Goal: Task Accomplishment & Management: Manage account settings

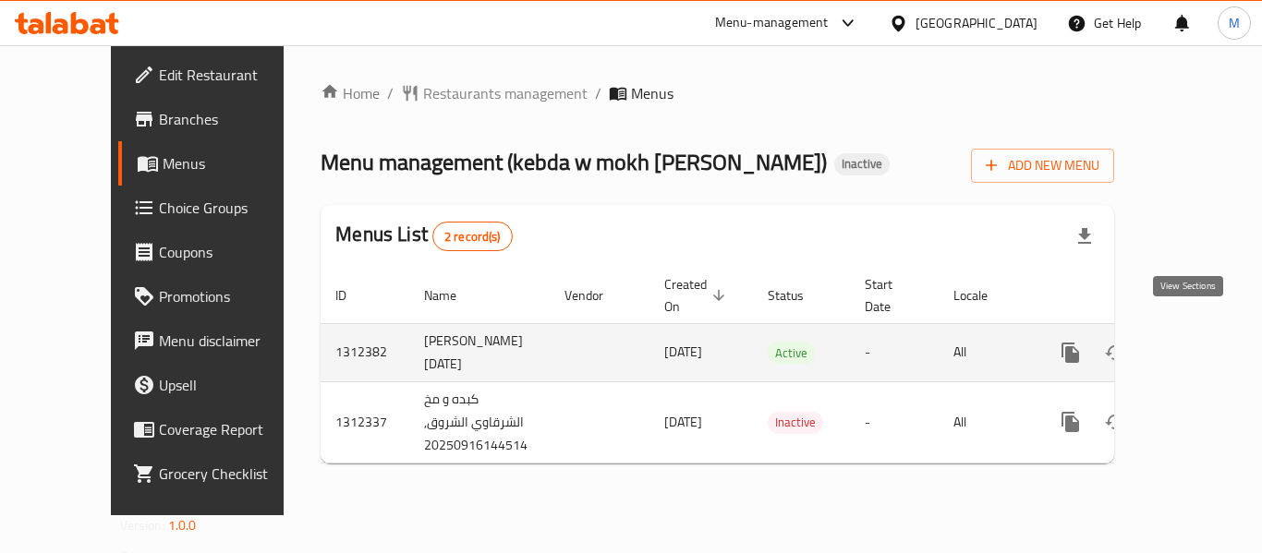
click at [1195, 345] on icon "enhanced table" at bounding box center [1203, 353] width 17 height 17
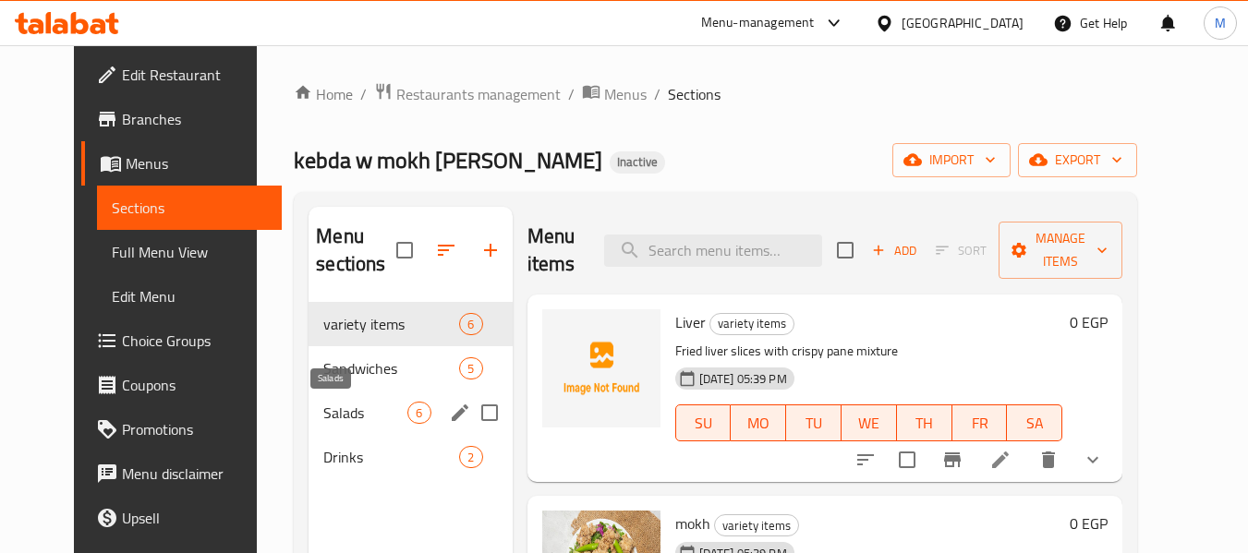
click at [323, 418] on span "Salads" at bounding box center [365, 413] width 84 height 22
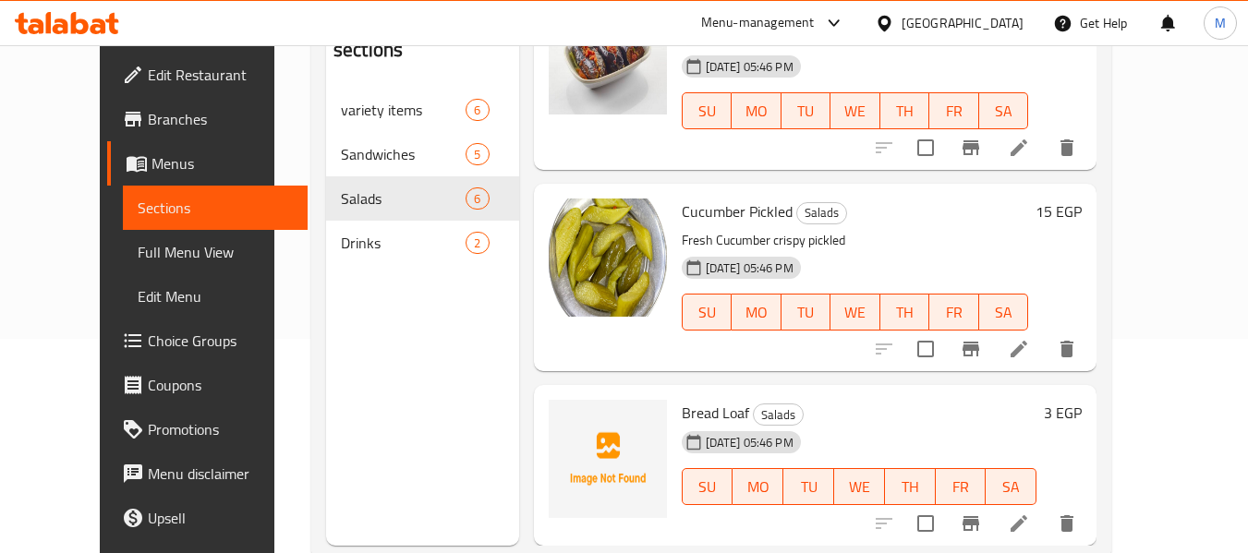
scroll to position [259, 0]
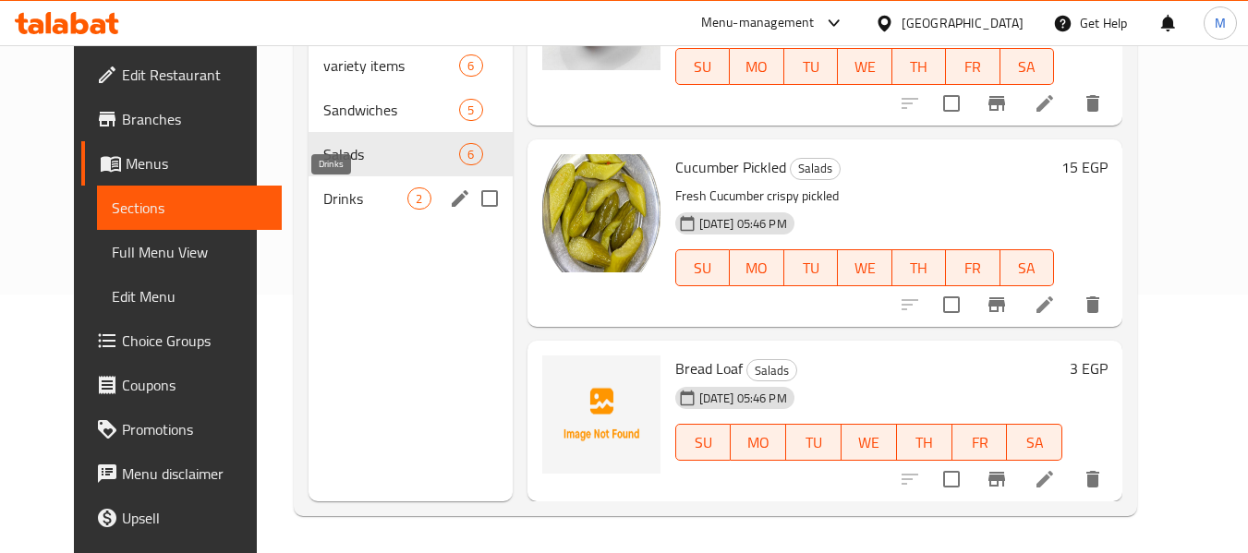
click at [335, 208] on span "Drinks" at bounding box center [365, 199] width 84 height 22
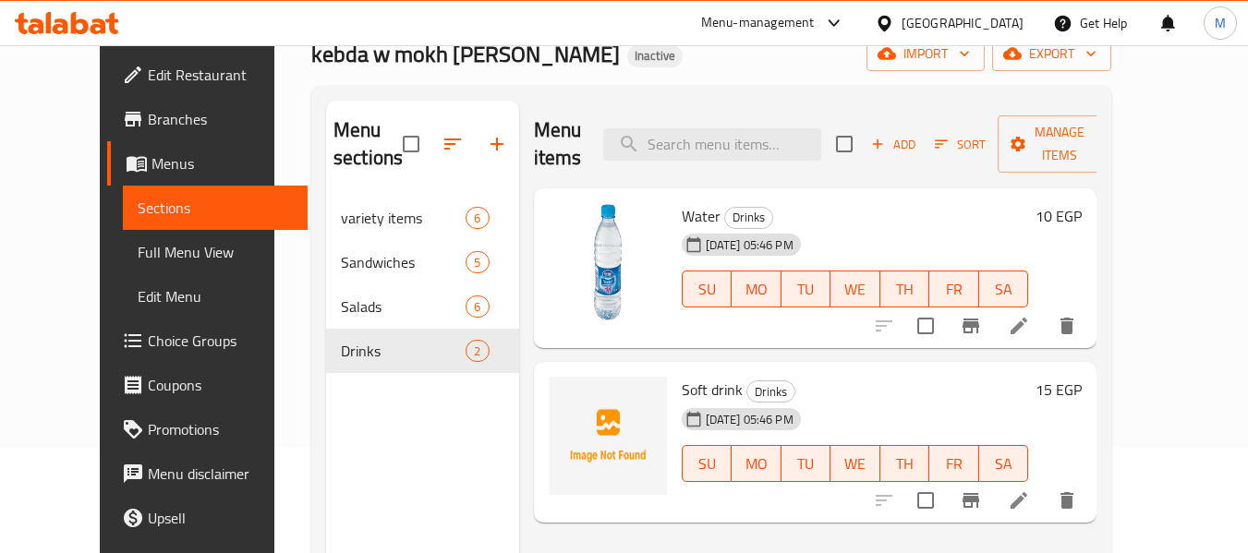
scroll to position [74, 0]
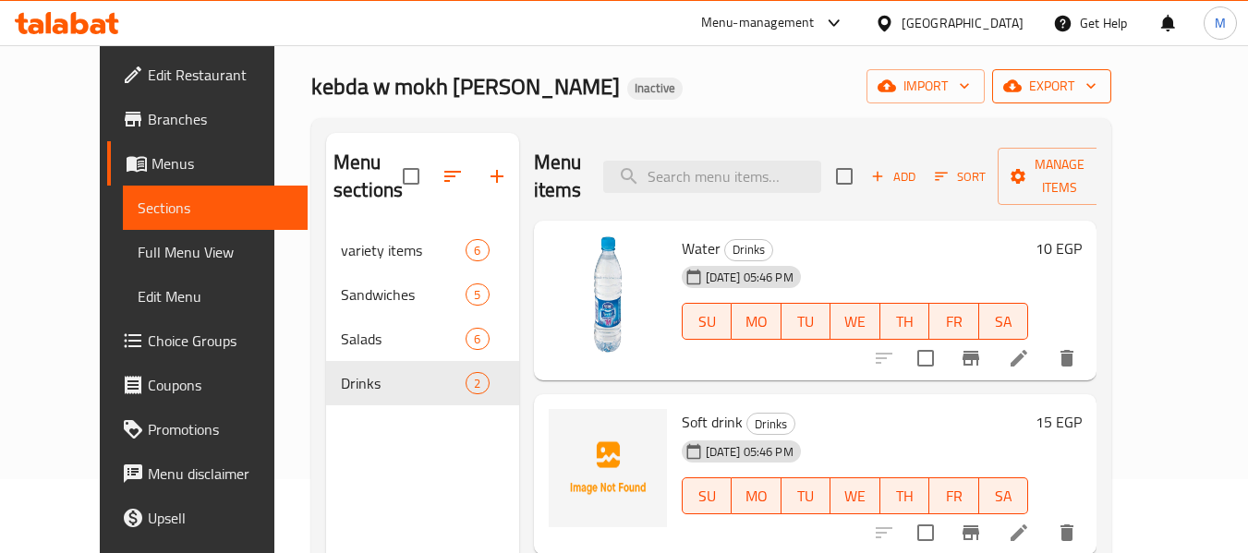
click at [1096, 85] on span "export" at bounding box center [1052, 86] width 90 height 23
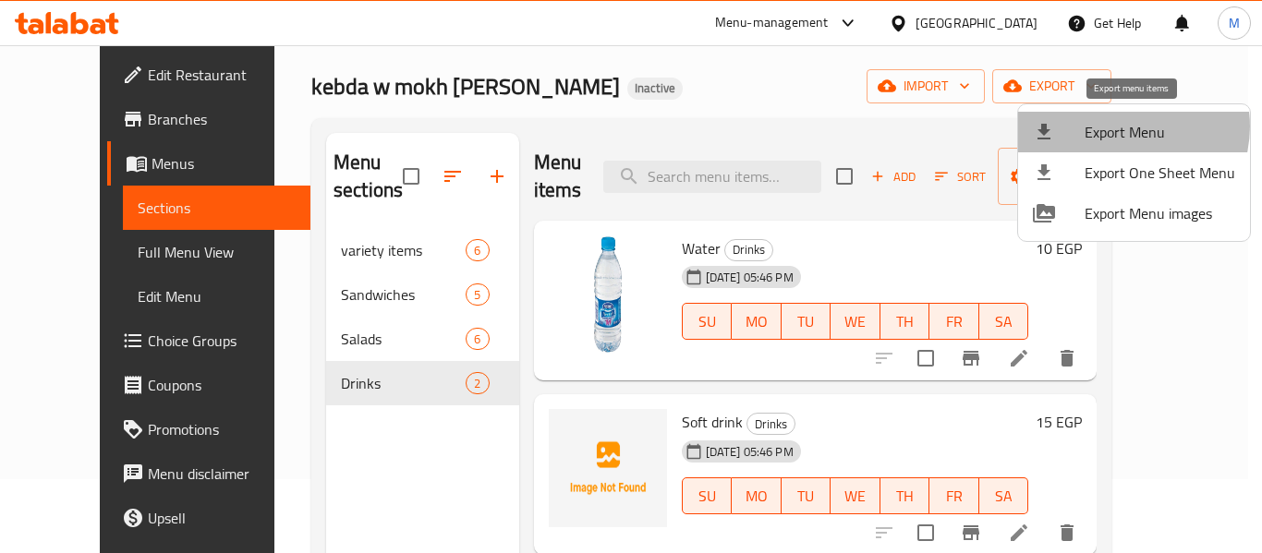
click at [1123, 127] on span "Export Menu" at bounding box center [1159, 132] width 151 height 22
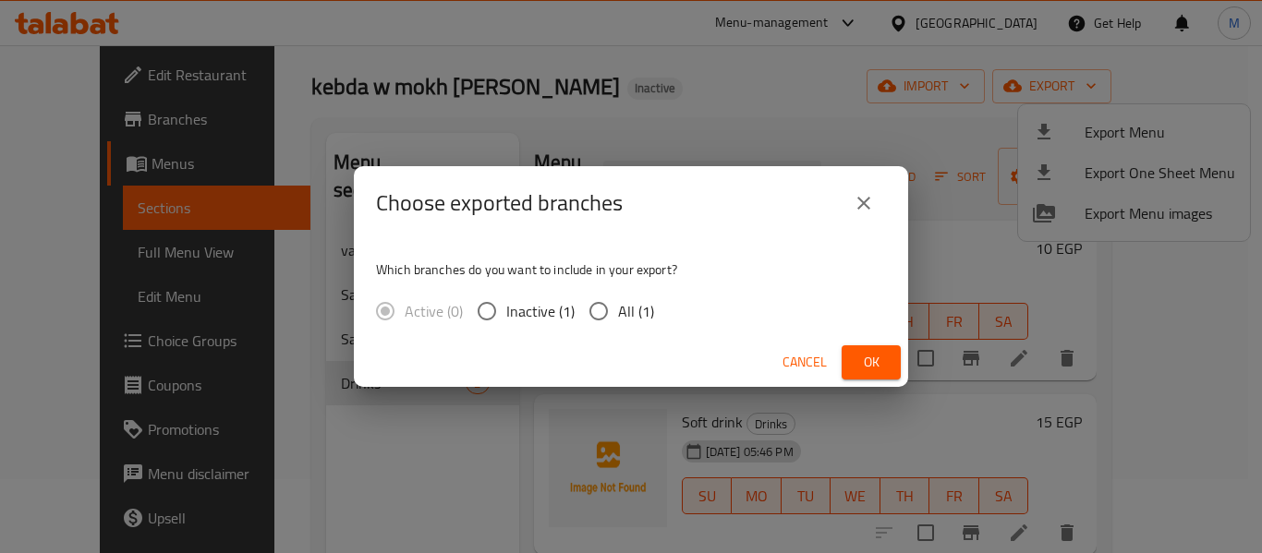
click at [619, 314] on span "All (1)" at bounding box center [636, 311] width 36 height 22
click at [618, 314] on input "All (1)" at bounding box center [598, 311] width 39 height 39
radio input "true"
click at [864, 373] on span "Ok" at bounding box center [871, 362] width 30 height 23
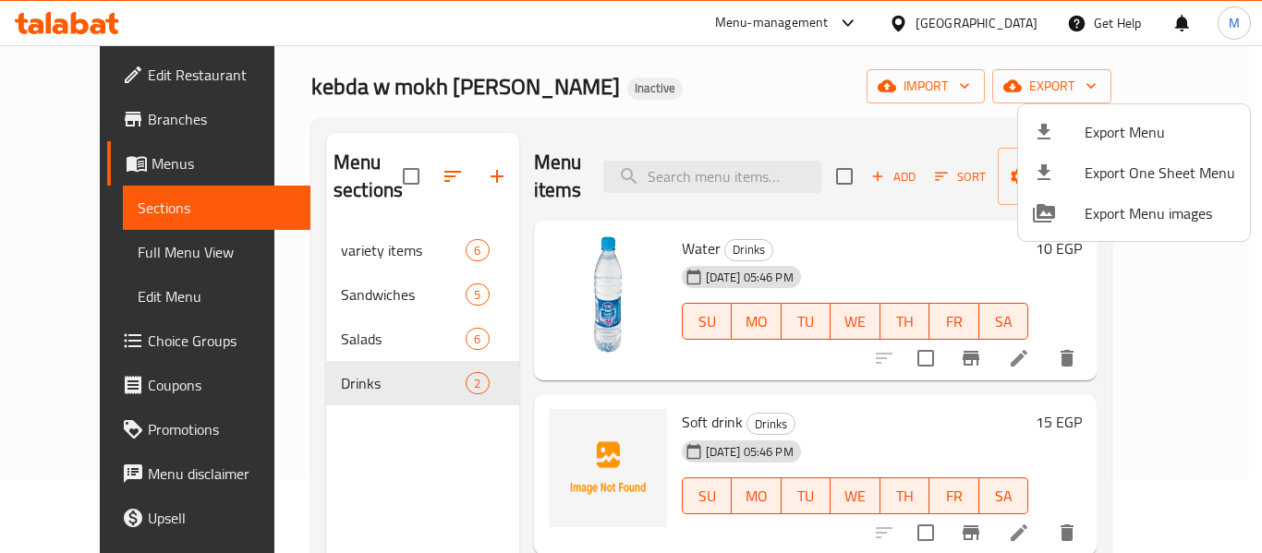
drag, startPoint x: 1117, startPoint y: 334, endPoint x: 1141, endPoint y: 304, distance: 38.8
click at [1131, 372] on div at bounding box center [631, 276] width 1262 height 553
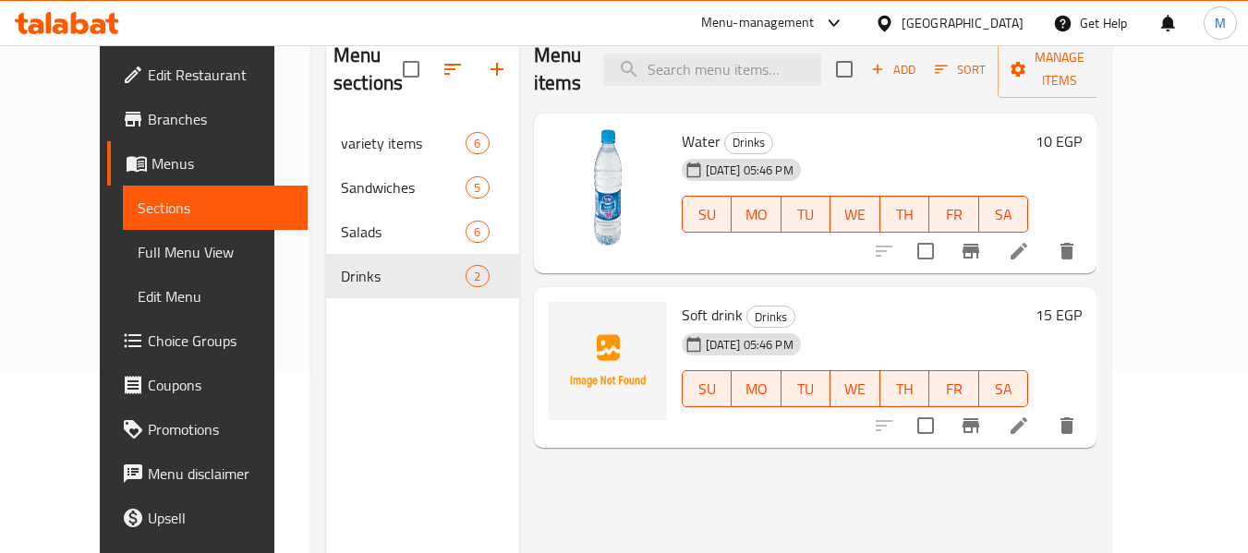
scroll to position [259, 0]
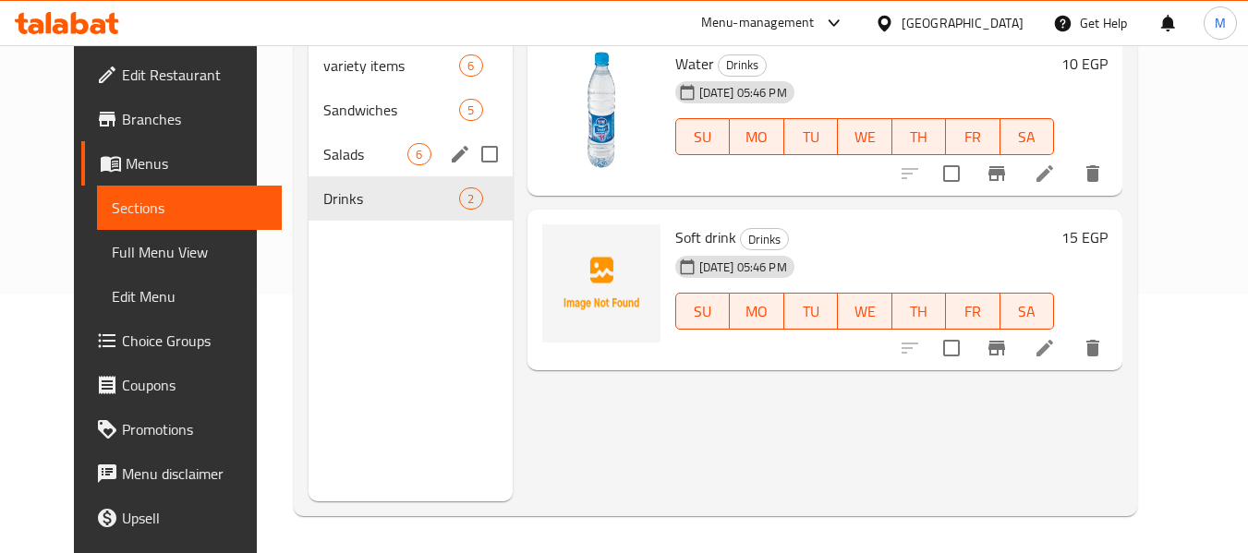
click at [339, 149] on span "Salads" at bounding box center [365, 154] width 84 height 22
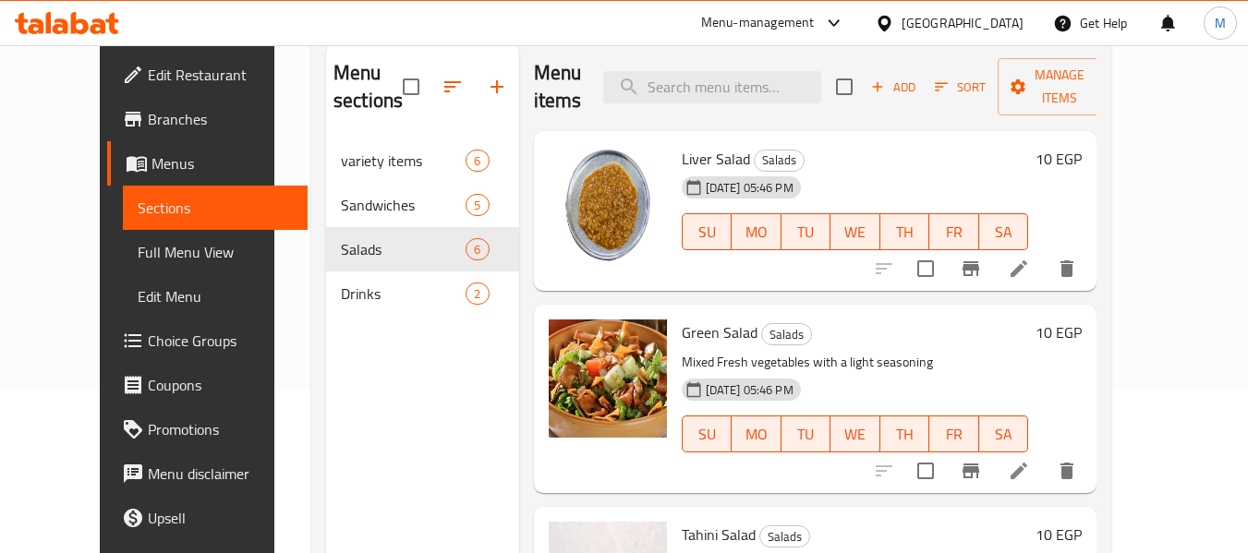
scroll to position [74, 0]
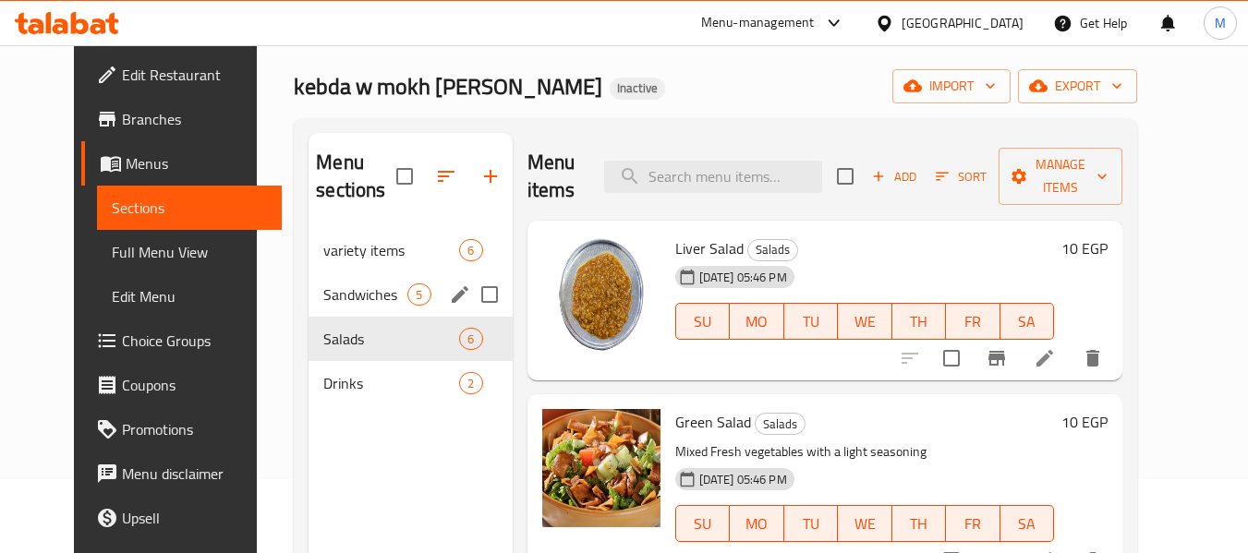
click at [323, 285] on span "Sandwiches" at bounding box center [365, 295] width 84 height 22
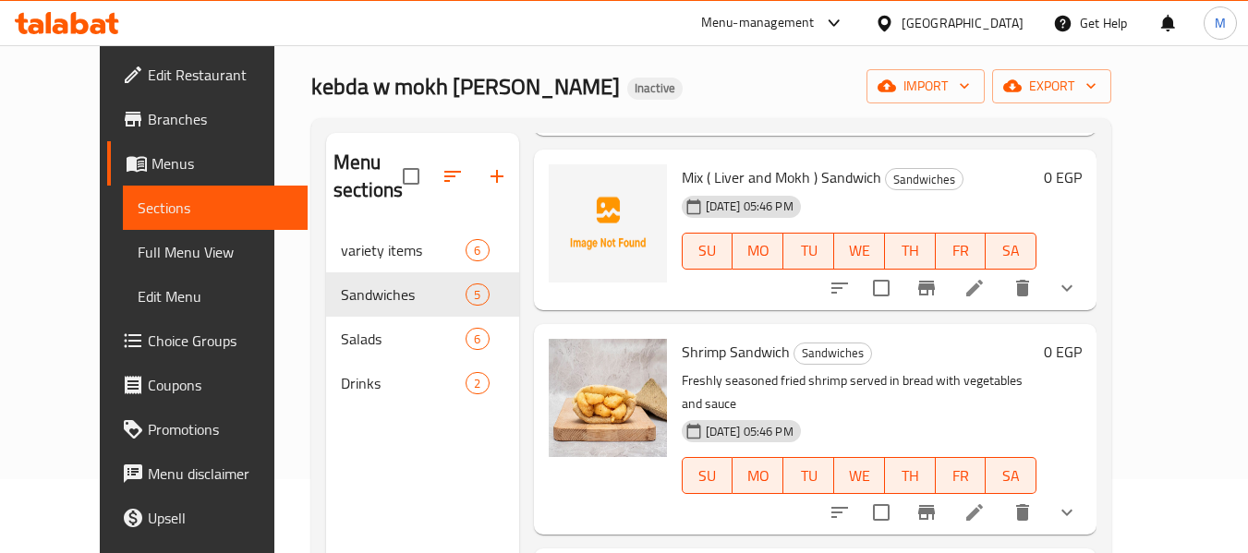
scroll to position [259, 0]
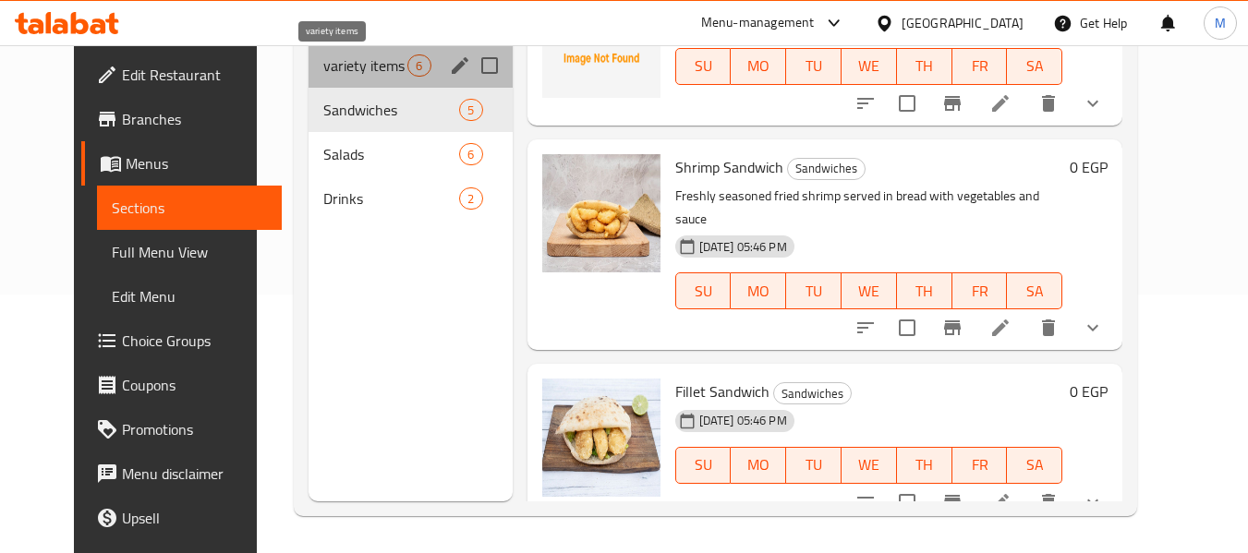
click at [336, 69] on span "variety items" at bounding box center [365, 65] width 84 height 22
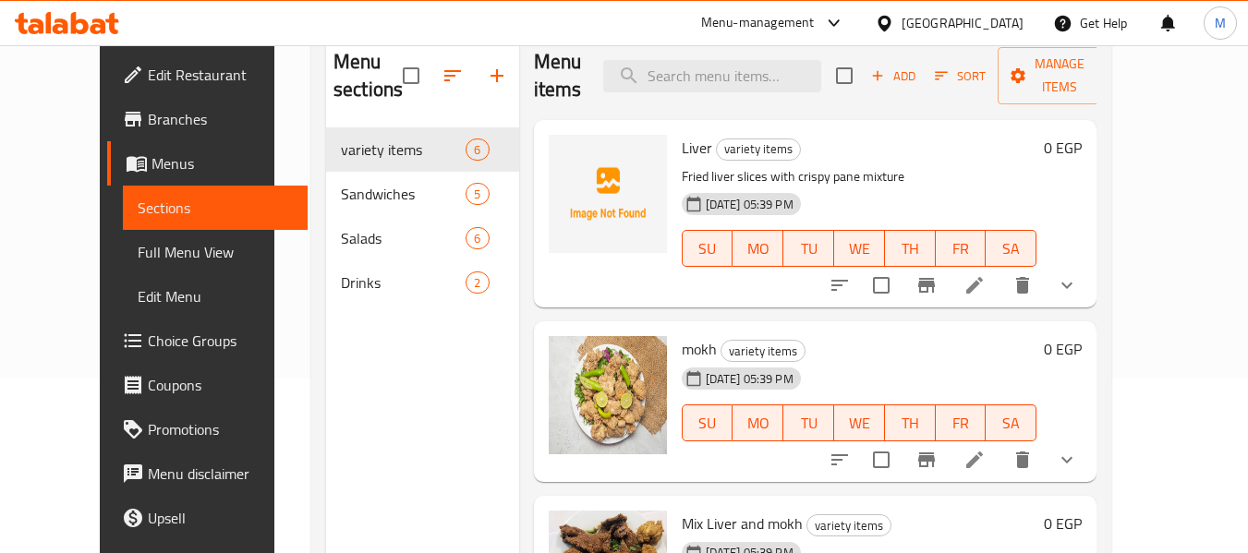
scroll to position [74, 0]
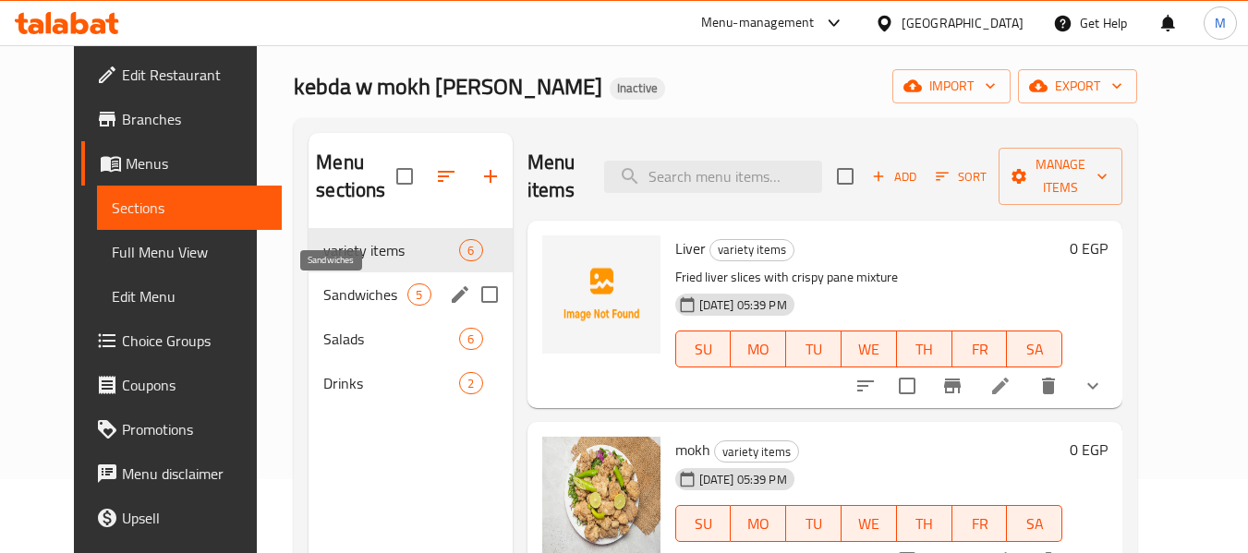
click at [323, 298] on span "Sandwiches" at bounding box center [365, 295] width 84 height 22
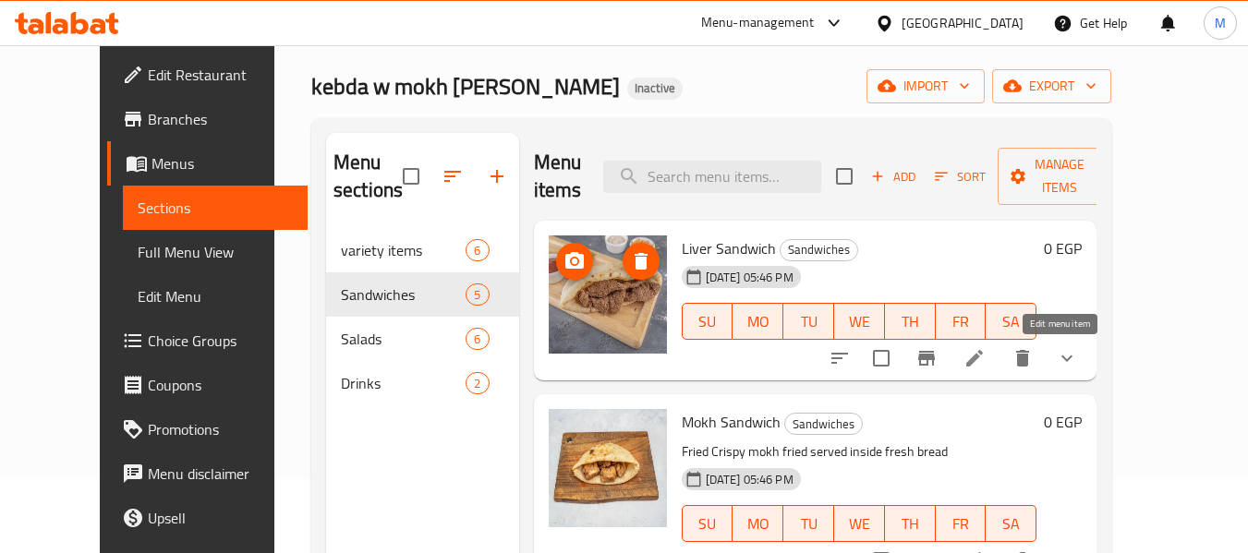
click at [986, 356] on icon at bounding box center [974, 358] width 22 height 22
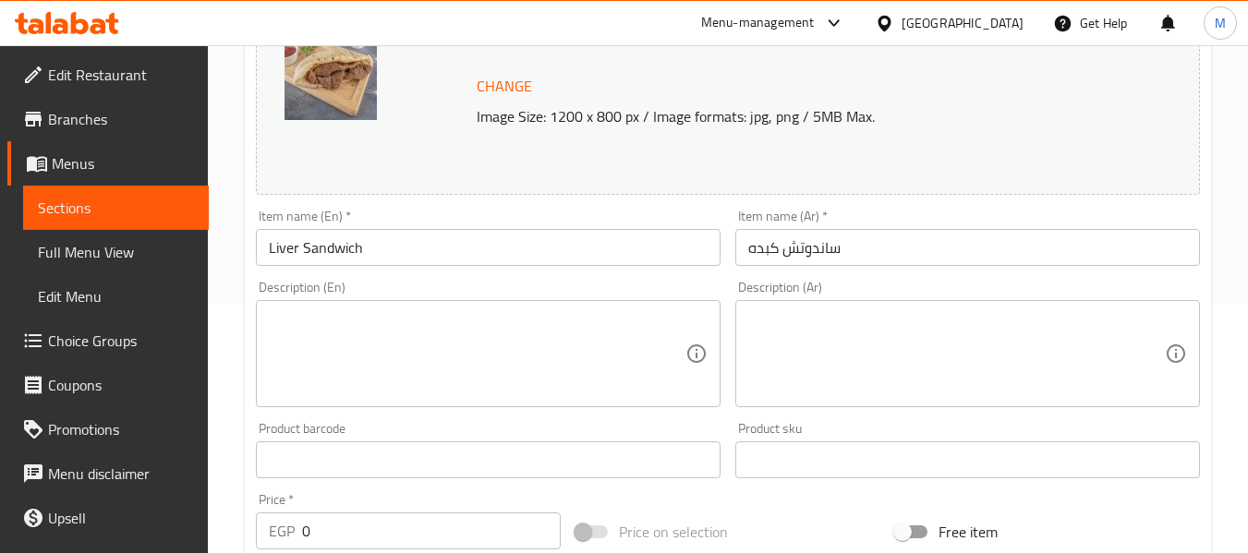
scroll to position [277, 0]
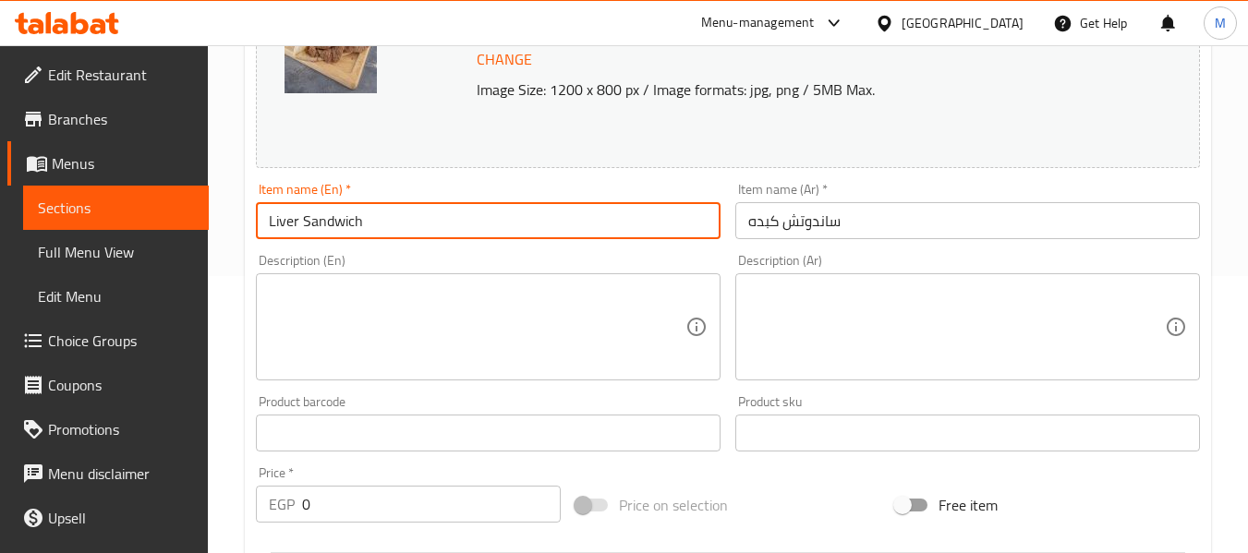
drag, startPoint x: 404, startPoint y: 212, endPoint x: 236, endPoint y: 207, distance: 167.3
click at [236, 207] on div "Home / Restaurants management / Menus / Sections / item / update Sandwiches sec…" at bounding box center [728, 432] width 1040 height 1328
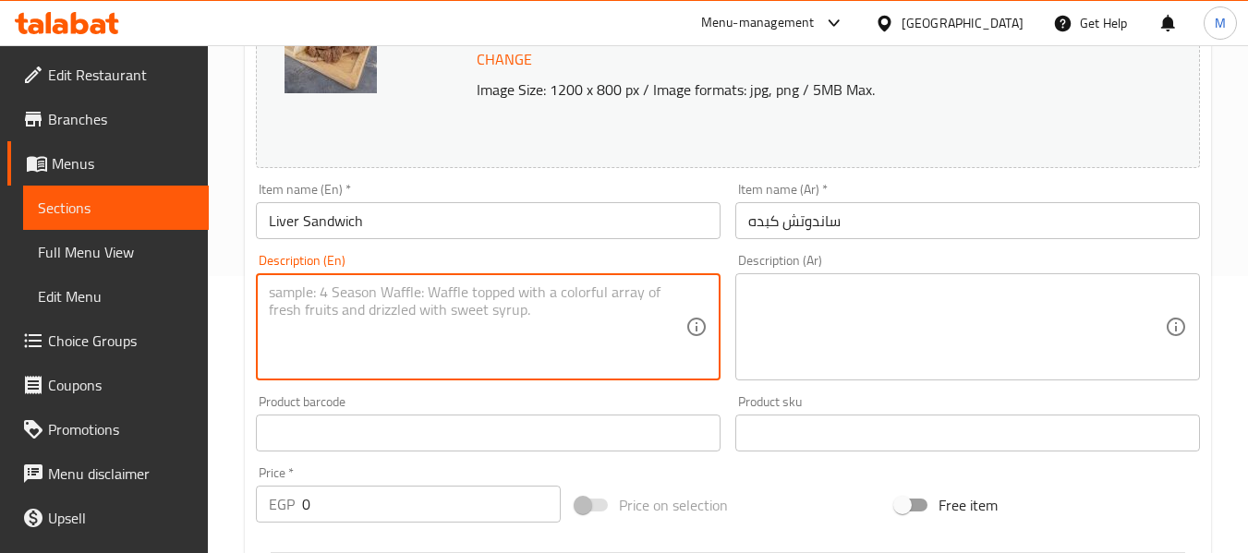
click at [408, 307] on textarea at bounding box center [477, 328] width 417 height 88
paste textarea "sliced liver cooked with a blend of spices in bread with vegetables and creamy …"
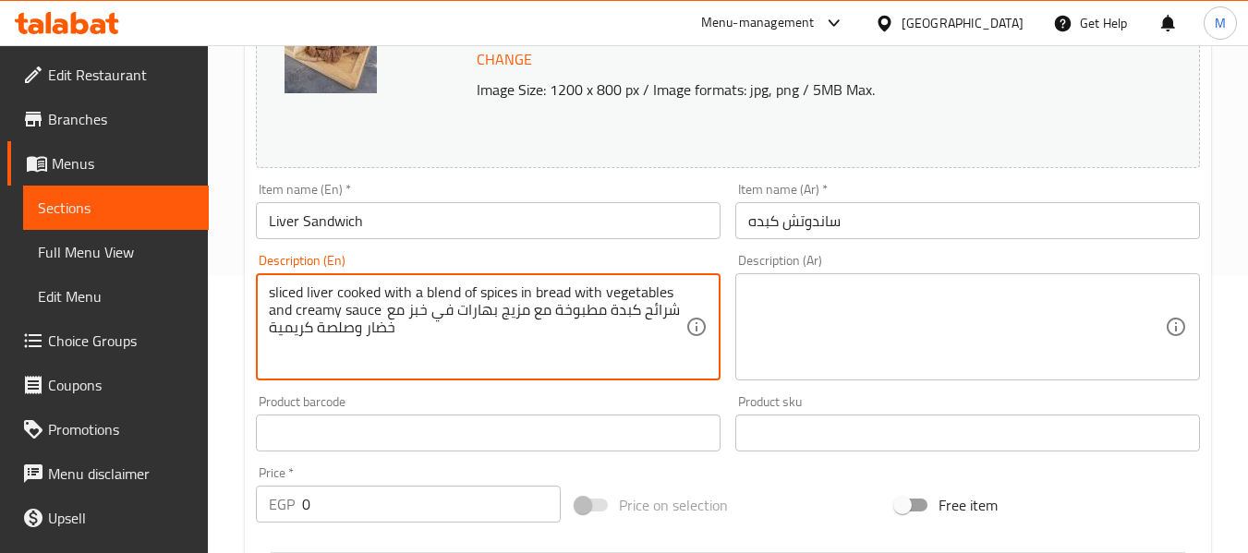
drag, startPoint x: 399, startPoint y: 309, endPoint x: 418, endPoint y: 332, distance: 29.6
click at [418, 332] on textarea "sliced liver cooked with a blend of spices in bread with vegetables and creamy …" at bounding box center [477, 328] width 417 height 88
type textarea "sliced liver cooked with a blend of spices in bread with vegetables and creamy …"
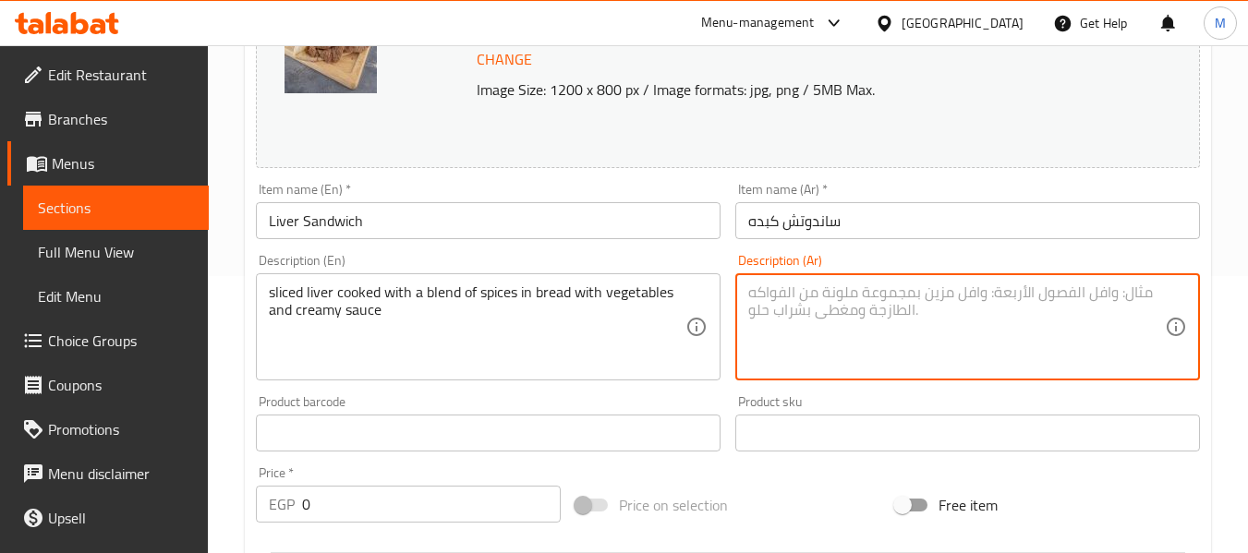
click at [934, 313] on textarea at bounding box center [956, 328] width 417 height 88
paste textarea "شرائح كبدة مطبوخة مع مزيج بهارات في خبز مع خضار وصلصة كريمية"
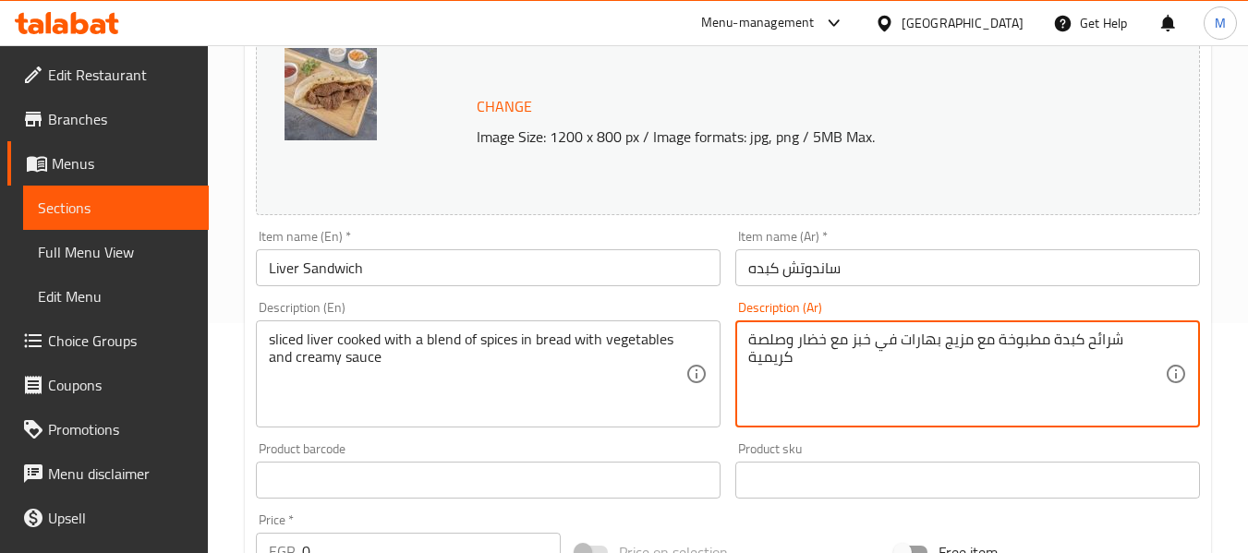
scroll to position [185, 0]
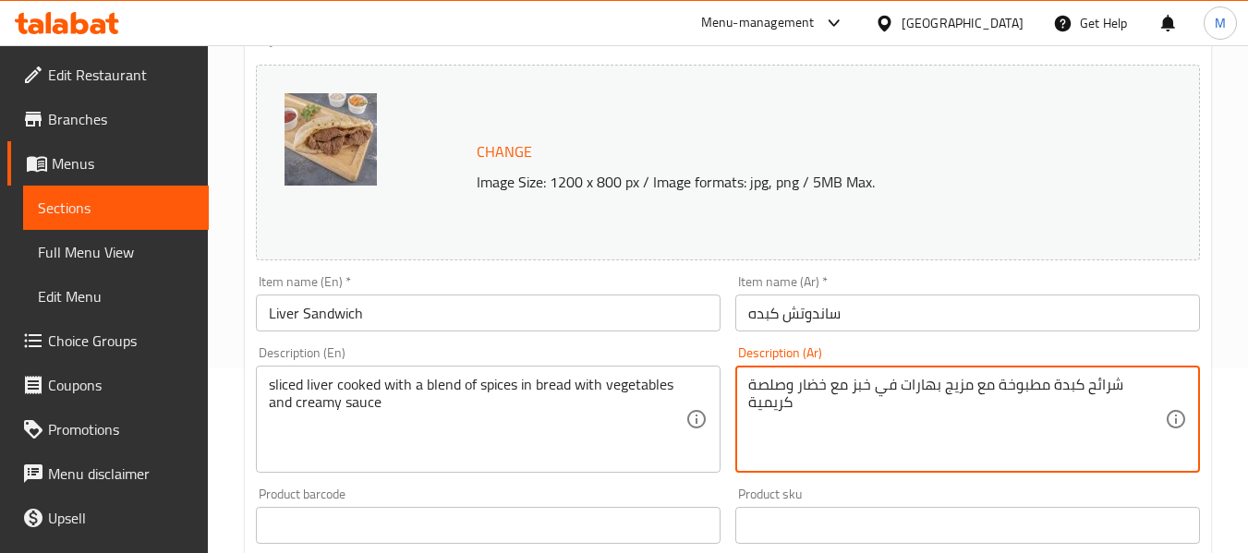
type textarea "شرائح كبدة مطبوخة مع مزيج بهارات في خبز مع خضار وصلصة كريمية"
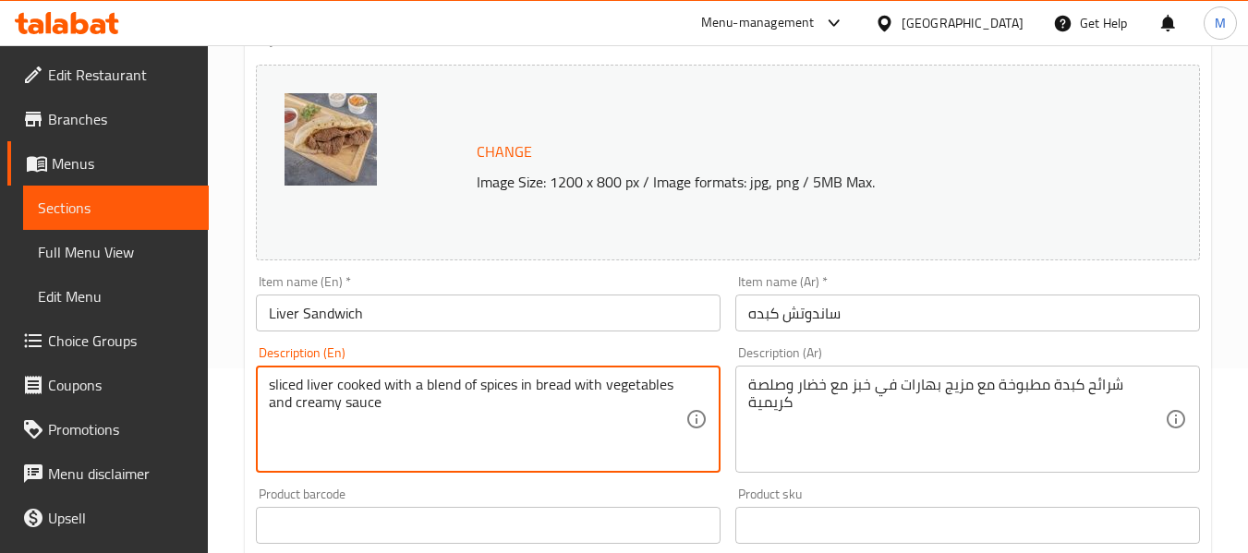
drag, startPoint x: 573, startPoint y: 389, endPoint x: 291, endPoint y: 424, distance: 283.9
click at [566, 390] on textarea "sliced liver cooked with a blend of spices in bread with vegetables and creamy …" at bounding box center [477, 420] width 417 height 88
drag, startPoint x: 605, startPoint y: 385, endPoint x: 294, endPoint y: 406, distance: 312.0
click at [294, 406] on textarea "sliced liver cooked with a blend of spices in bread with vegetables and creamy …" at bounding box center [477, 420] width 417 height 88
type textarea "sliced liver cooked with a blend of spices in bread with creamy sauce"
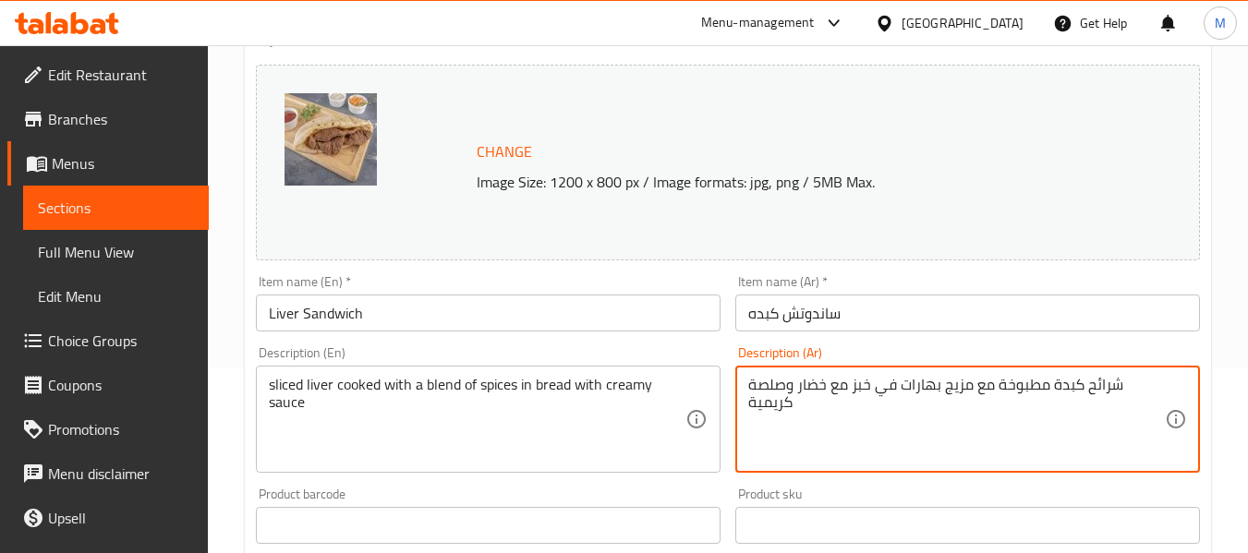
drag, startPoint x: 847, startPoint y: 385, endPoint x: 798, endPoint y: 384, distance: 49.0
click at [798, 384] on textarea "شرائح كبدة مطبوخة مع مزيج بهارات في خبز مع خضار وصلصة كريمية" at bounding box center [956, 420] width 417 height 88
drag, startPoint x: 831, startPoint y: 389, endPoint x: 785, endPoint y: 381, distance: 46.8
click at [785, 381] on textarea "شرائح كبدة مطبوخة مع مزيج بهارات في خبز مع خضار وصلصة كريمية" at bounding box center [956, 420] width 417 height 88
type textarea "شرائح كبدة مطبوخة مع مزيج بهارات في خبز مع صلصة كريمية"
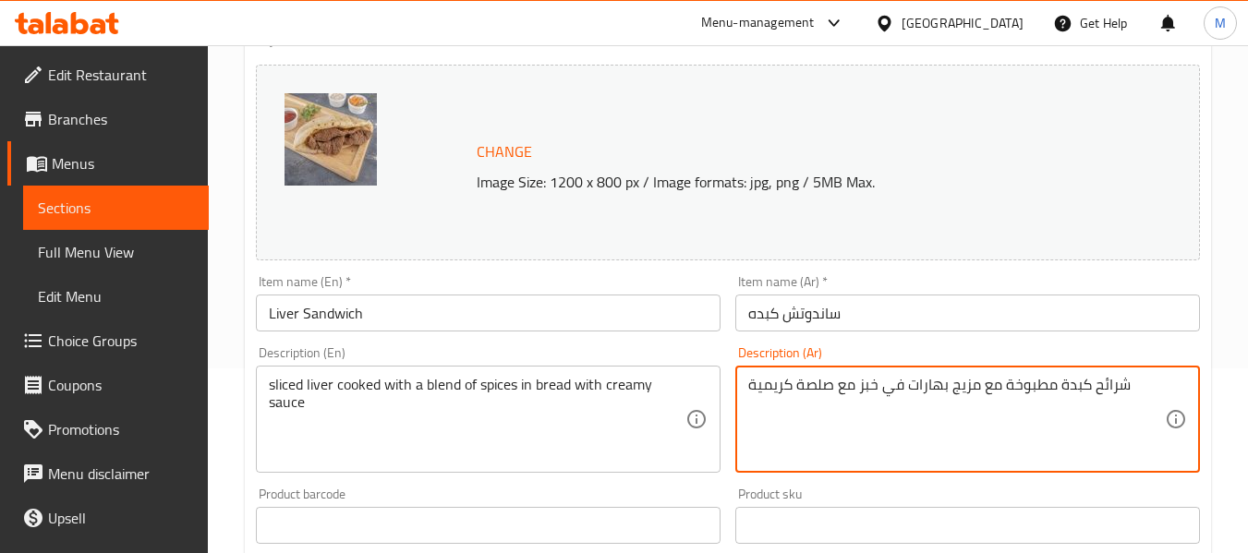
click at [842, 312] on input "ساندوتش كبده" at bounding box center [967, 313] width 465 height 37
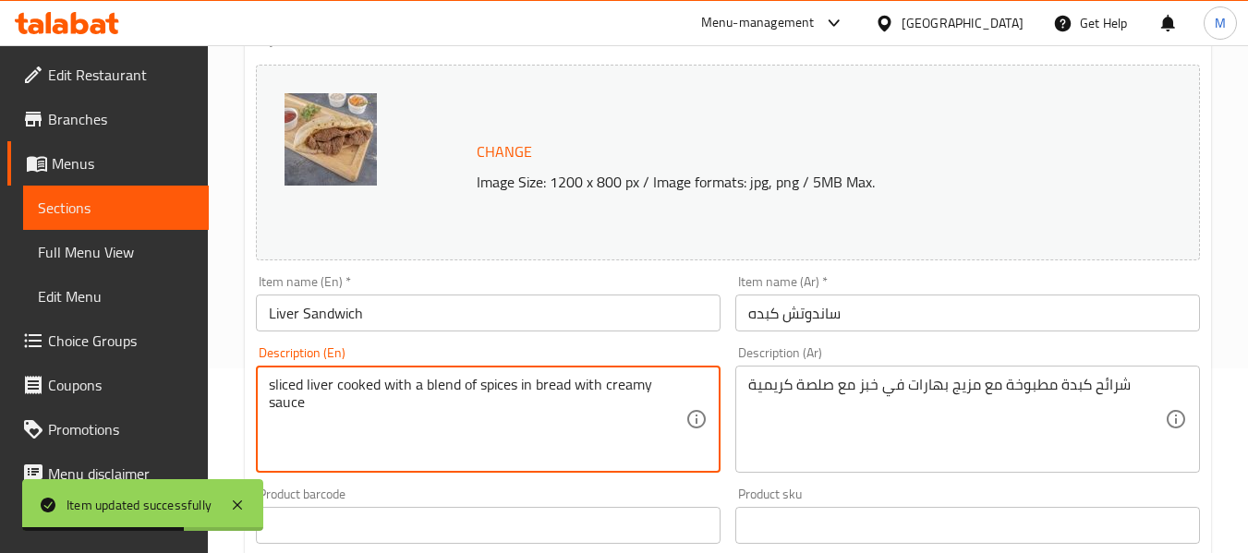
drag, startPoint x: 381, startPoint y: 390, endPoint x: 259, endPoint y: 388, distance: 121.9
click at [359, 384] on textarea "sliced liver cooked with a blend of spices in bread with creamy sauce" at bounding box center [477, 420] width 417 height 88
click at [306, 389] on textarea "sliced liver with a blend of spices in bread with creamy sauce" at bounding box center [477, 420] width 417 height 88
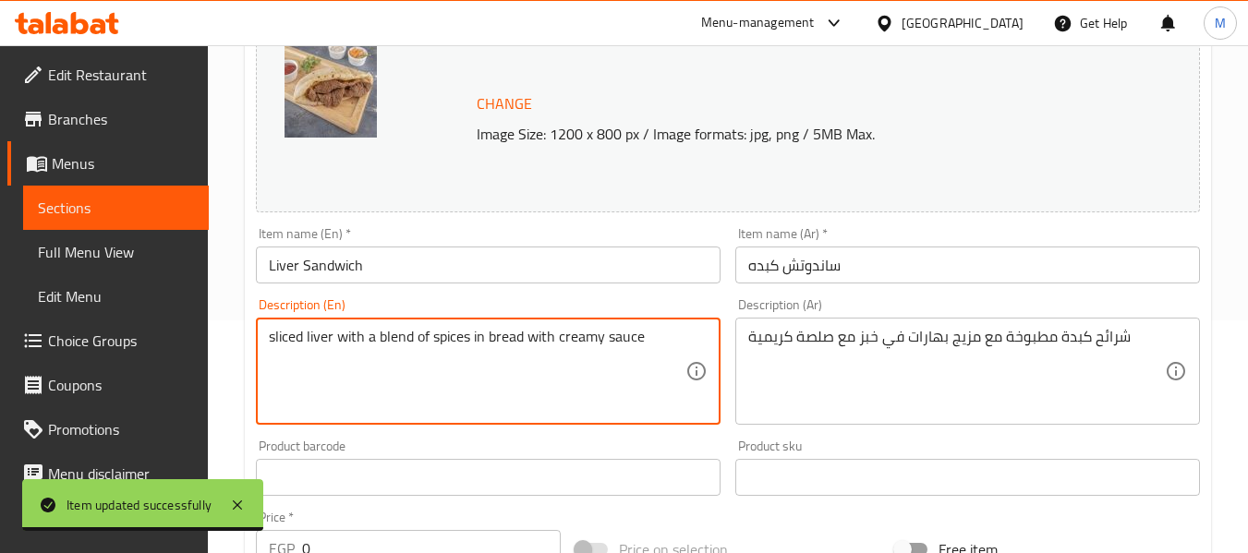
scroll to position [277, 0]
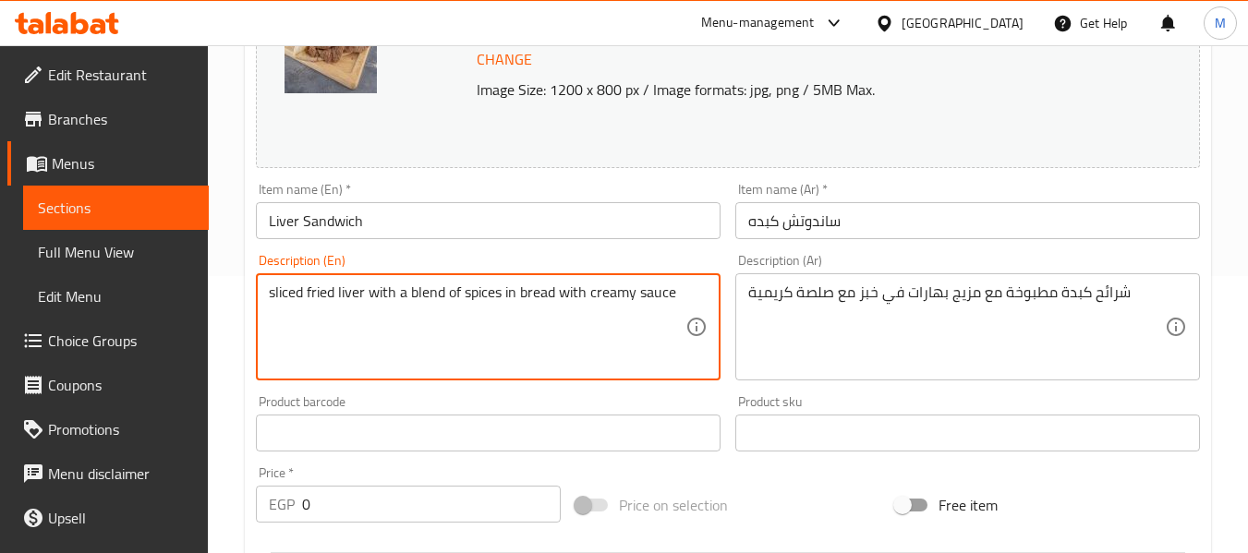
drag, startPoint x: 310, startPoint y: 292, endPoint x: 203, endPoint y: 290, distance: 107.2
click at [203, 290] on div "Edit Restaurant Branches Menus Sections Full Menu View Edit Menu Choice Groups …" at bounding box center [624, 432] width 1248 height 1328
click at [531, 315] on textarea "Fried liver with a blend of spices in bread with creamy sauce" at bounding box center [477, 328] width 417 height 88
type textarea "Fried liver with a blend of spices in bread with creamy sauce"
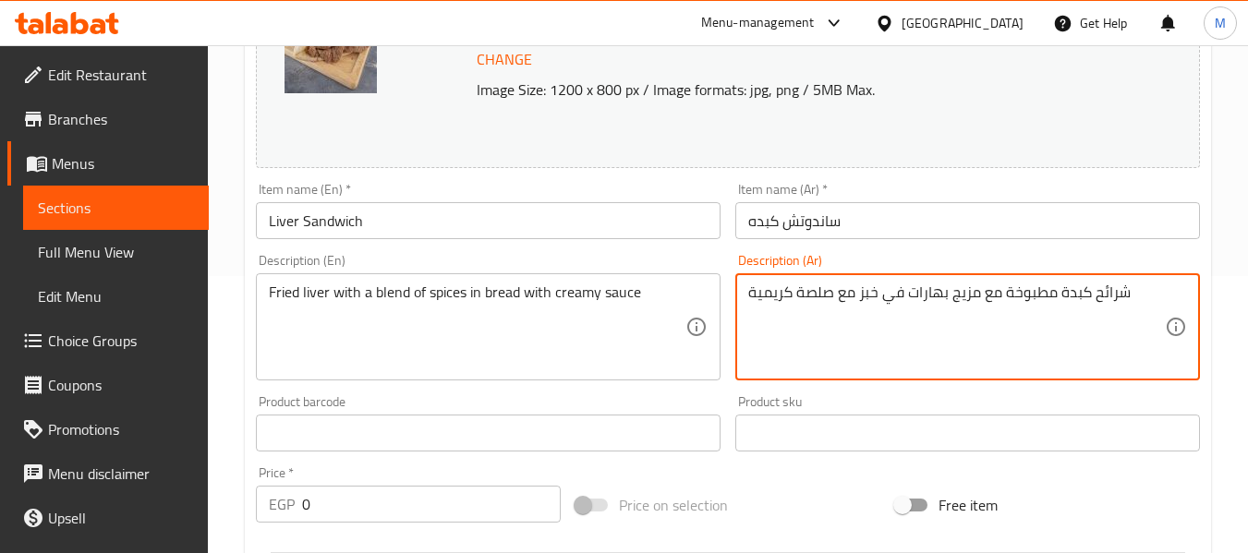
drag, startPoint x: 1091, startPoint y: 293, endPoint x: 1137, endPoint y: 293, distance: 46.2
click at [1120, 295] on textarea "كبدة مطبوخة مع مزيج بهارات في خبز مع صلصة كريمية" at bounding box center [956, 328] width 417 height 88
type textarea "كبدة مقلية مع مزيج بهارات في خبز مع صلصة كريمية"
click at [889, 232] on input "ساندوتش كبده" at bounding box center [967, 220] width 465 height 37
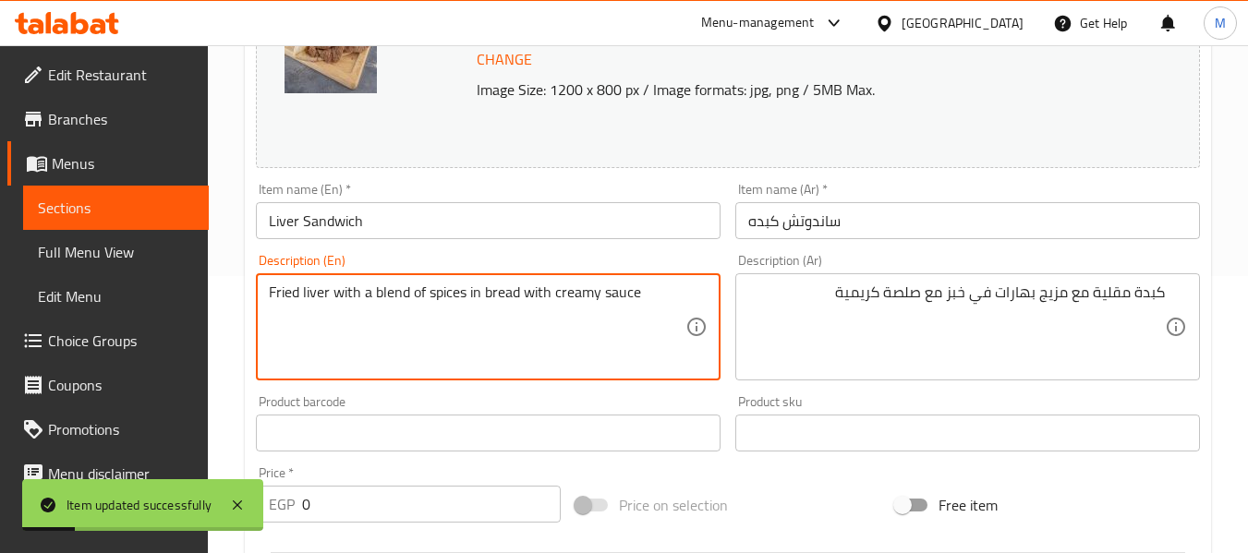
drag, startPoint x: 552, startPoint y: 292, endPoint x: 689, endPoint y: 294, distance: 136.7
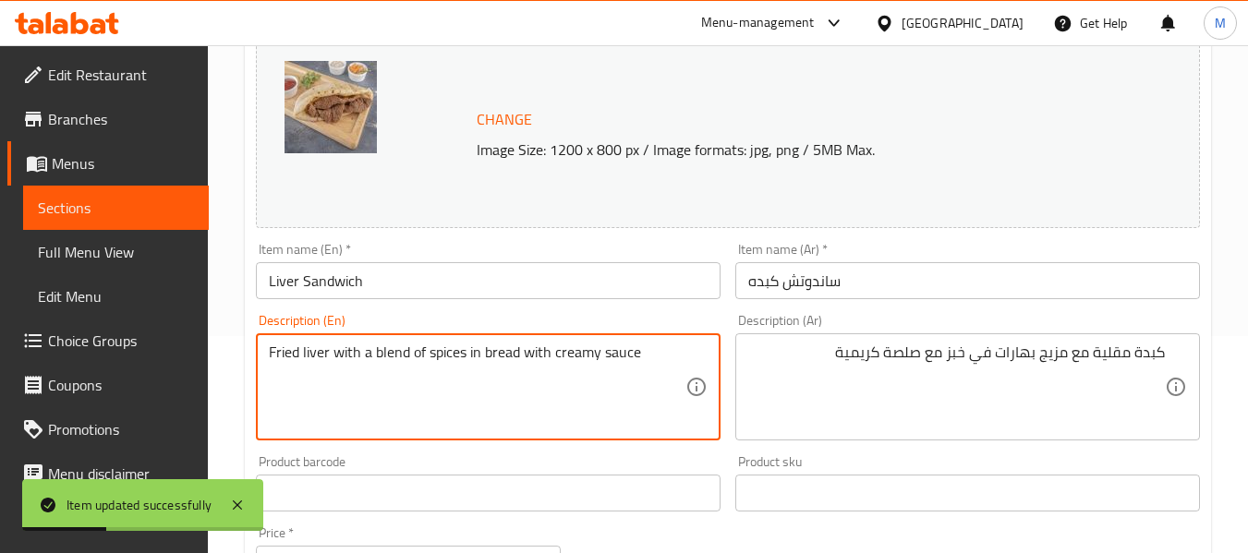
scroll to position [185, 0]
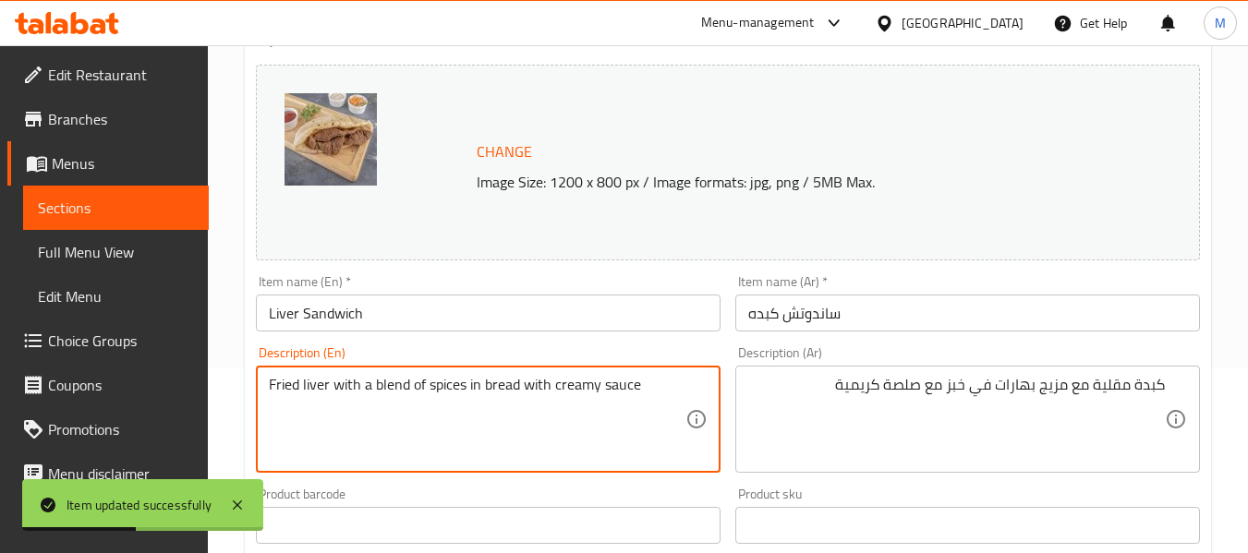
click at [836, 318] on input "ساندوتش كبده" at bounding box center [967, 313] width 465 height 37
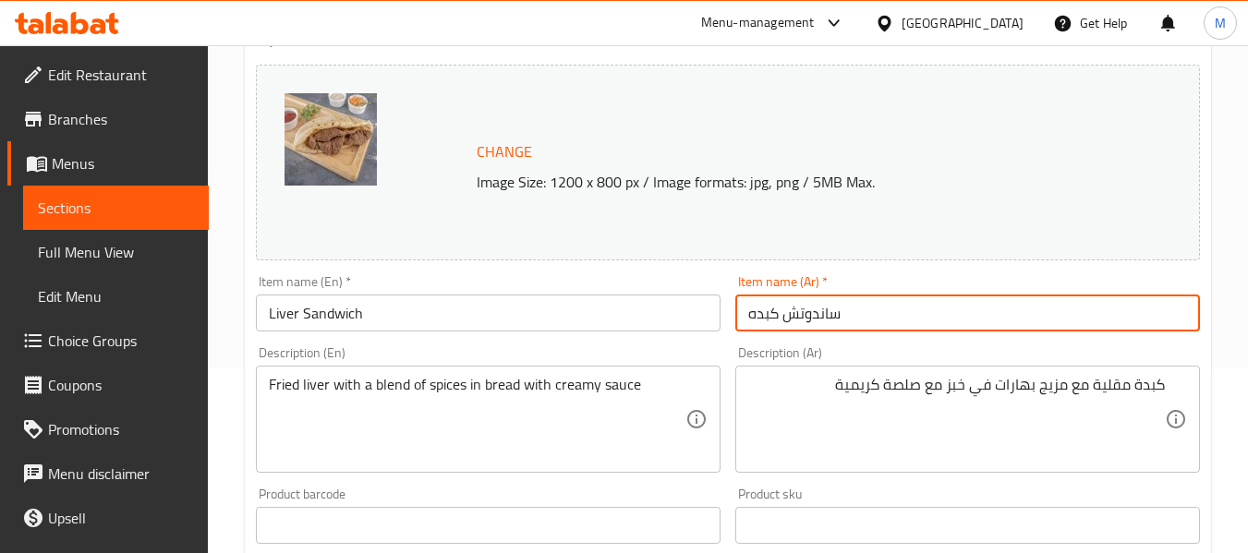
click at [454, 317] on input "Liver Sandwich" at bounding box center [488, 313] width 465 height 37
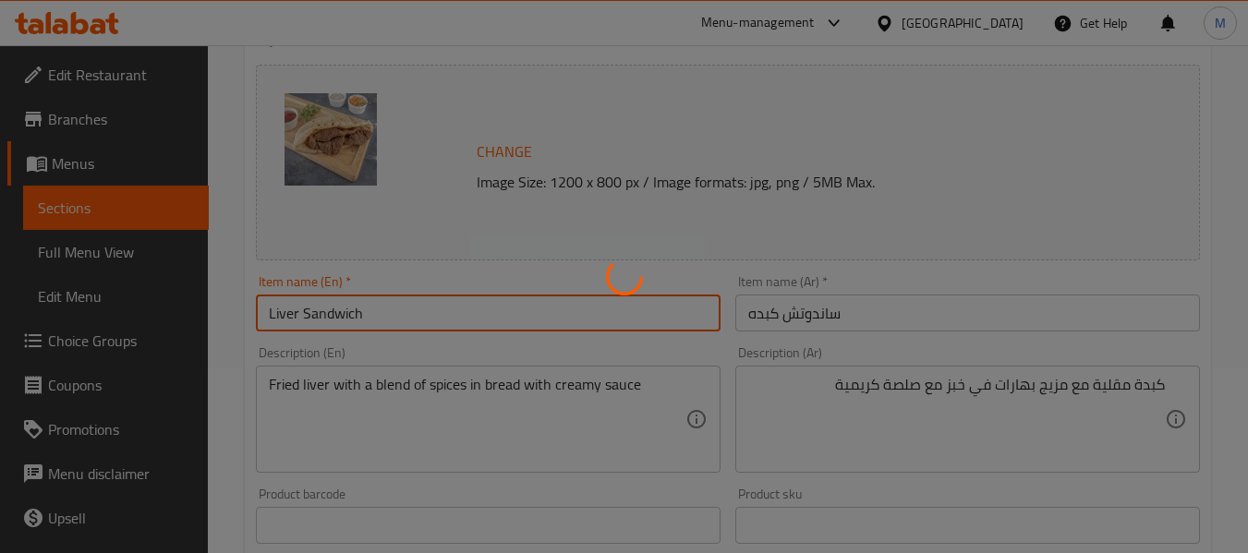
scroll to position [0, 0]
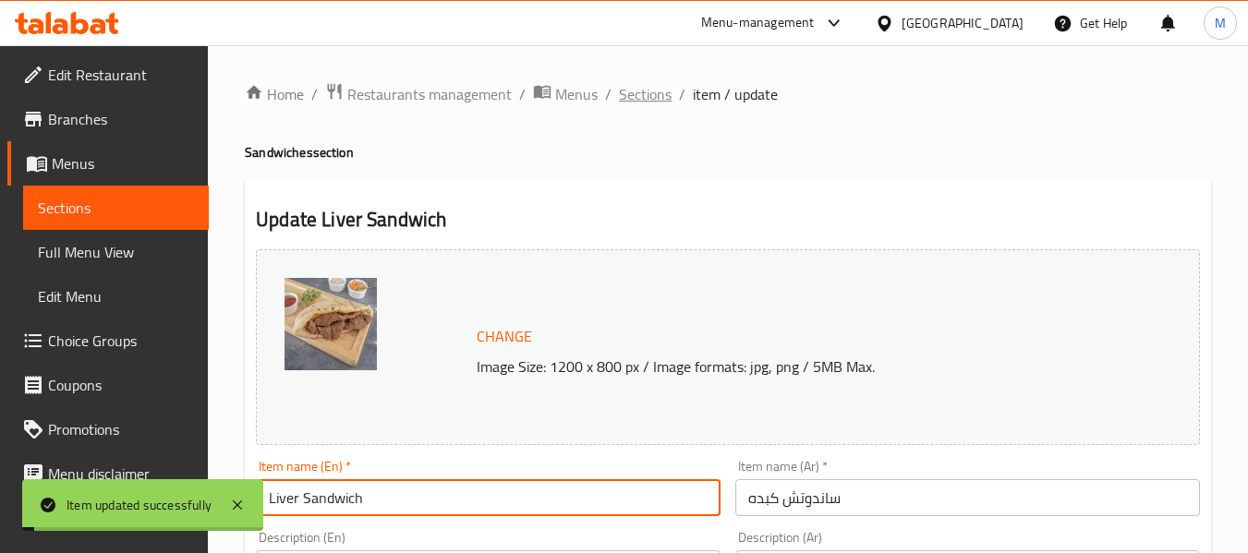
click at [658, 89] on span "Sections" at bounding box center [645, 94] width 53 height 22
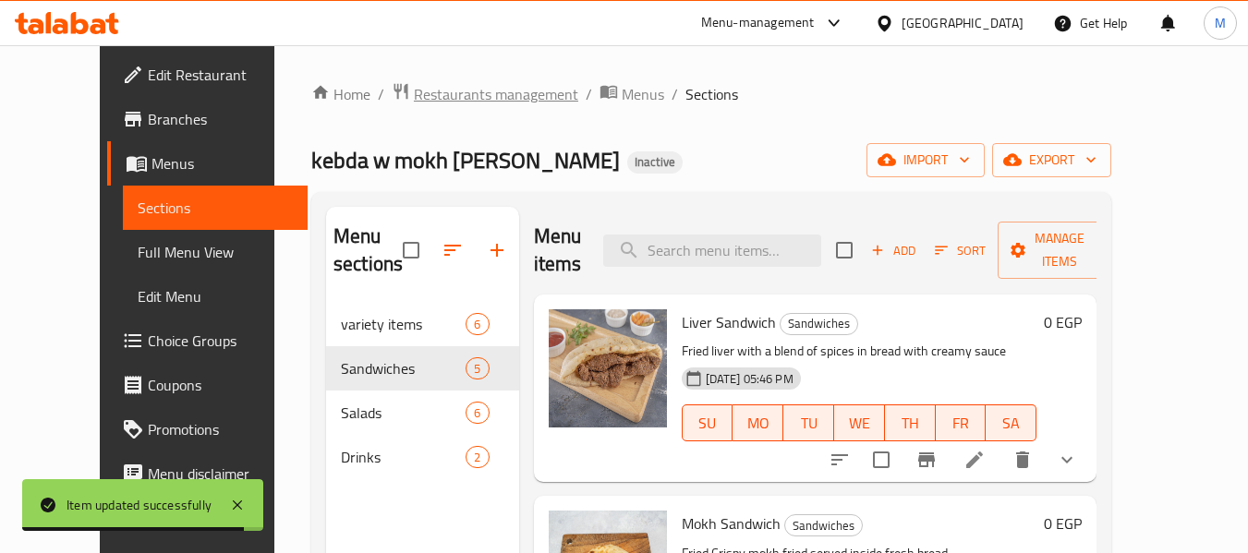
click at [462, 88] on span "Restaurants management" at bounding box center [496, 94] width 164 height 22
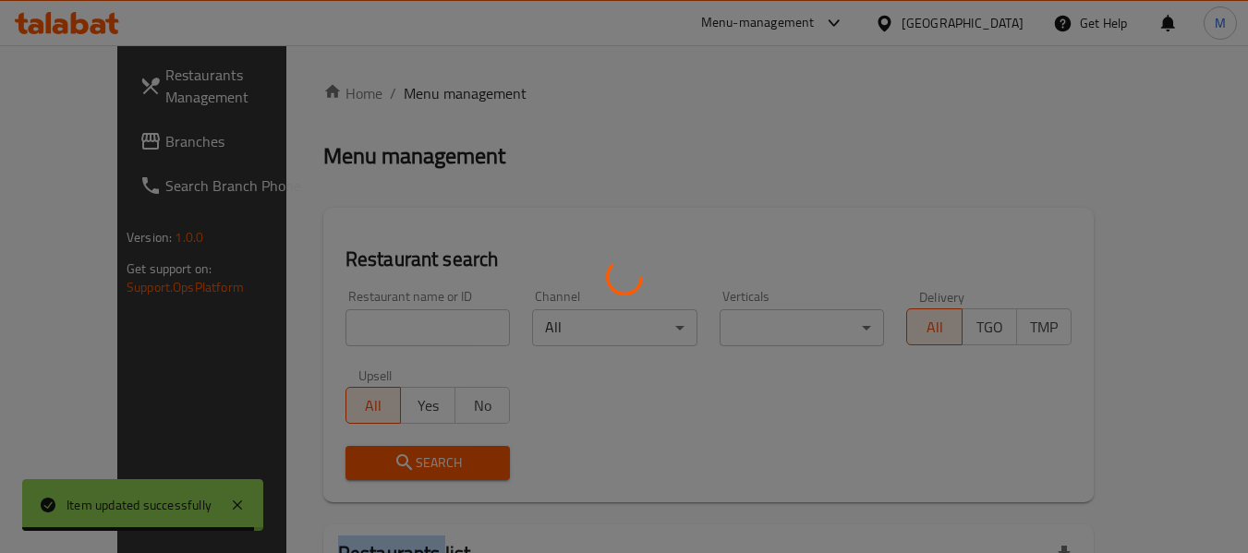
click at [462, 88] on div at bounding box center [624, 276] width 1248 height 553
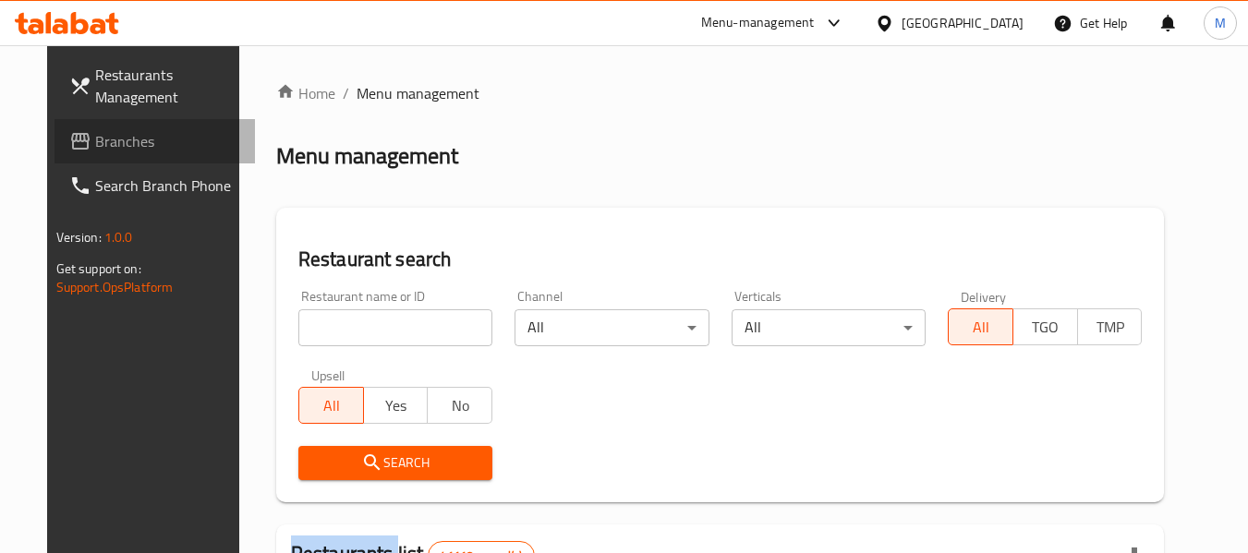
click at [95, 150] on span "Branches" at bounding box center [168, 141] width 146 height 22
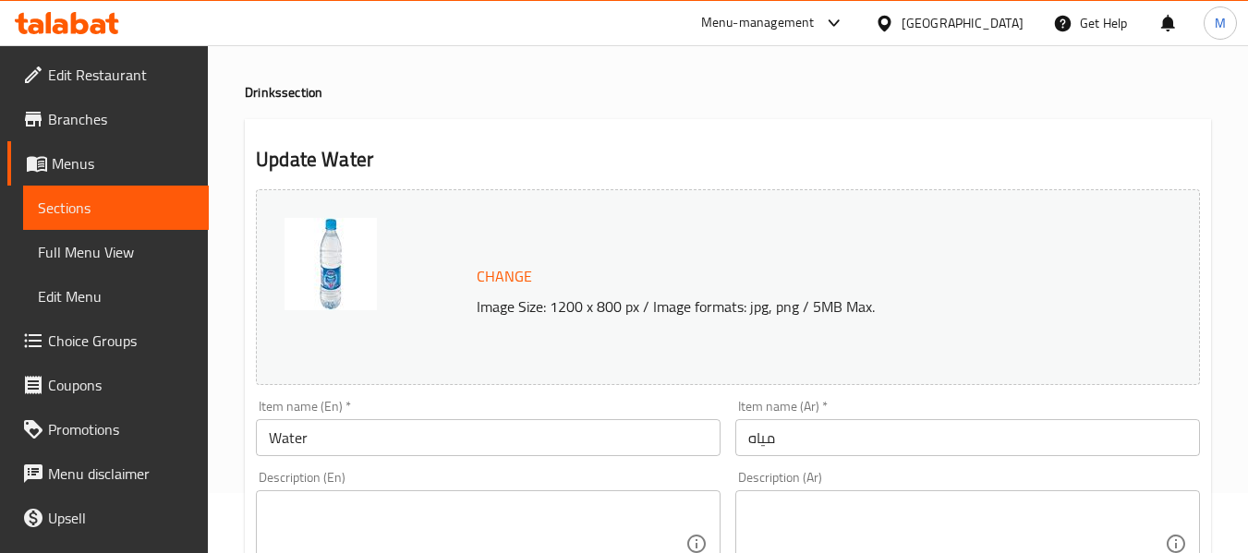
scroll to position [185, 0]
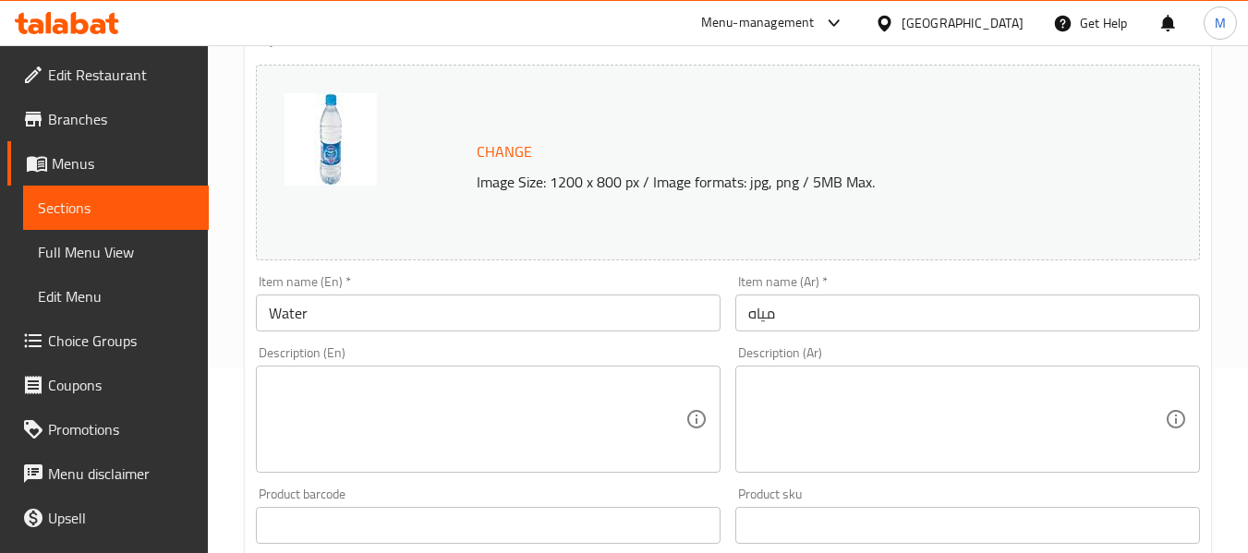
click at [450, 393] on textarea at bounding box center [477, 420] width 417 height 88
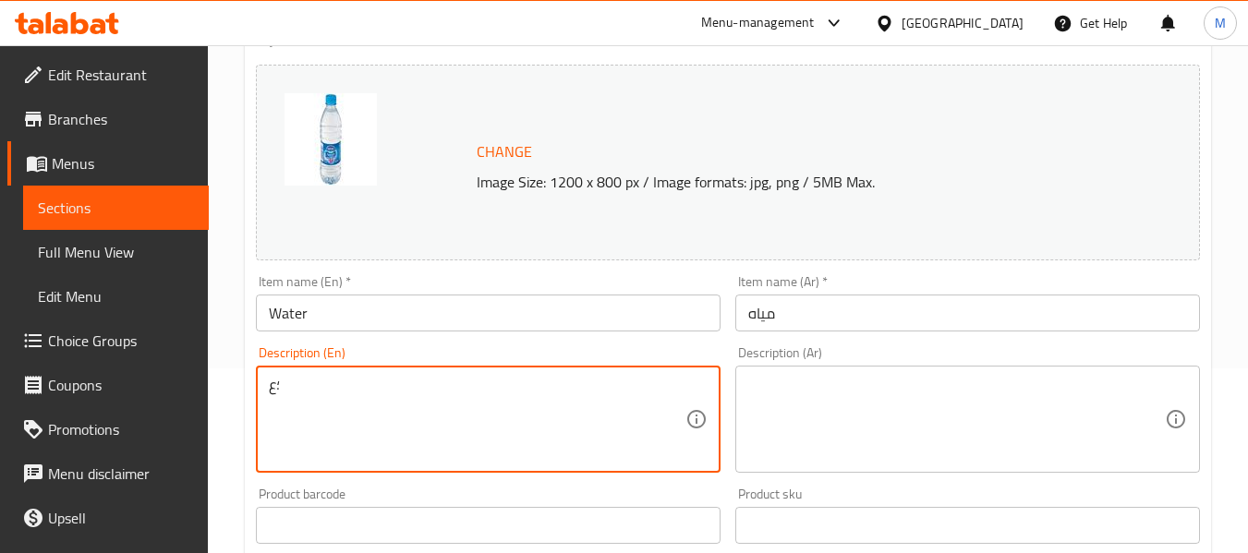
type textarea "؛"
type textarea "Pure bottled water"
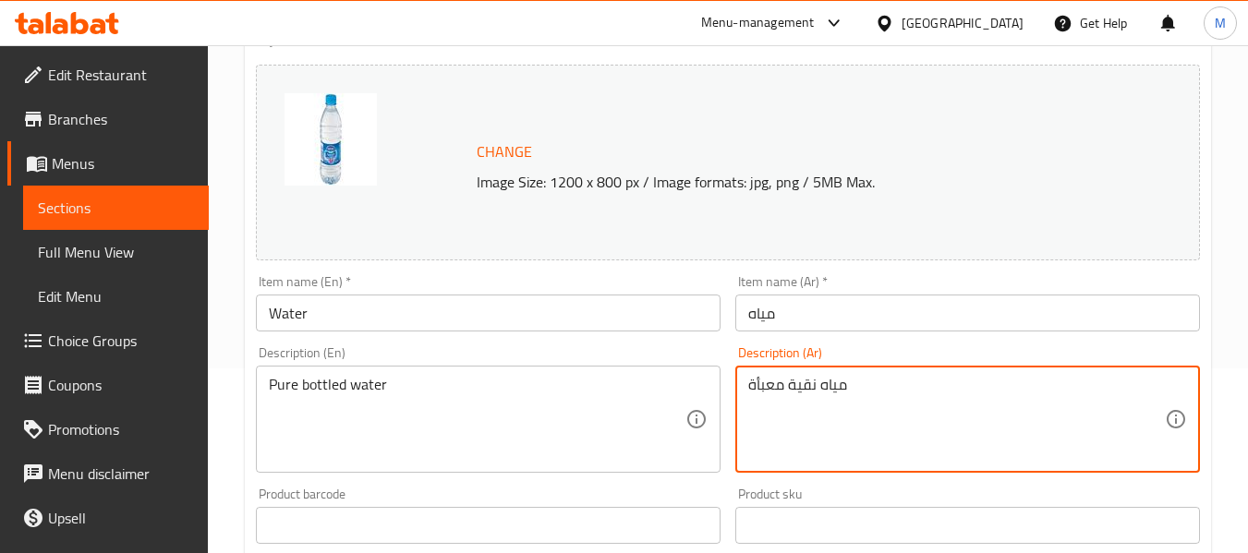
click at [813, 303] on input "مياه" at bounding box center [967, 313] width 465 height 37
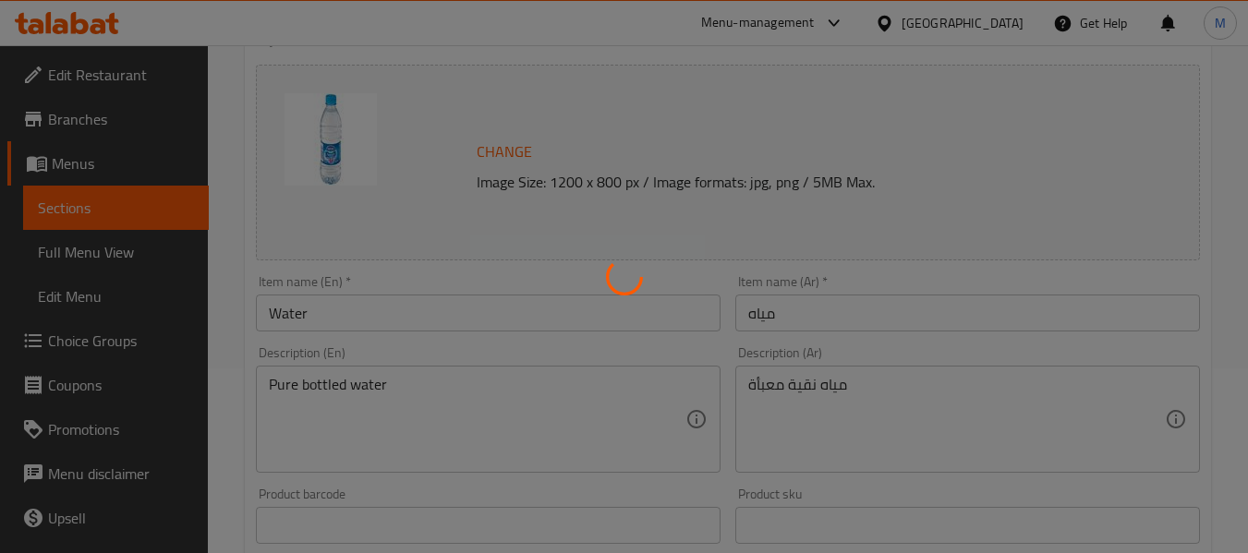
click at [320, 416] on div at bounding box center [624, 276] width 1248 height 553
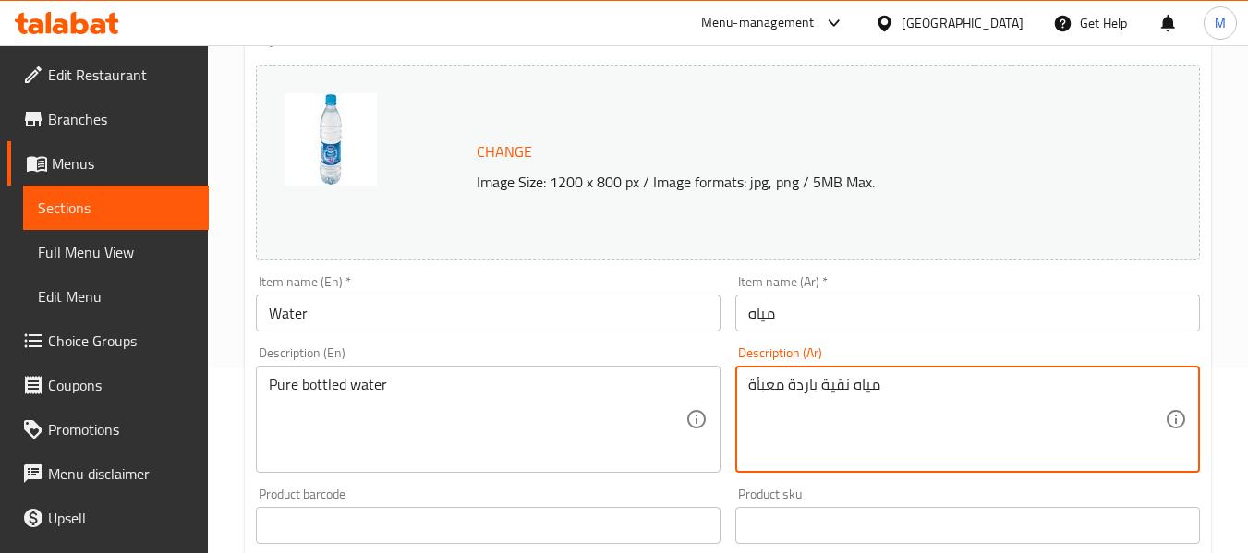
click at [765, 387] on textarea "مياه نقية باردة معبأة" at bounding box center [956, 420] width 417 height 88
type textarea "مياه نقية باردة"
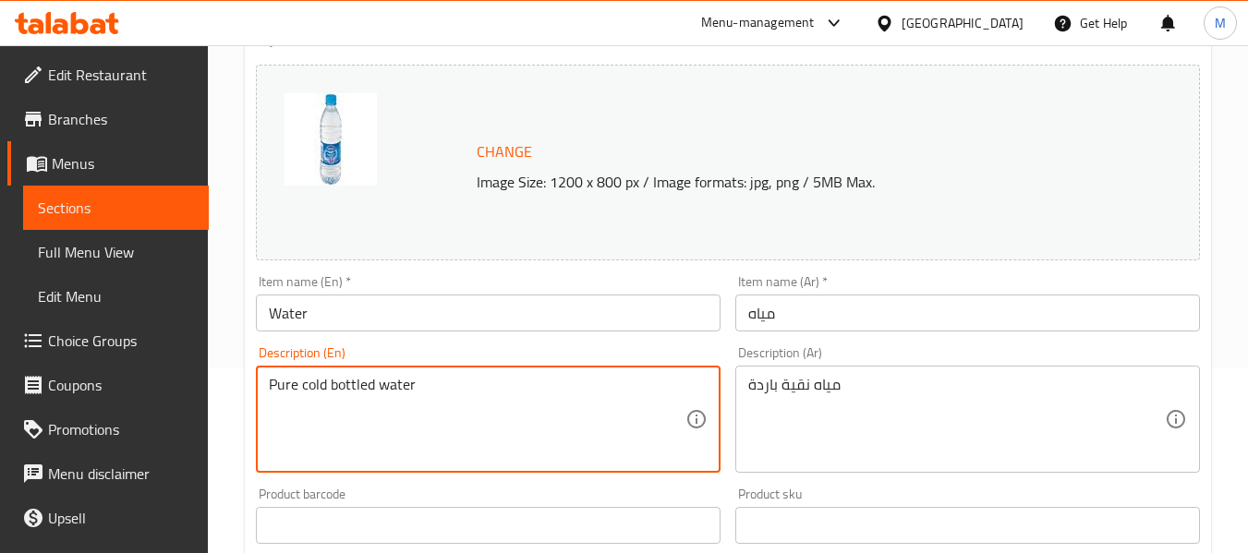
click at [357, 392] on textarea "Pure cold bottled water" at bounding box center [477, 420] width 417 height 88
drag, startPoint x: 352, startPoint y: 382, endPoint x: 375, endPoint y: 386, distance: 23.4
click at [375, 386] on textarea "Pure cold mineralwater" at bounding box center [477, 420] width 417 height 88
drag, startPoint x: 309, startPoint y: 382, endPoint x: 214, endPoint y: 376, distance: 95.4
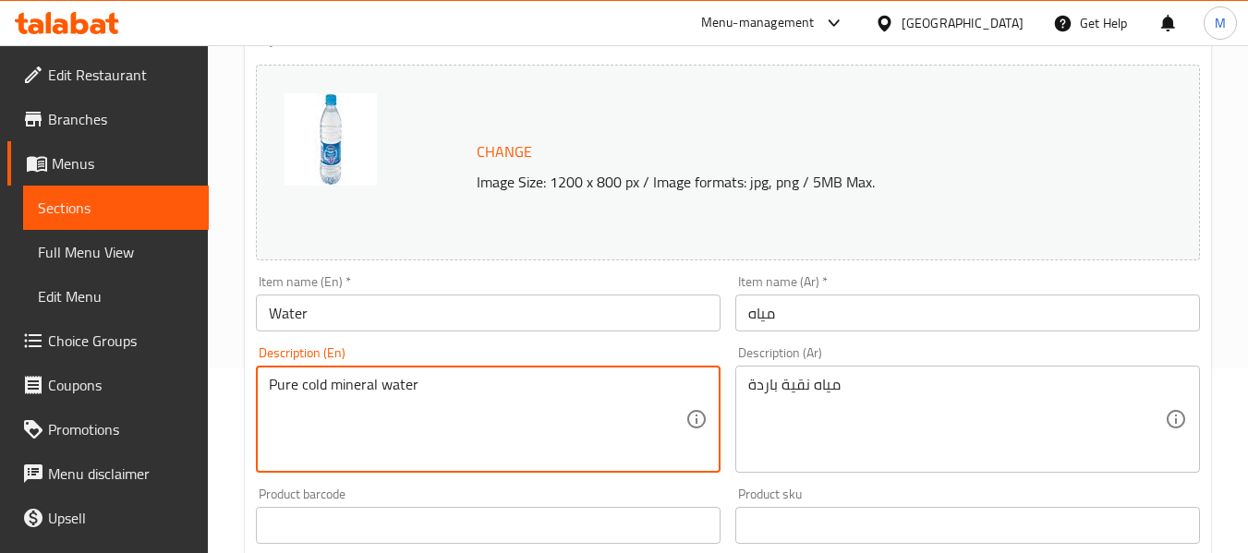
click at [214, 376] on div "Home / Restaurants management / Menus / Sections / item / update Drinks section…" at bounding box center [728, 504] width 1040 height 1287
type textarea "Cold mineral water"
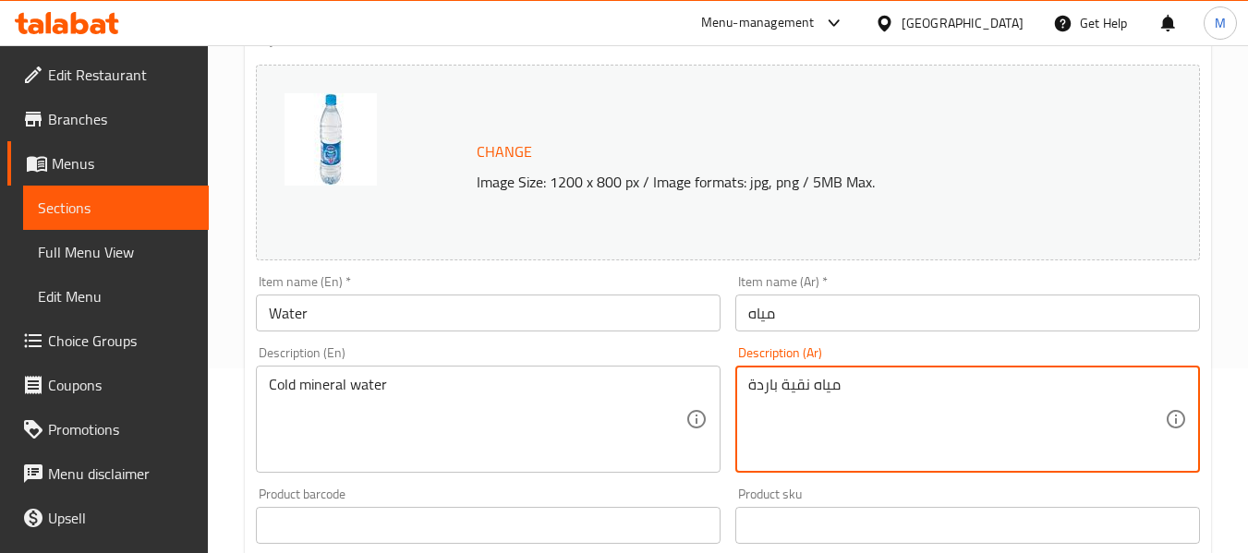
click at [785, 380] on textarea "مياه نقية باردة" at bounding box center [956, 420] width 417 height 88
type textarea "مياه معدنية باردة"
click at [839, 313] on input "مياه" at bounding box center [967, 313] width 465 height 37
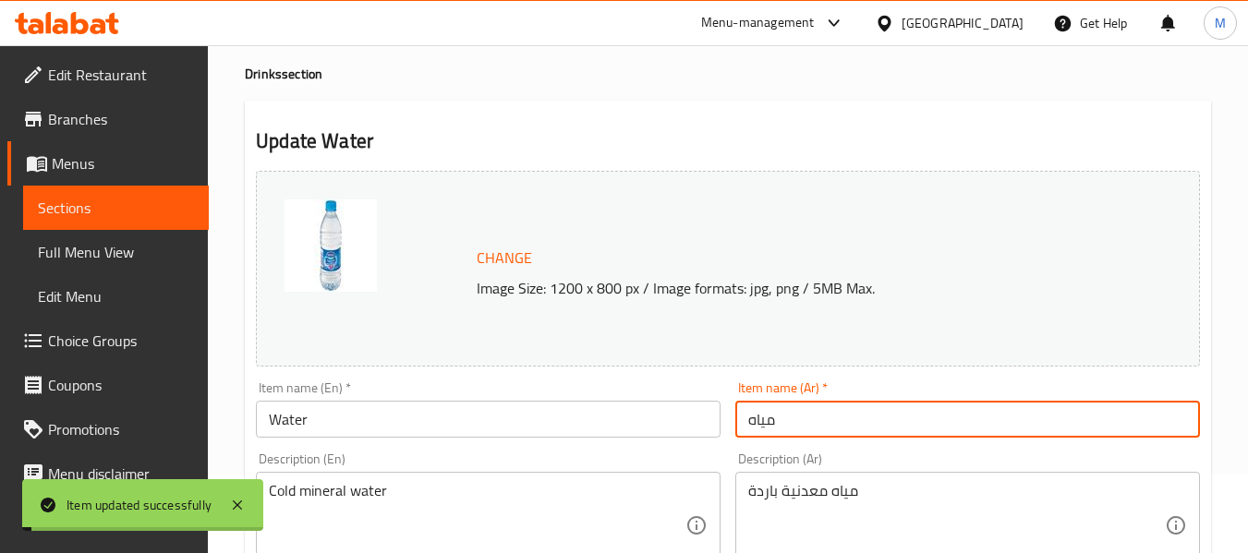
scroll to position [0, 0]
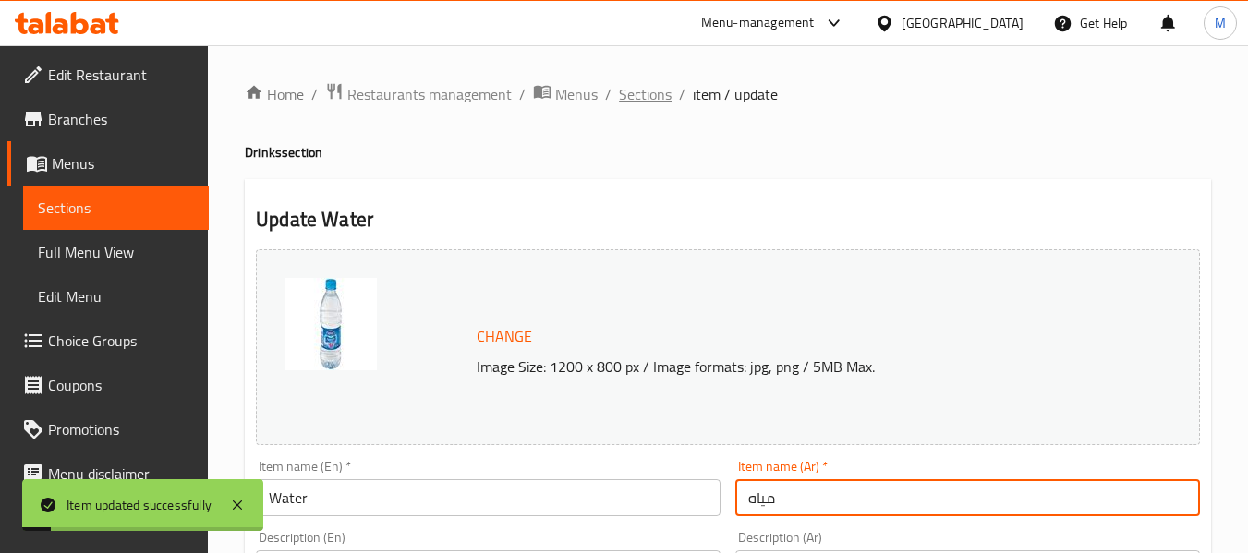
click at [647, 91] on span "Sections" at bounding box center [645, 94] width 53 height 22
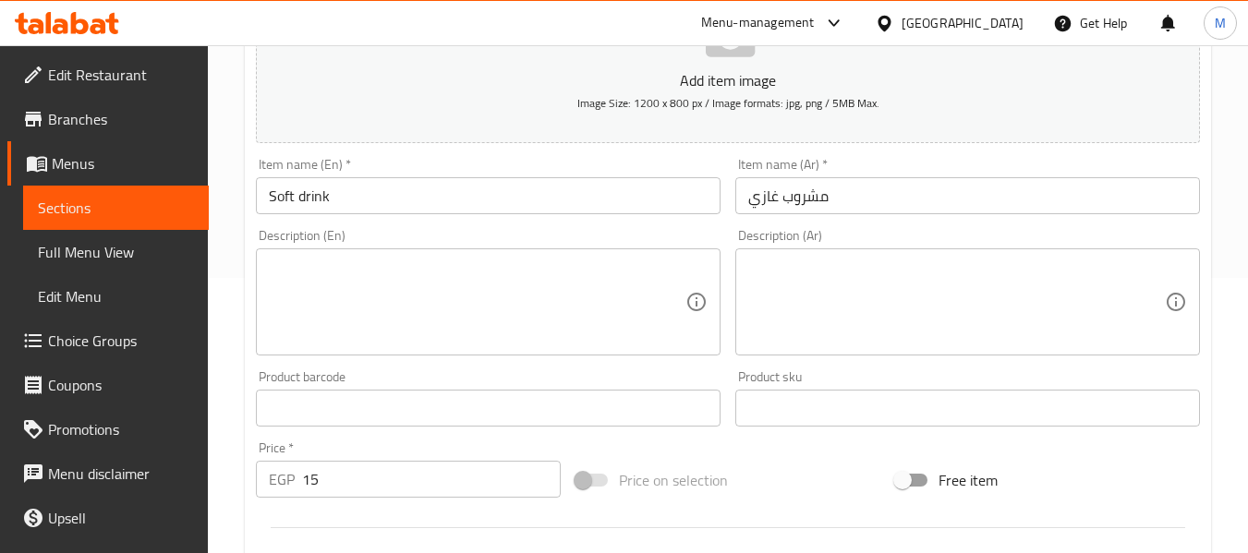
scroll to position [277, 0]
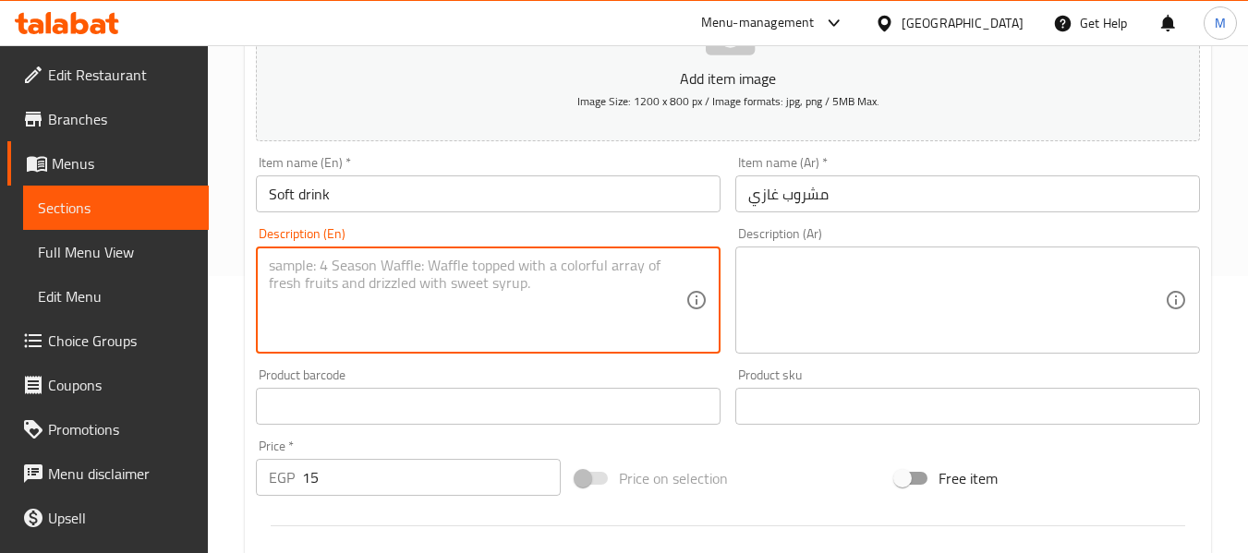
click at [428, 295] on textarea at bounding box center [477, 301] width 417 height 88
type textarea "Carbonated soft drinks"
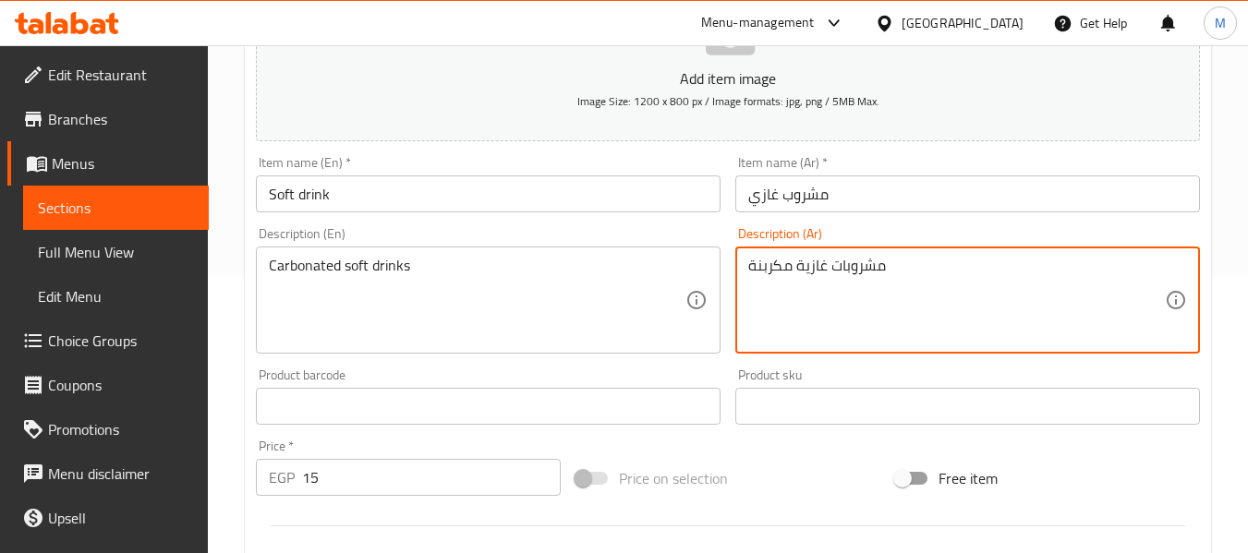
type textarea "مشروبات غازية مكربنة"
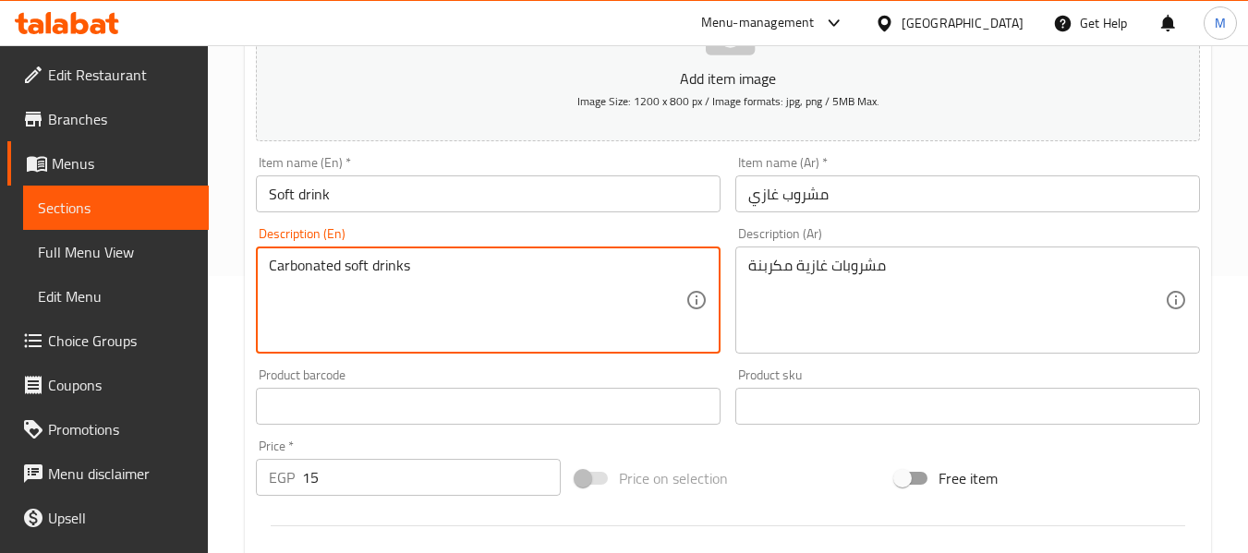
paste textarea "Assorted"
type textarea "Assorted carbonated soft drinks"
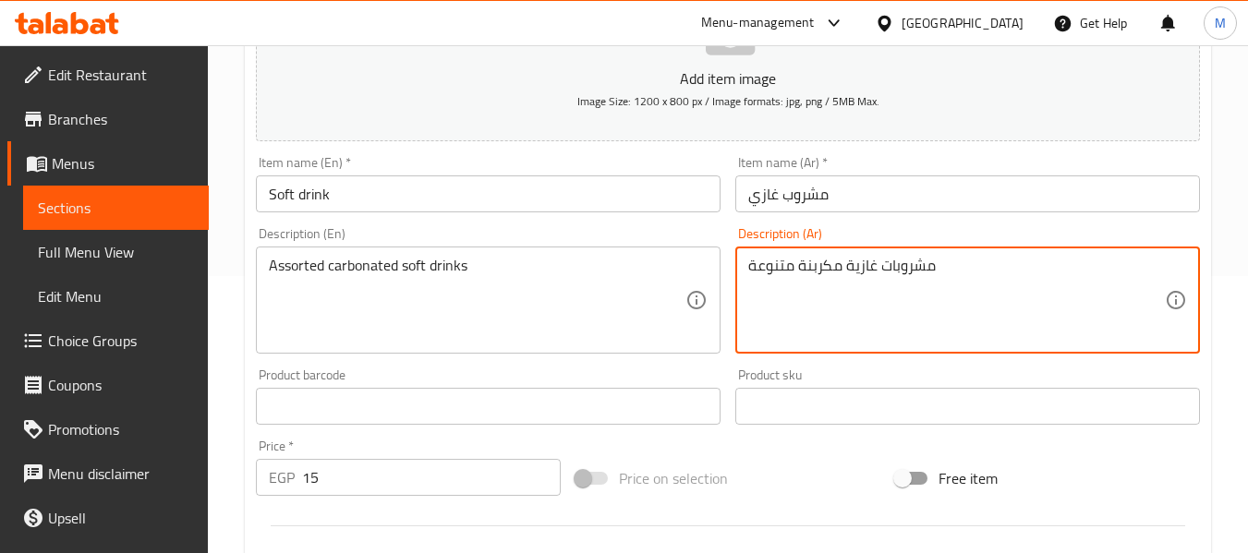
type textarea "مشروبات غازية مكربنة متنوعة"
click at [858, 199] on input "مشروب غازي" at bounding box center [967, 194] width 465 height 37
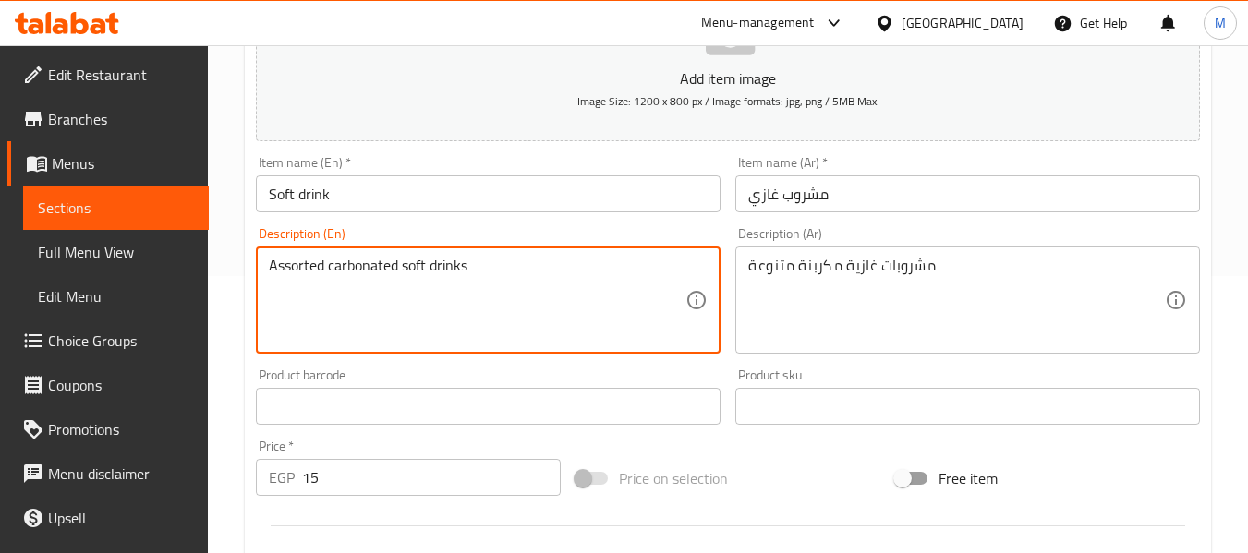
click at [289, 272] on textarea "Assorted carbonated soft drinks" at bounding box center [477, 301] width 417 height 88
click at [525, 304] on textarea "Assorted carbonated soft drinks" at bounding box center [477, 301] width 417 height 88
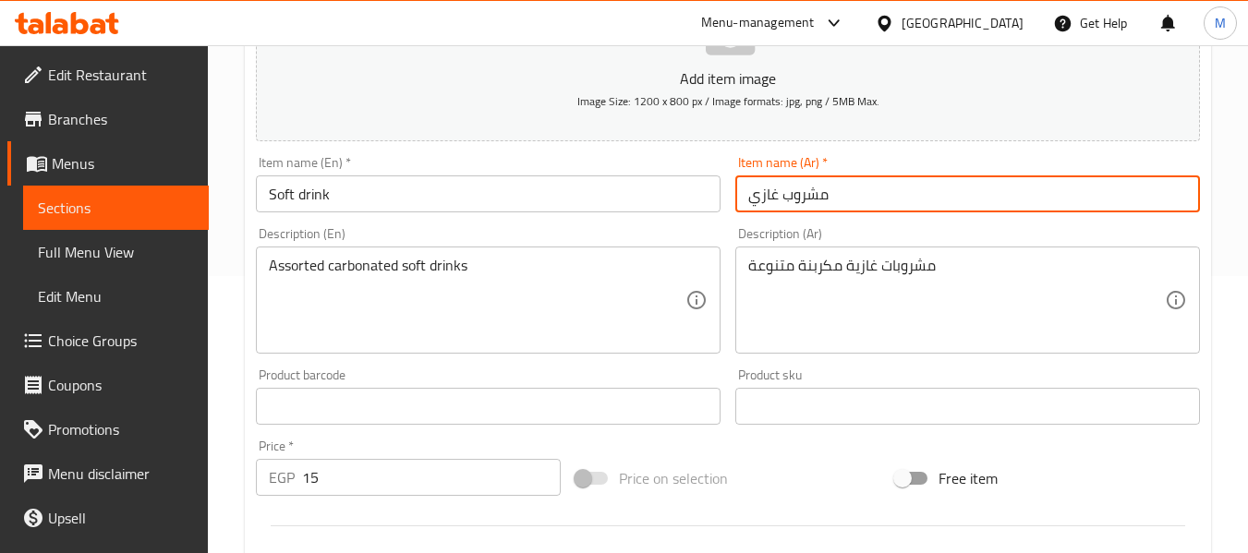
click at [811, 210] on input "مشروب غازي" at bounding box center [967, 194] width 465 height 37
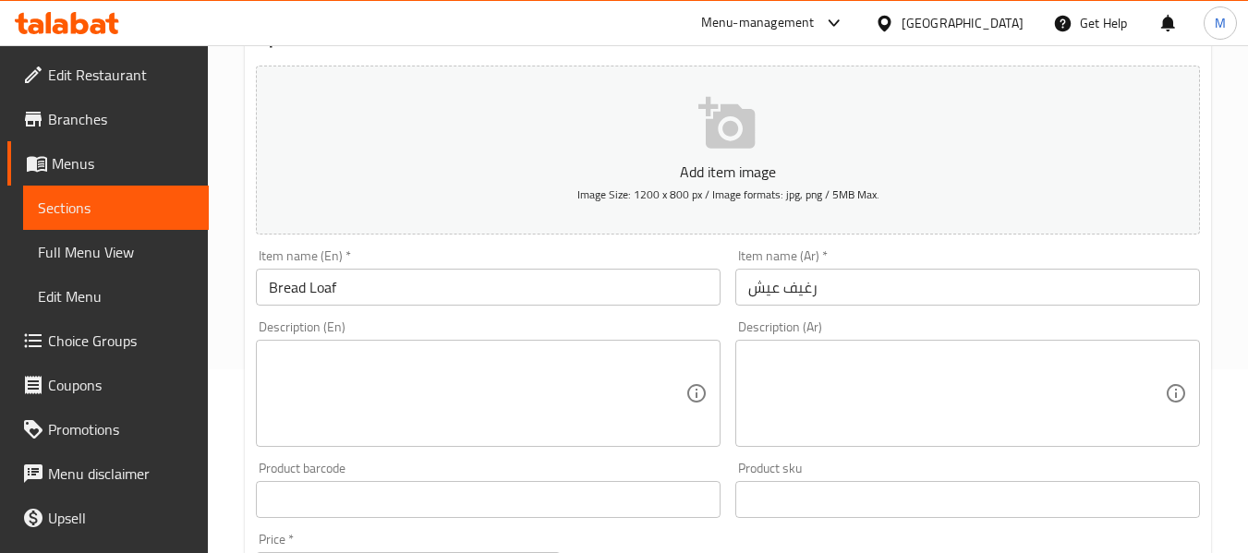
scroll to position [185, 0]
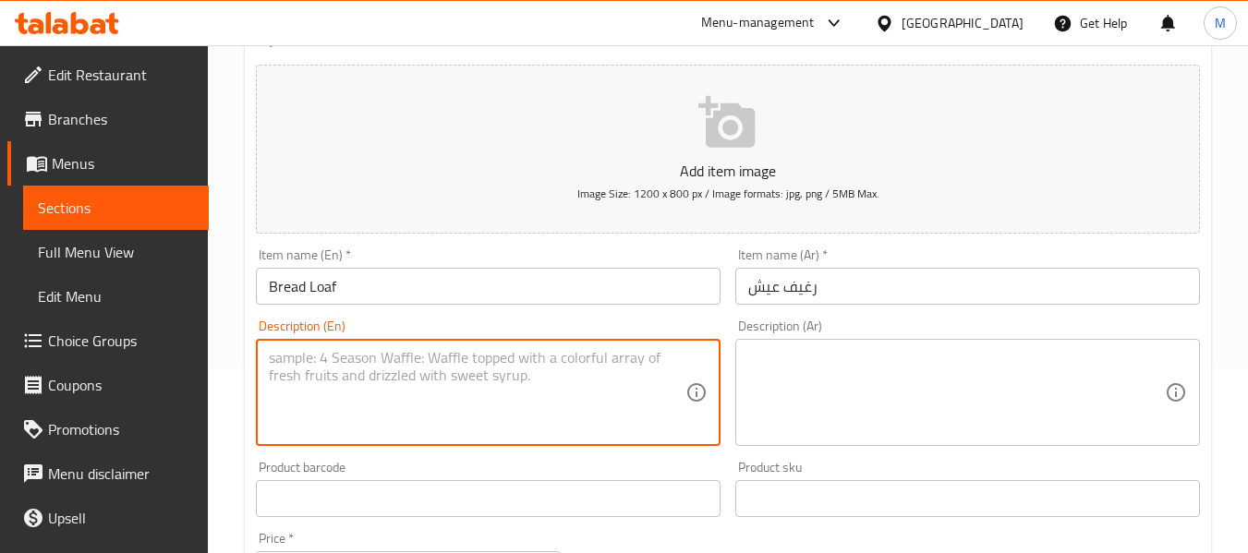
click at [438, 351] on textarea at bounding box center [477, 393] width 417 height 88
paste textarea "خبز طازج ساخن."
type textarea "خبز طازج ساخن."
click at [854, 376] on textarea at bounding box center [956, 393] width 417 height 88
paste textarea "خبز طازج ساخن."
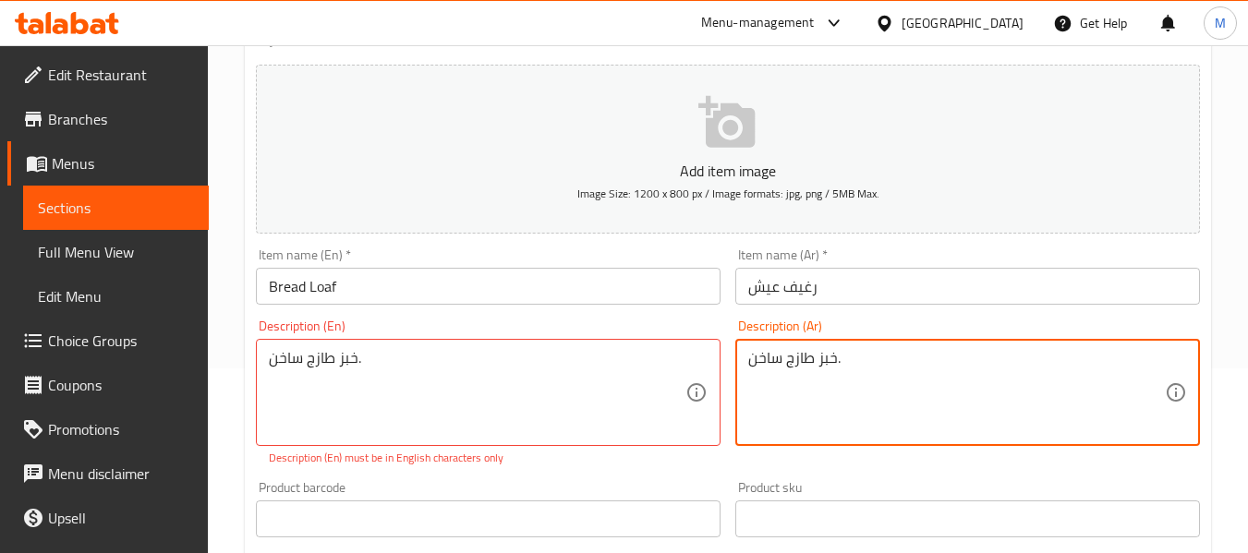
type textarea "خبز طازج ساخن."
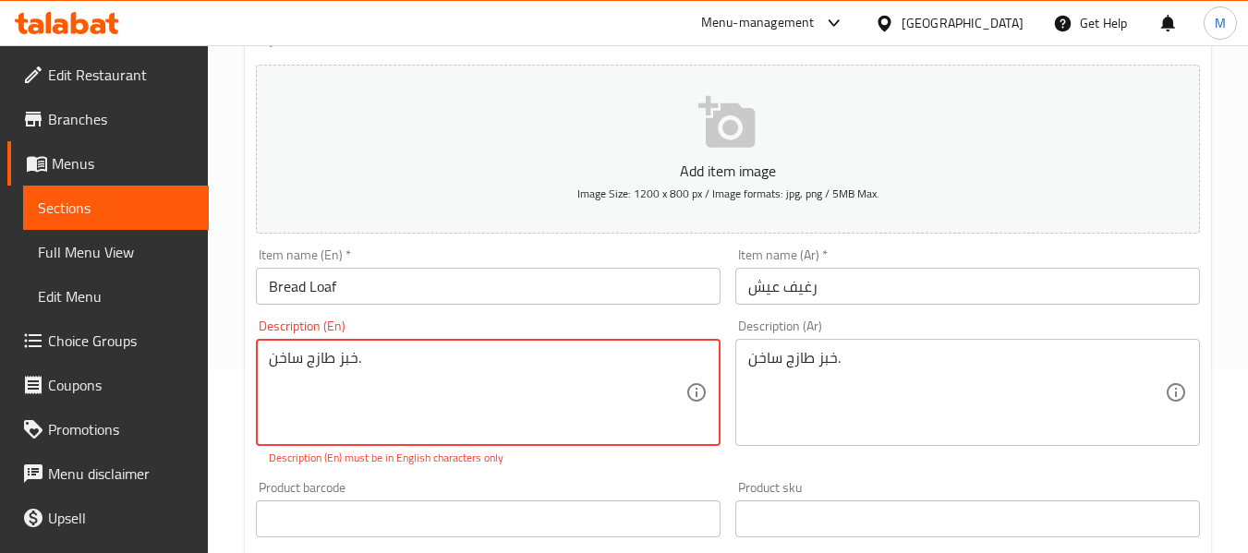
drag, startPoint x: 352, startPoint y: 361, endPoint x: 259, endPoint y: 357, distance: 93.4
paste textarea "Fresh hot bread"
click at [272, 366] on textarea "Fresh hot bread." at bounding box center [477, 393] width 417 height 88
click at [418, 365] on textarea "Fresh hot bread." at bounding box center [477, 393] width 417 height 88
type textarea "Fresh hot bread."
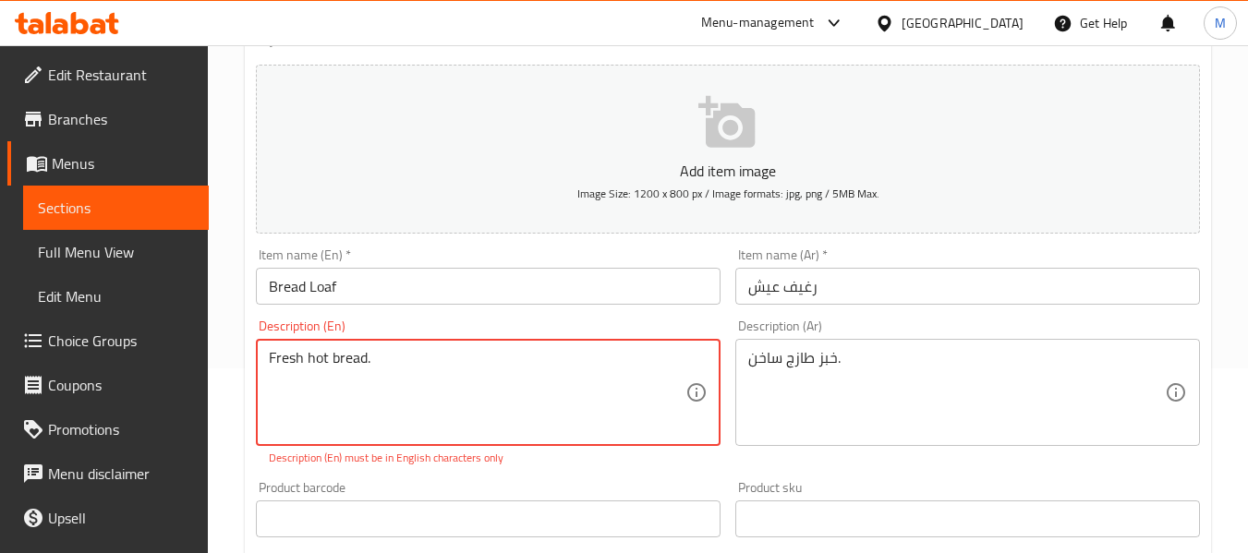
click at [473, 287] on input "Bread Loaf" at bounding box center [488, 286] width 465 height 37
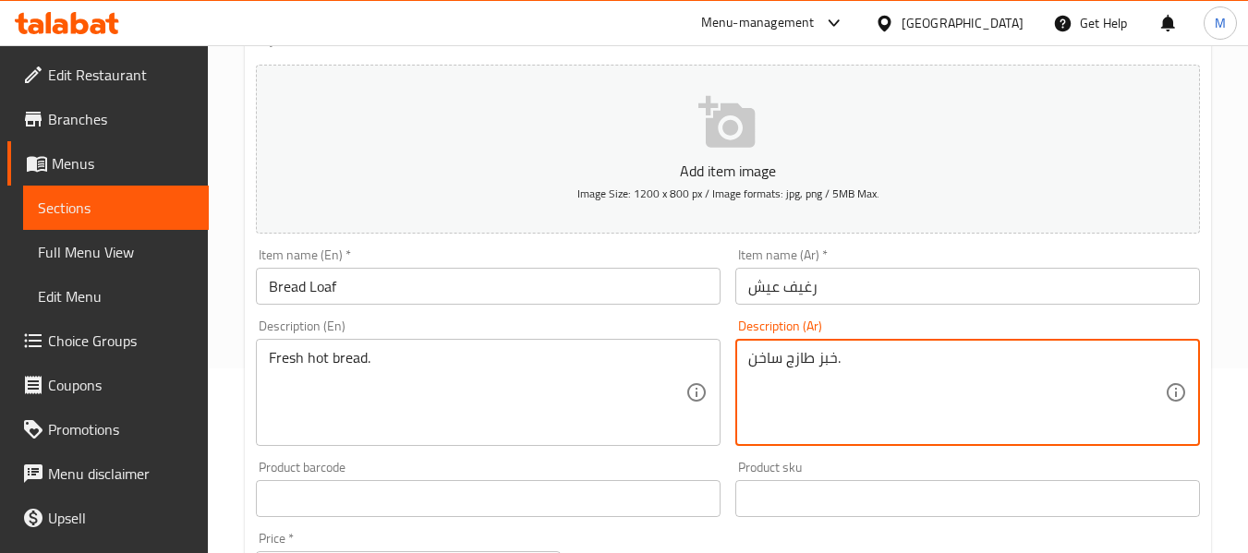
drag, startPoint x: 915, startPoint y: 369, endPoint x: 895, endPoint y: 329, distance: 45.4
click at [883, 299] on input "رغيف عيش" at bounding box center [967, 286] width 465 height 37
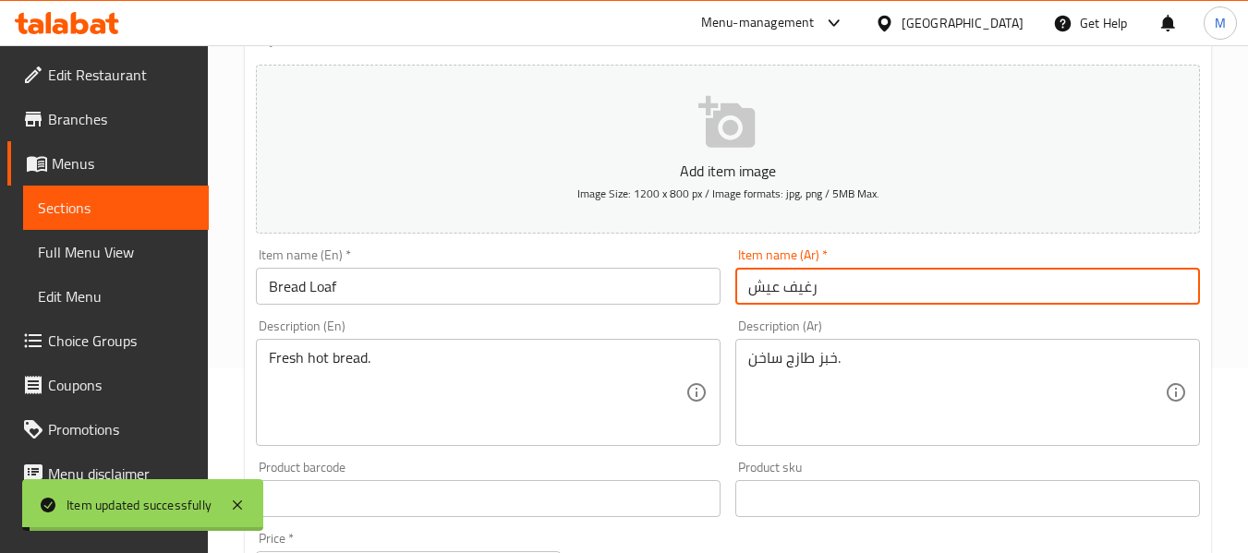
scroll to position [0, 0]
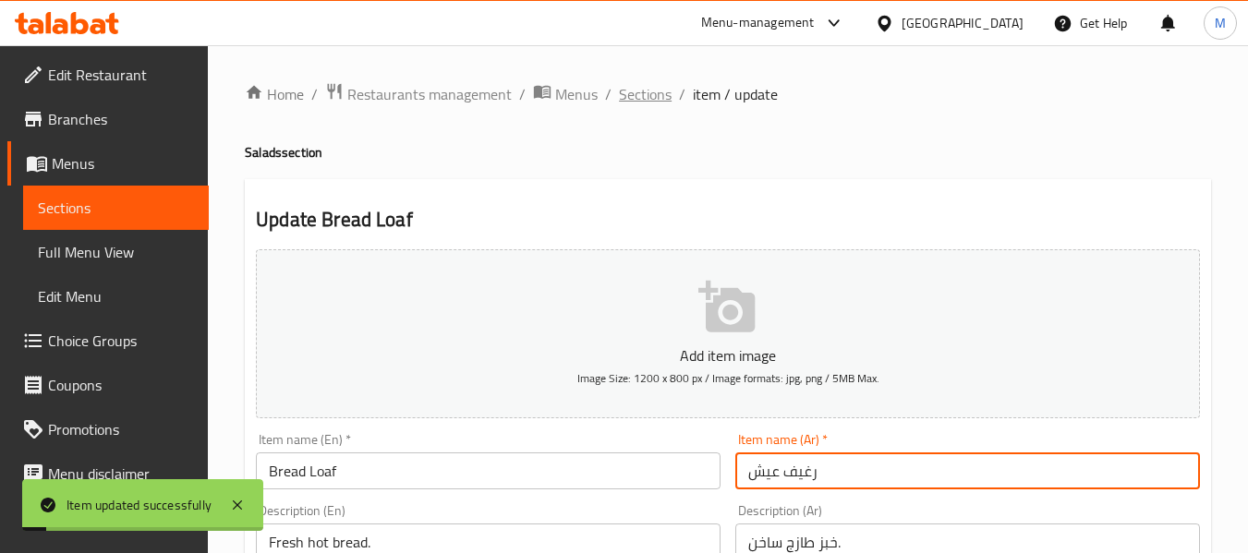
click at [630, 93] on span "Sections" at bounding box center [645, 94] width 53 height 22
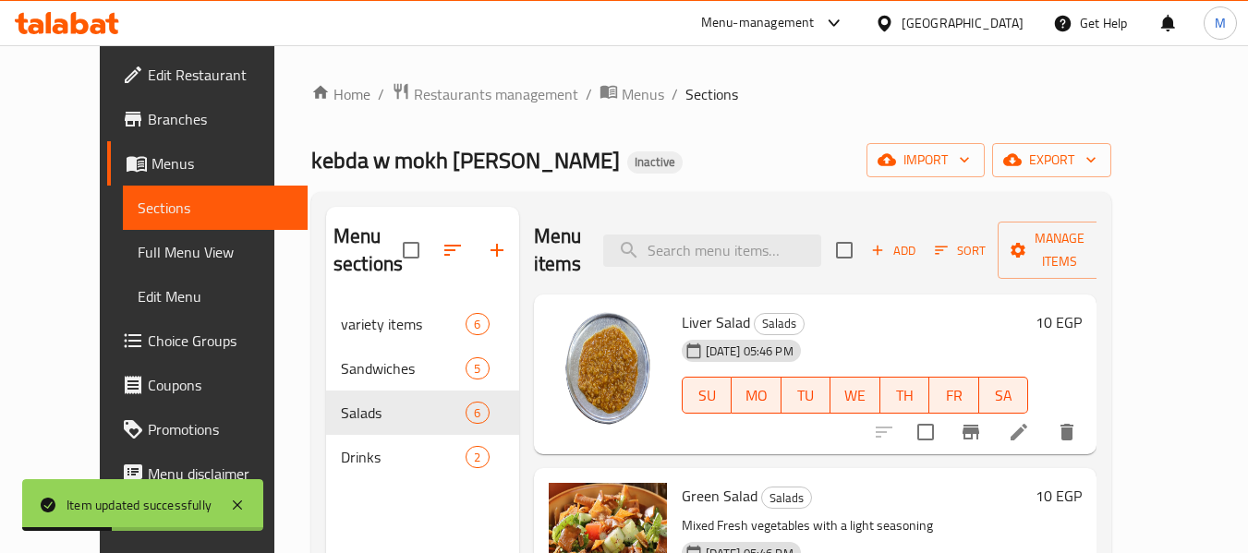
scroll to position [92, 0]
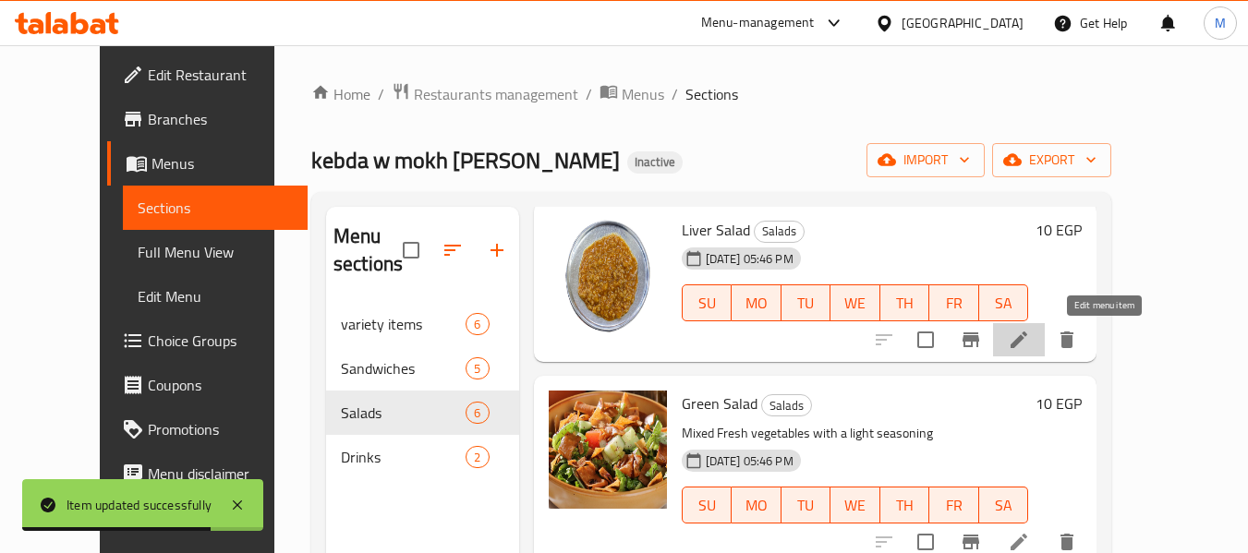
click at [1030, 340] on icon at bounding box center [1019, 340] width 22 height 22
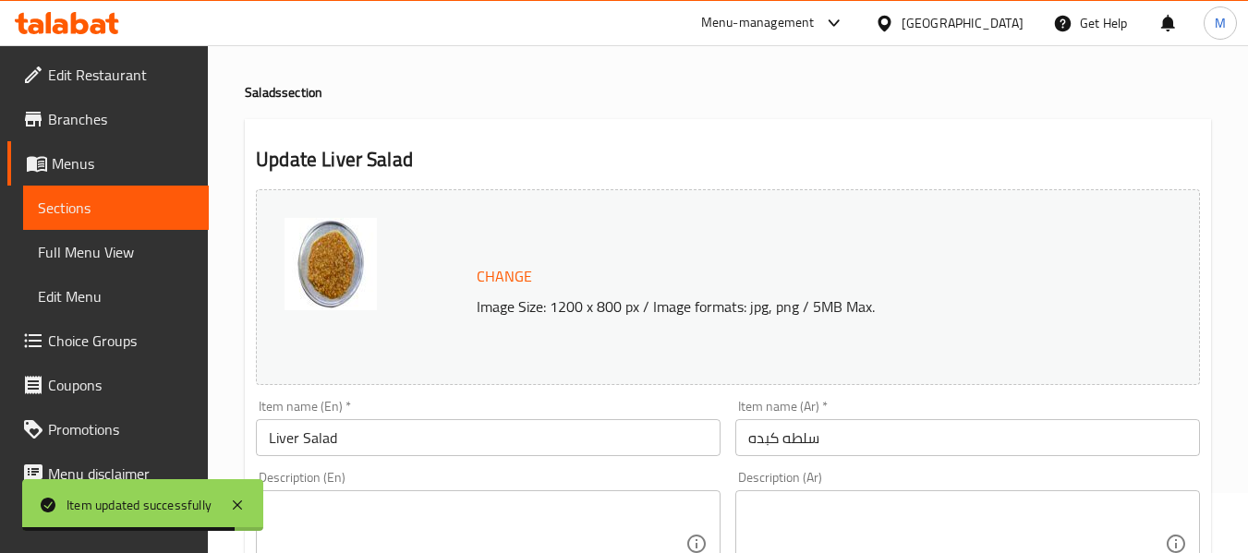
scroll to position [92, 0]
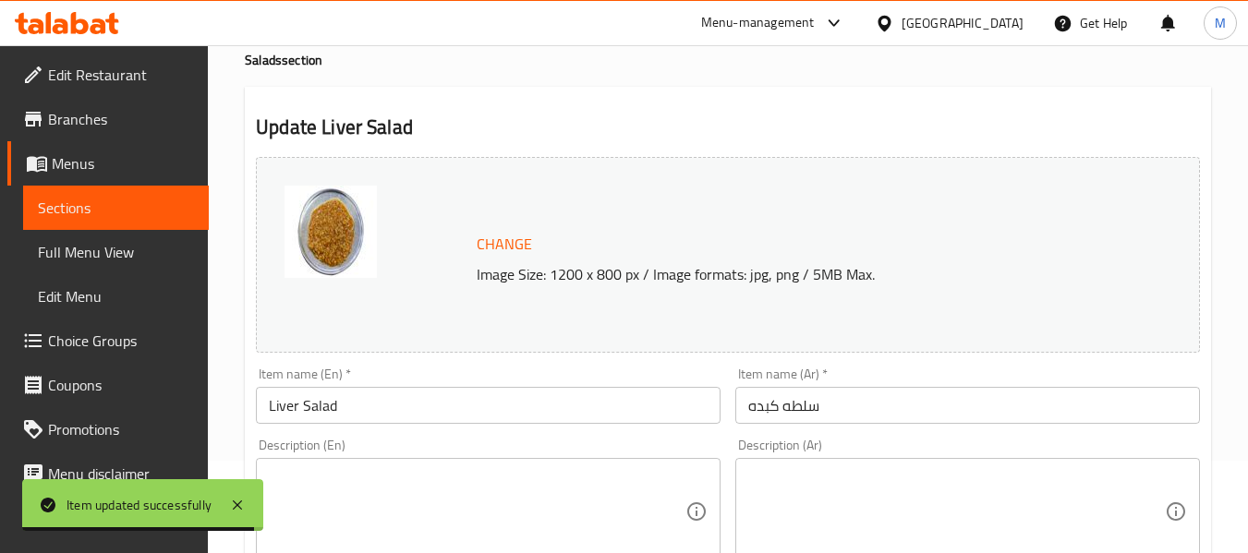
click at [855, 493] on textarea at bounding box center [956, 512] width 417 height 88
paste textarea "كبدة متبلة مع خضار طازج."
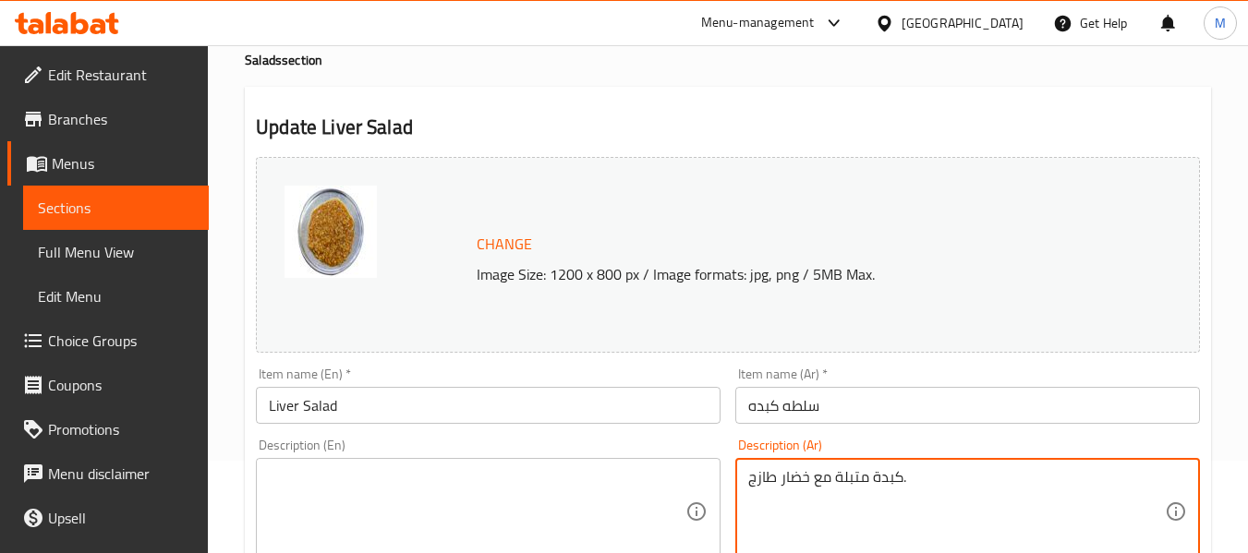
type textarea "كبدة متبلة مع خضار طازج."
click at [432, 497] on textarea at bounding box center [477, 512] width 417 height 88
paste textarea "Marinated liver with fresh vegetables."
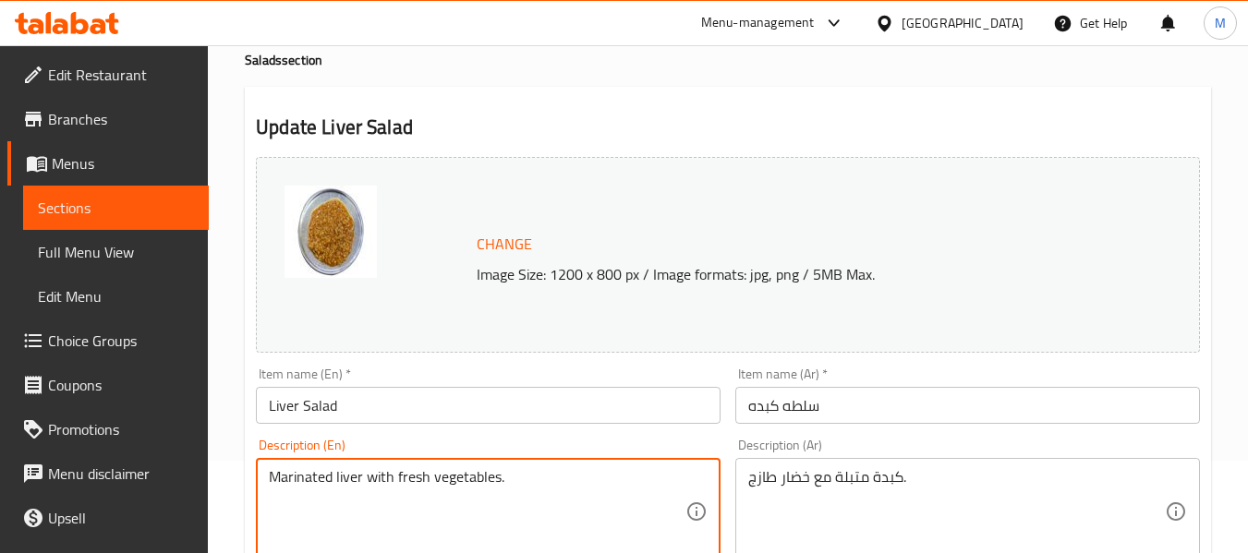
type textarea "Marinated liver with fresh vegetables."
click at [426, 400] on input "Liver Salad" at bounding box center [488, 405] width 465 height 37
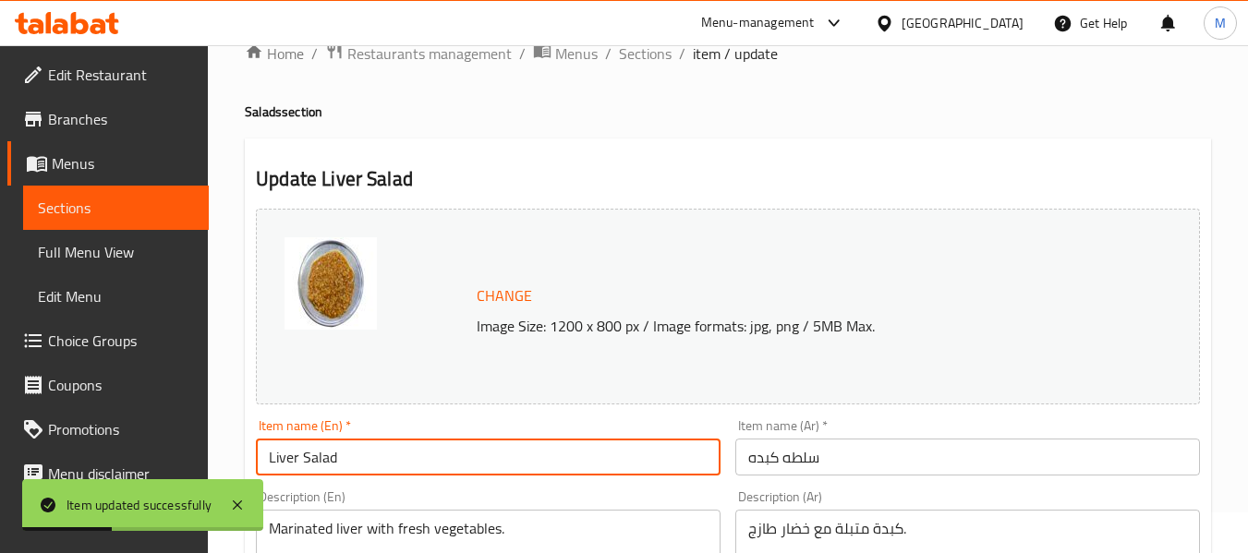
scroll to position [0, 0]
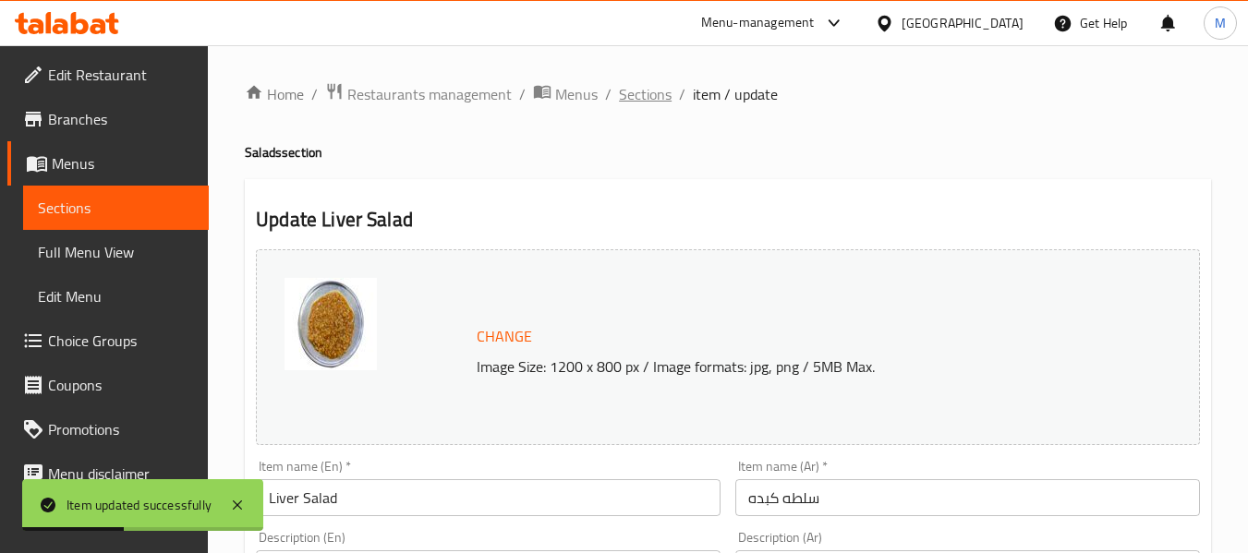
click at [630, 101] on span "Sections" at bounding box center [645, 94] width 53 height 22
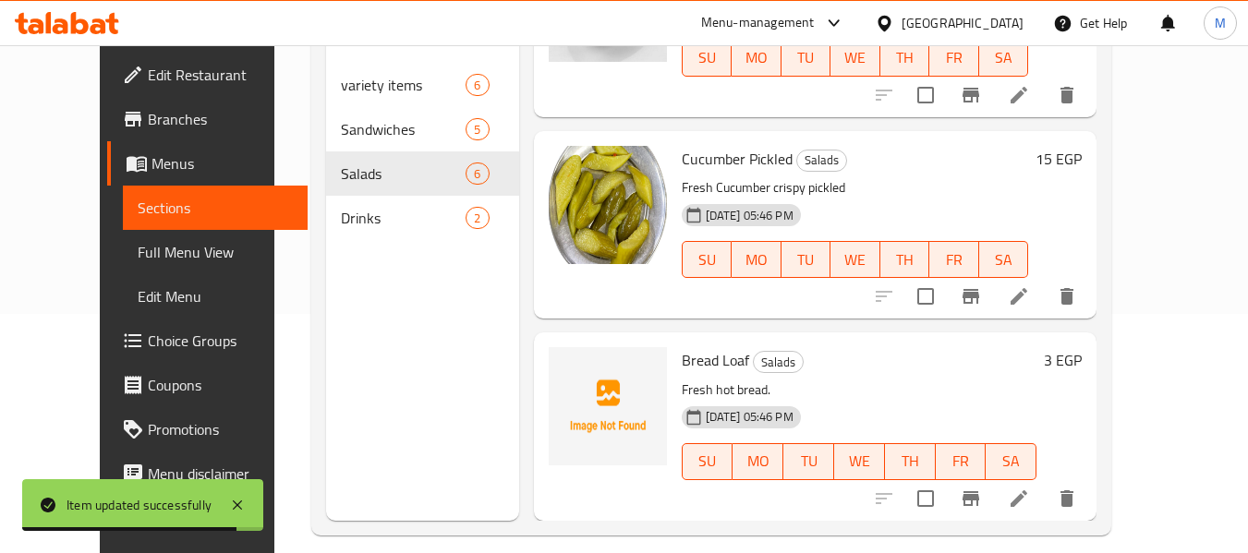
scroll to position [259, 0]
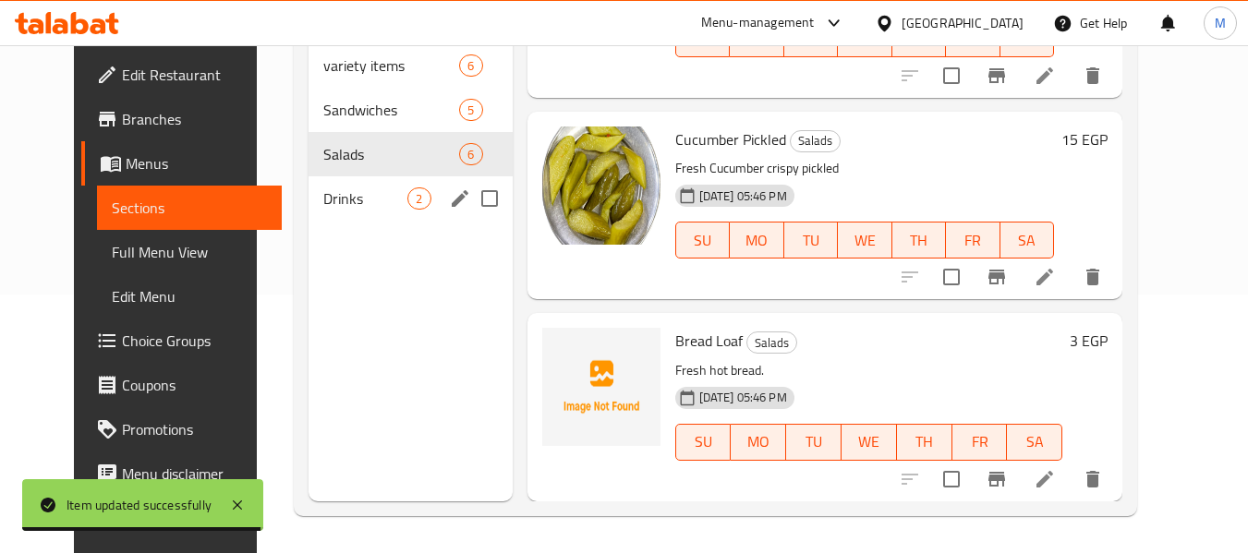
click at [320, 211] on div "Drinks 2" at bounding box center [410, 198] width 203 height 44
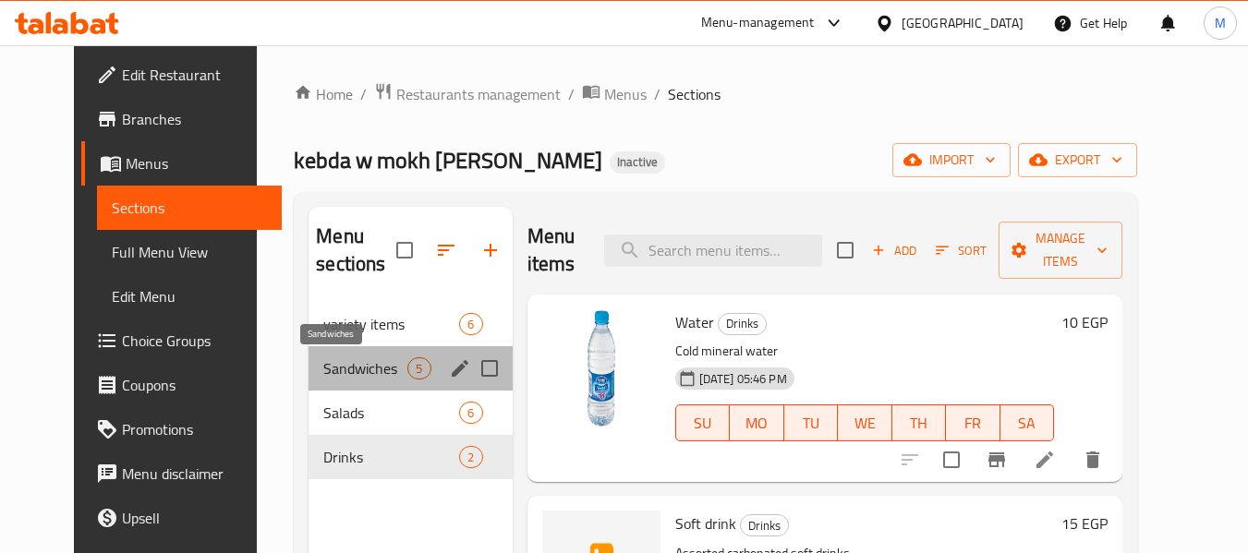
drag, startPoint x: 326, startPoint y: 367, endPoint x: 358, endPoint y: 312, distance: 63.4
click at [325, 367] on span "Sandwiches" at bounding box center [365, 368] width 84 height 22
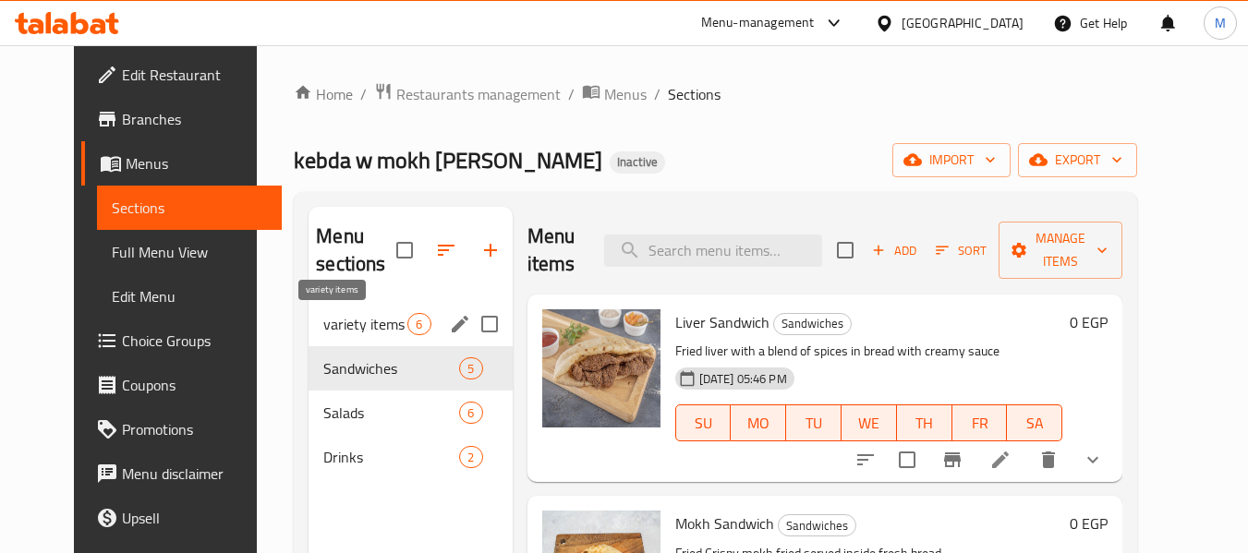
click at [358, 313] on span "variety items" at bounding box center [365, 324] width 84 height 22
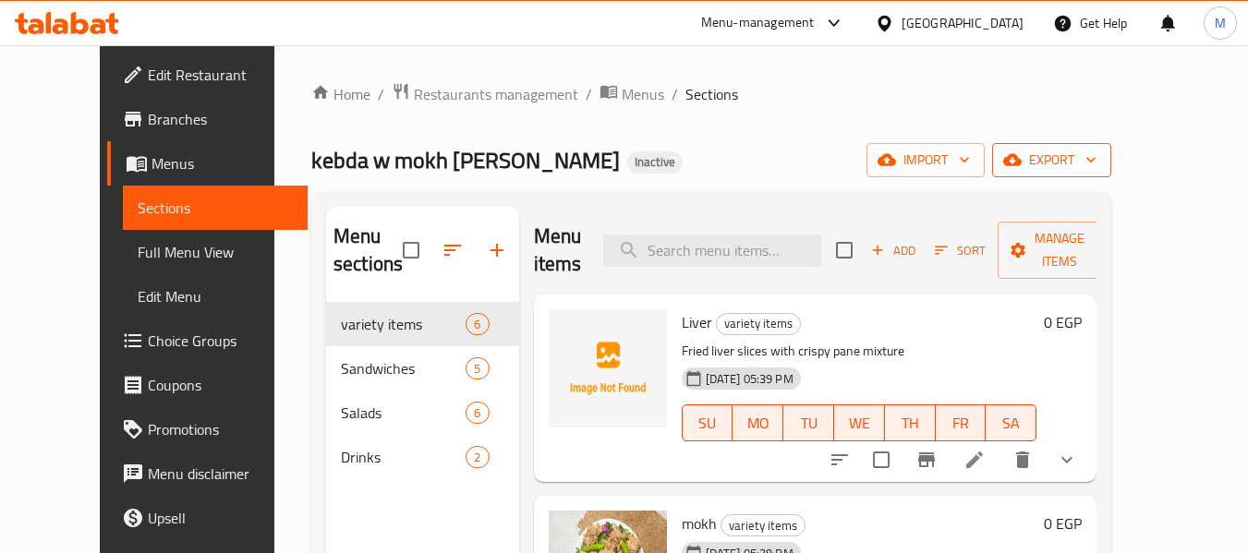
click at [1096, 155] on span "export" at bounding box center [1052, 160] width 90 height 23
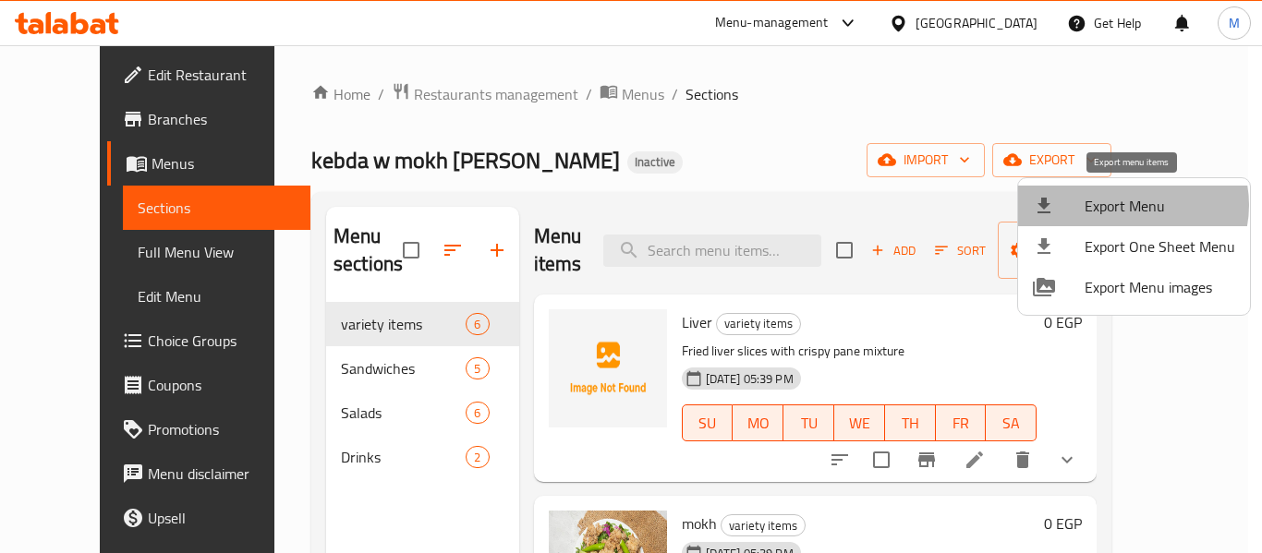
click at [1124, 206] on span "Export Menu" at bounding box center [1159, 206] width 151 height 22
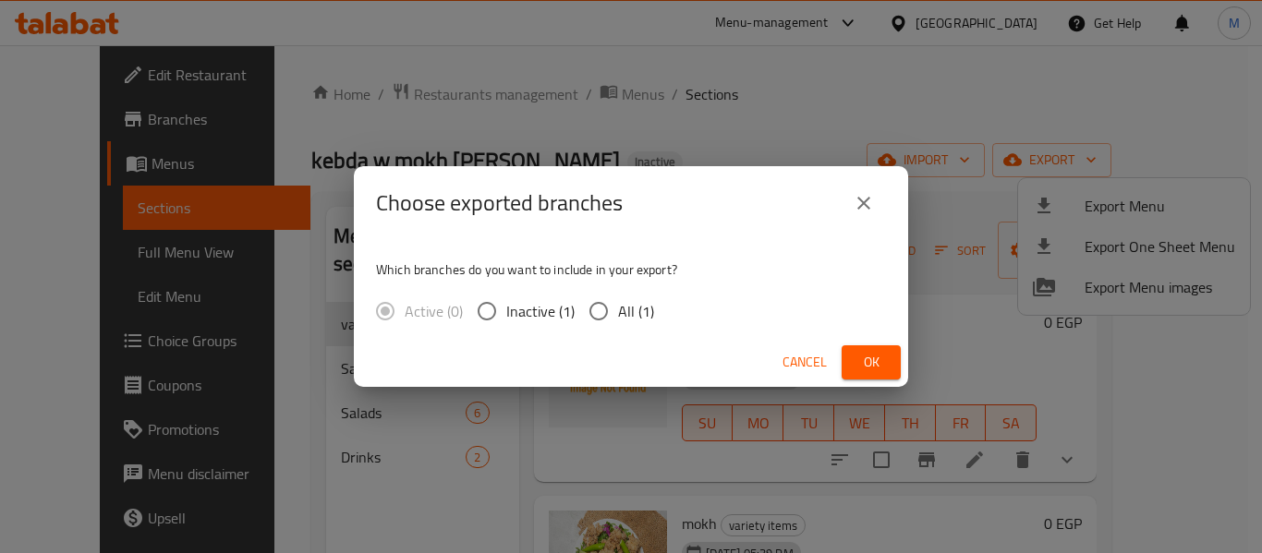
click at [638, 308] on span "All (1)" at bounding box center [636, 311] width 36 height 22
click at [618, 308] on input "All (1)" at bounding box center [598, 311] width 39 height 39
radio input "true"
click at [871, 354] on span "Ok" at bounding box center [871, 362] width 30 height 23
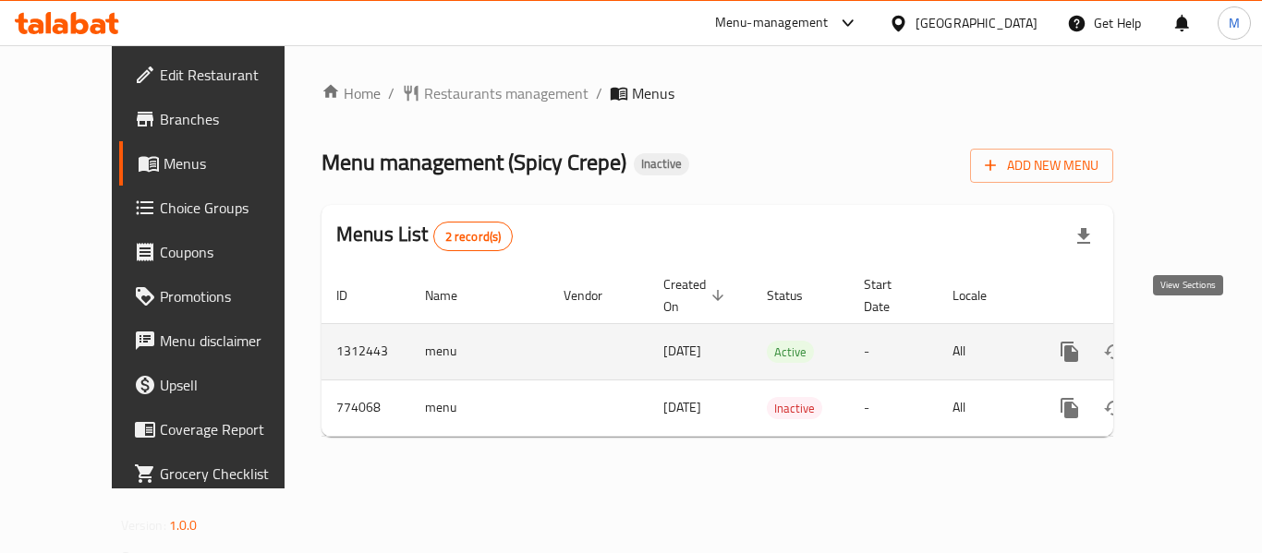
click at [1194, 344] on icon "enhanced table" at bounding box center [1202, 352] width 17 height 17
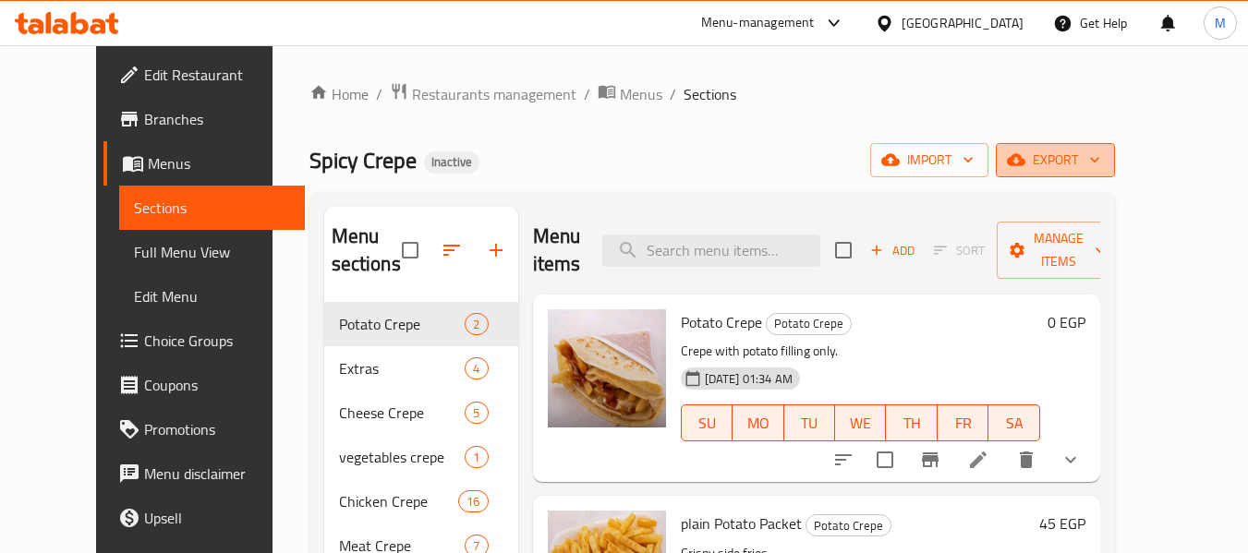
click at [1100, 163] on span "export" at bounding box center [1056, 160] width 90 height 23
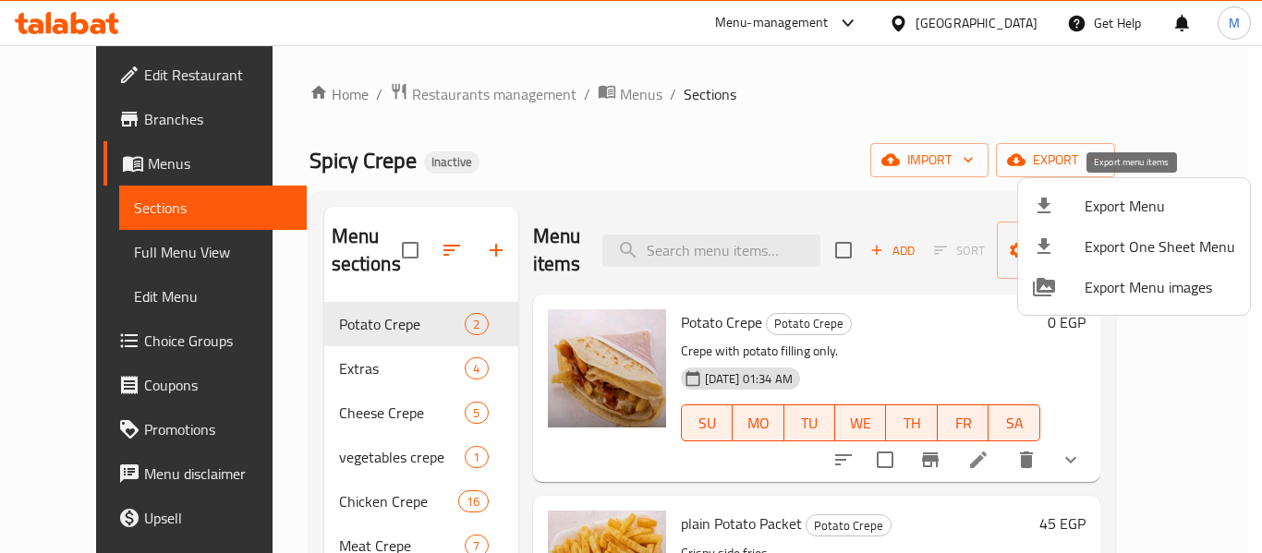
click at [1107, 201] on span "Export Menu" at bounding box center [1159, 206] width 151 height 22
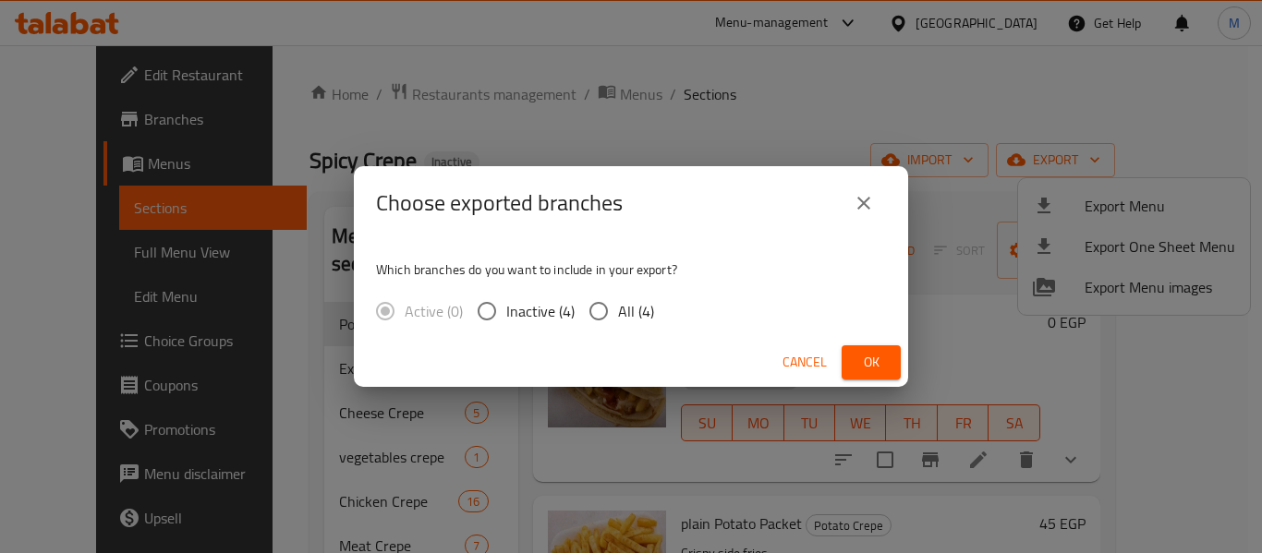
click at [619, 310] on span "All (4)" at bounding box center [636, 311] width 36 height 22
click at [618, 310] on input "All (4)" at bounding box center [598, 311] width 39 height 39
radio input "true"
drag, startPoint x: 865, startPoint y: 368, endPoint x: 909, endPoint y: 12, distance: 358.4
click at [866, 367] on span "Ok" at bounding box center [871, 362] width 30 height 23
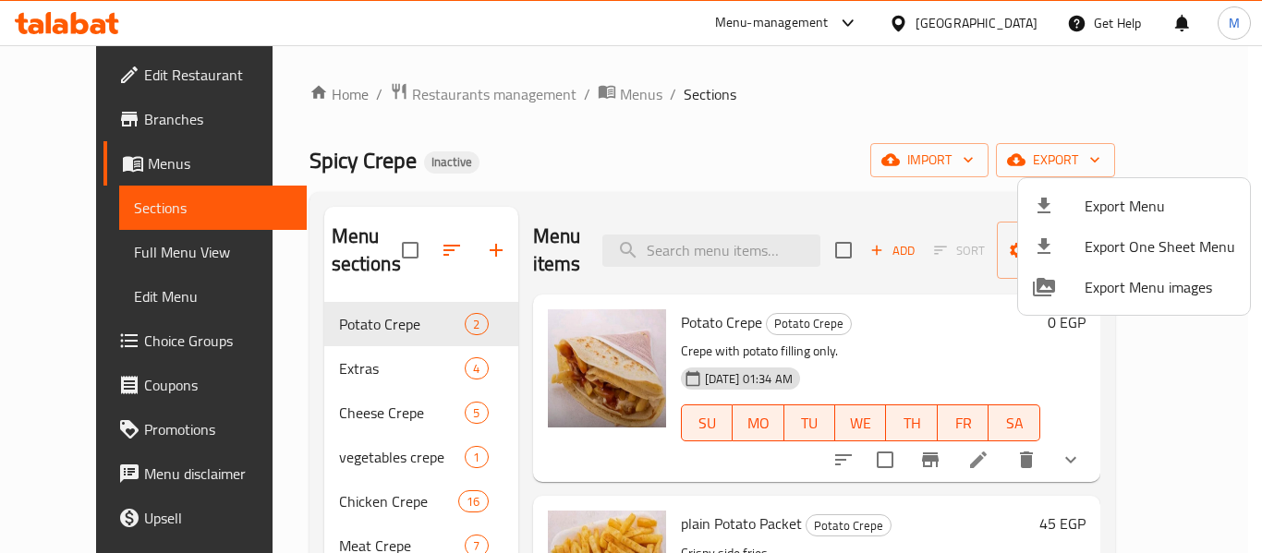
click at [1017, 21] on div at bounding box center [631, 276] width 1262 height 553
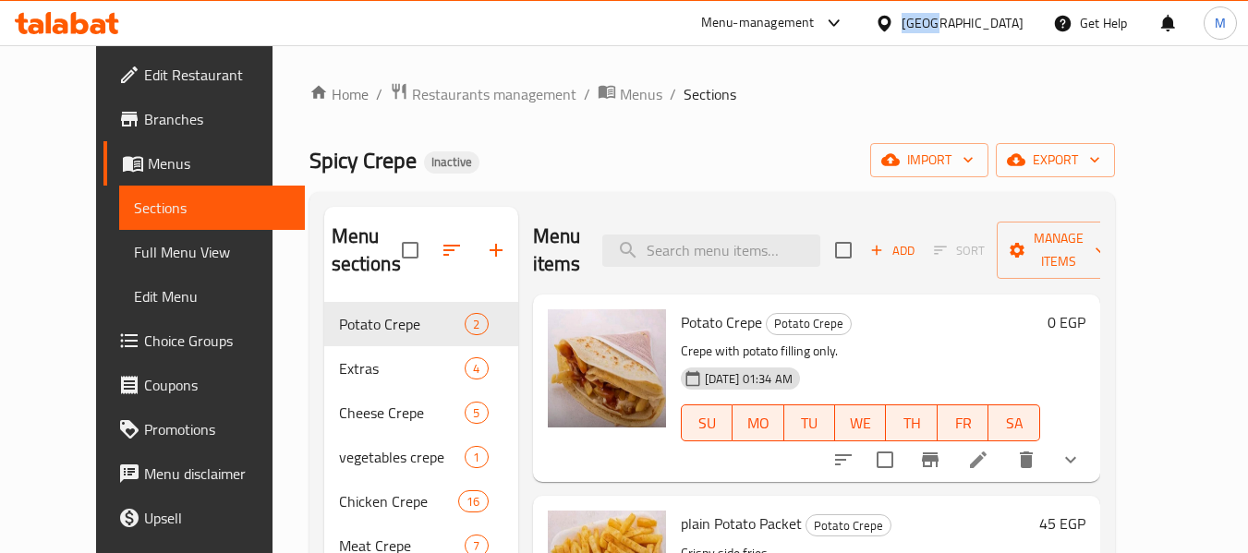
click at [1017, 21] on div "[GEOGRAPHIC_DATA]" at bounding box center [963, 23] width 122 height 20
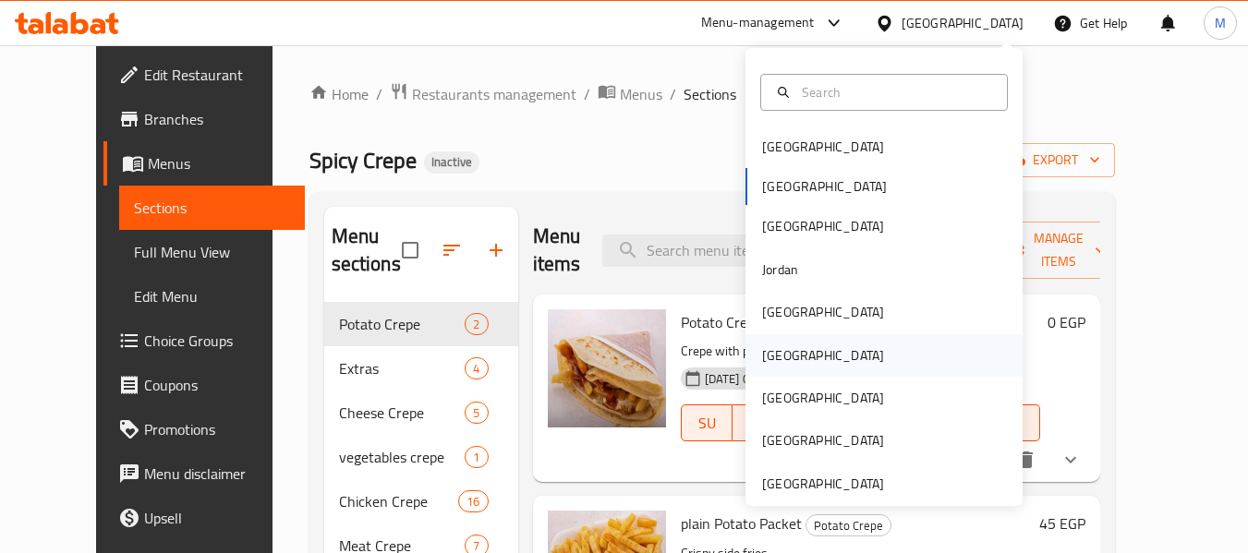
click at [775, 365] on div "[GEOGRAPHIC_DATA]" at bounding box center [823, 355] width 122 height 20
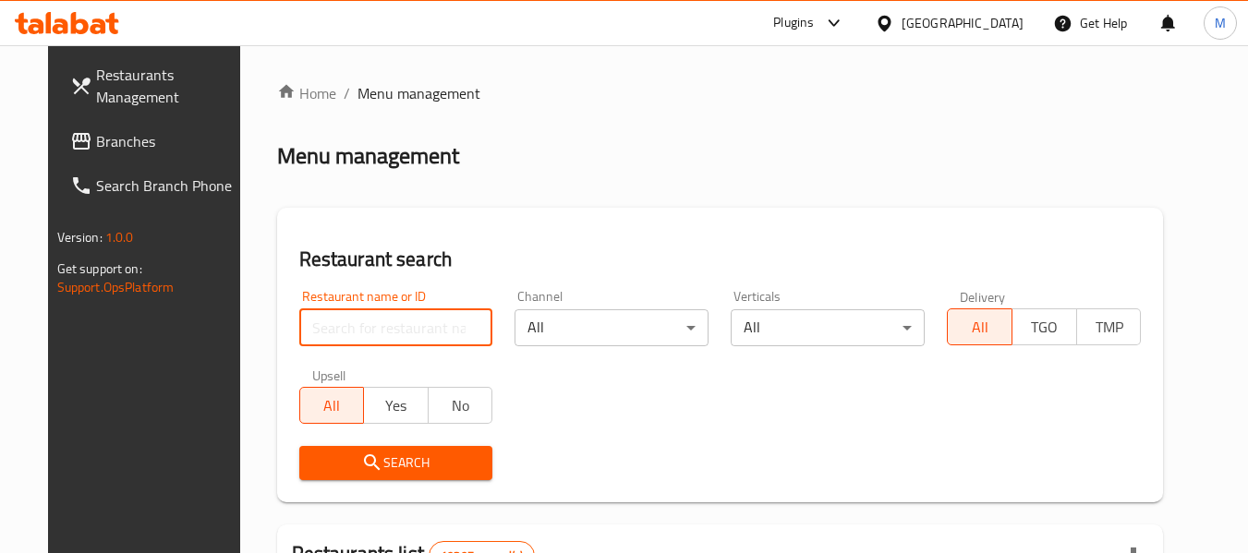
drag, startPoint x: 336, startPoint y: 331, endPoint x: 339, endPoint y: 386, distance: 55.5
click at [336, 331] on input "search" at bounding box center [396, 327] width 194 height 37
paste input "Malabar PR Cafe"
type input "Malabar PR Cafe"
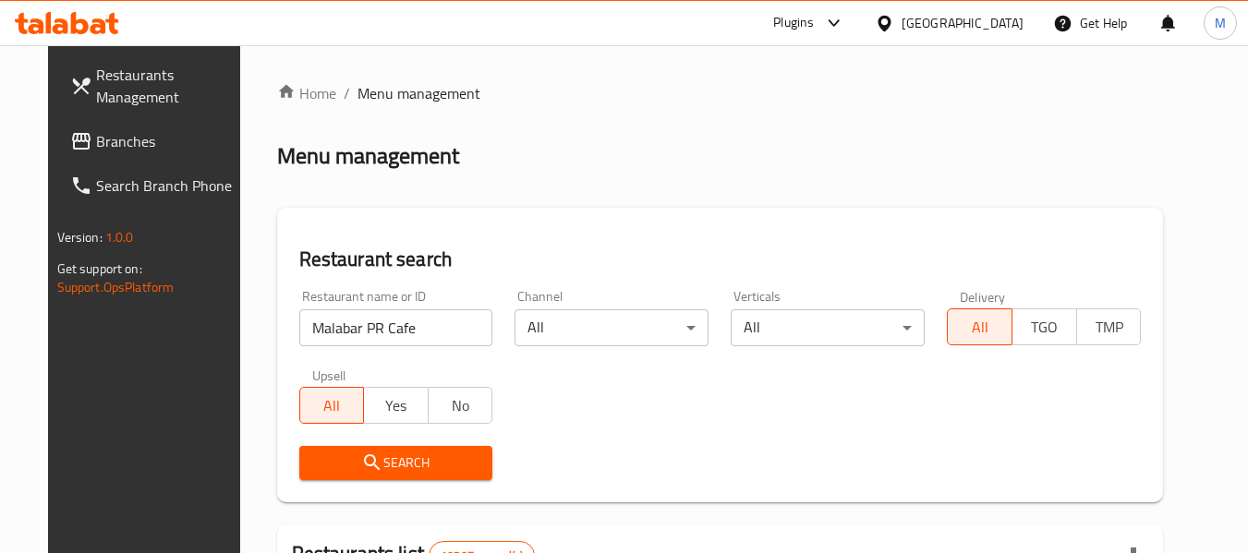
click at [362, 466] on span "Search" at bounding box center [396, 463] width 164 height 23
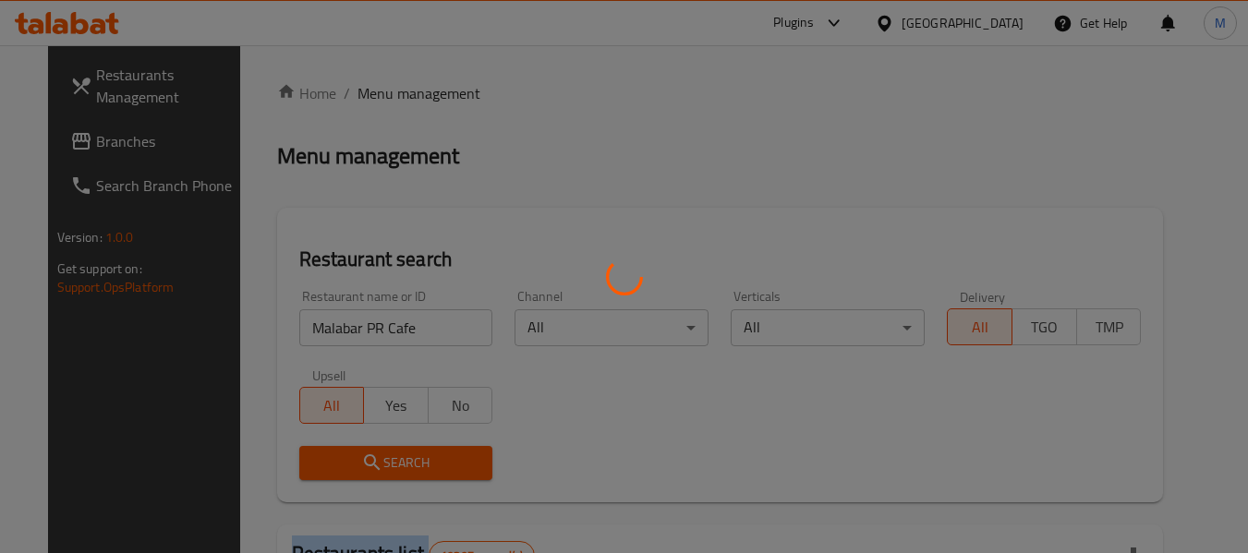
click at [362, 466] on div at bounding box center [624, 276] width 1248 height 553
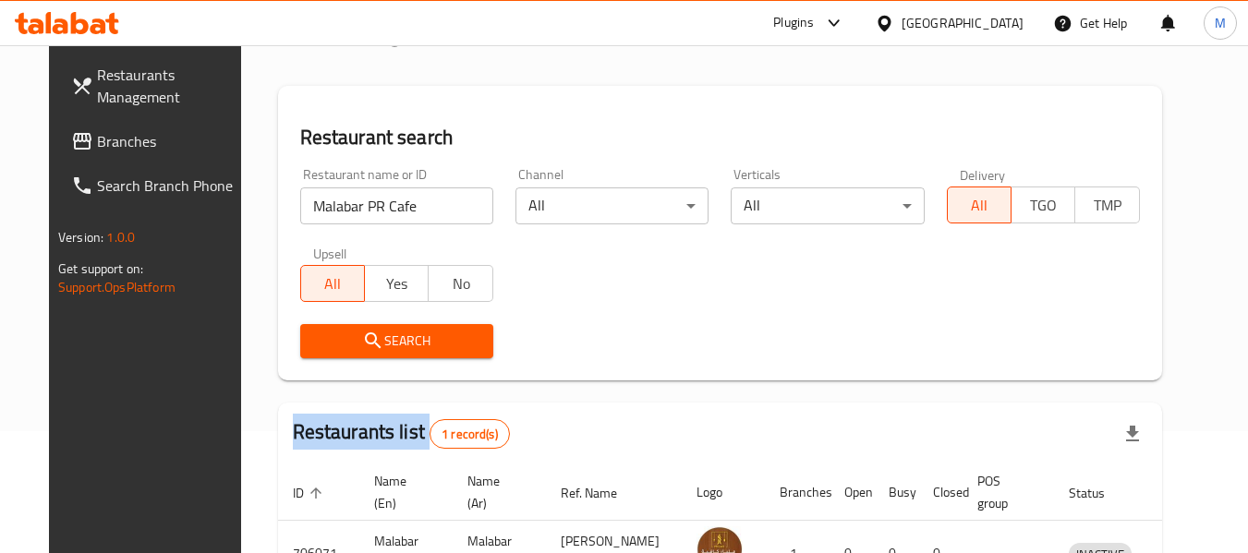
scroll to position [248, 0]
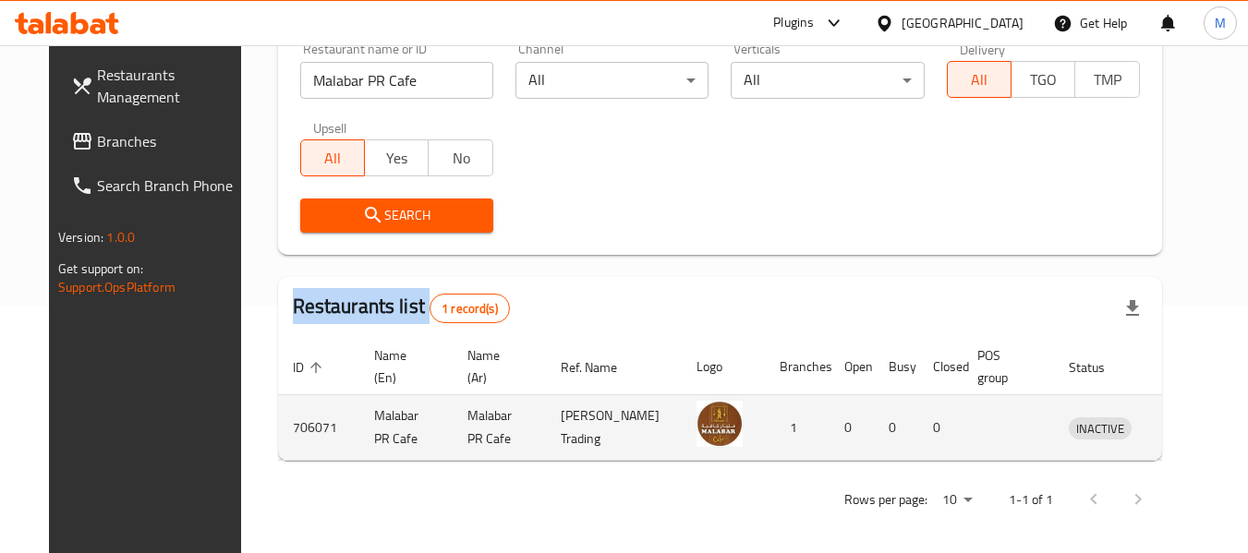
click at [1180, 430] on icon "enhanced table" at bounding box center [1183, 428] width 6 height 7
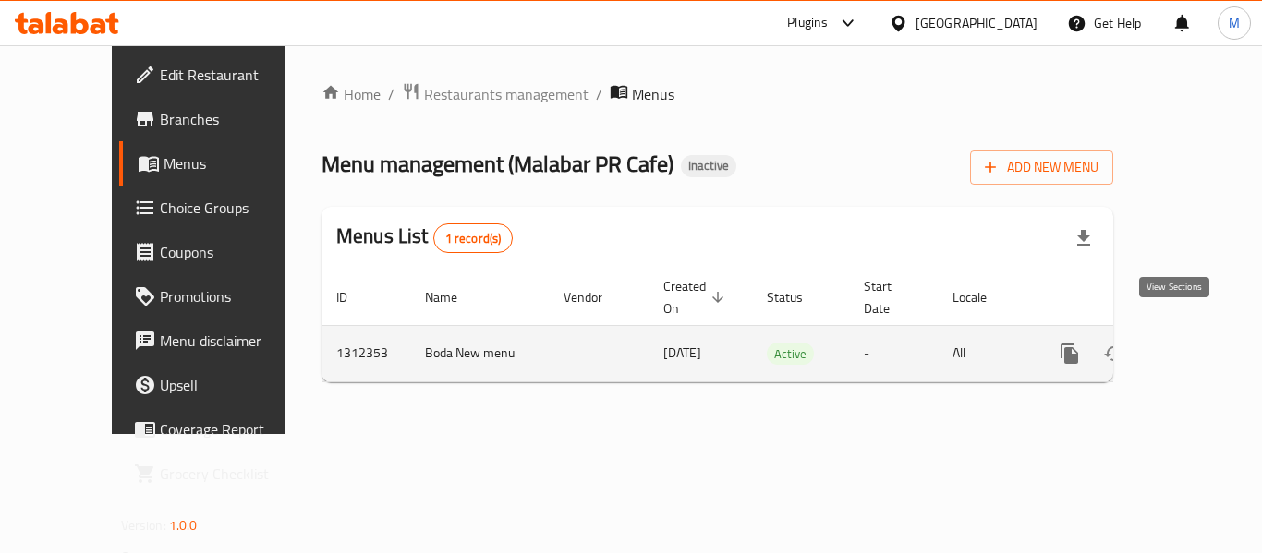
click at [1194, 345] on icon "enhanced table" at bounding box center [1202, 353] width 17 height 17
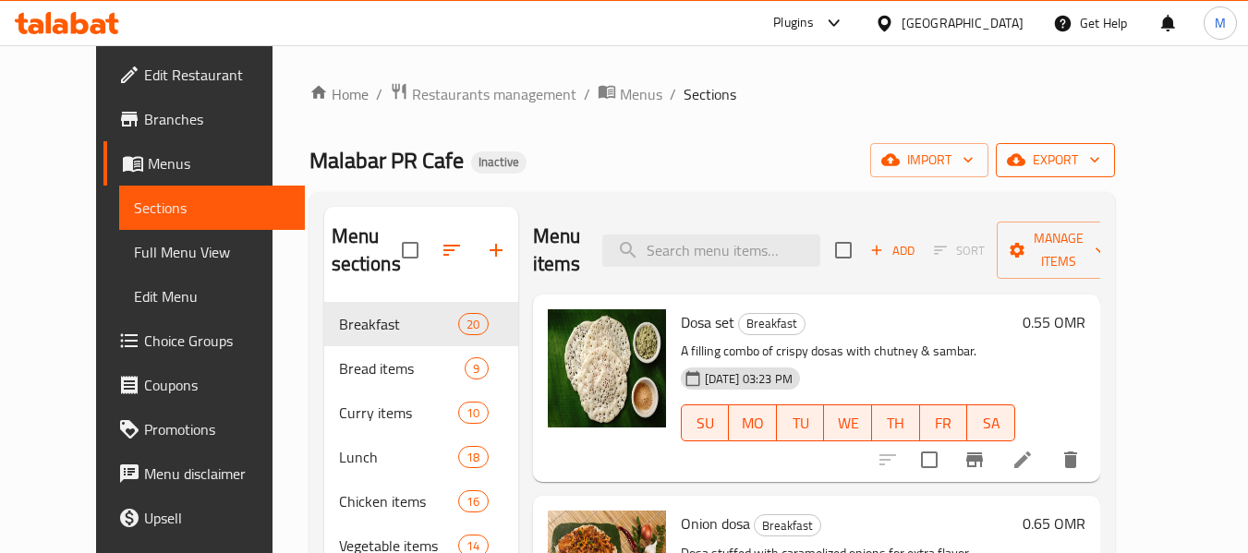
click at [1100, 150] on span "export" at bounding box center [1056, 160] width 90 height 23
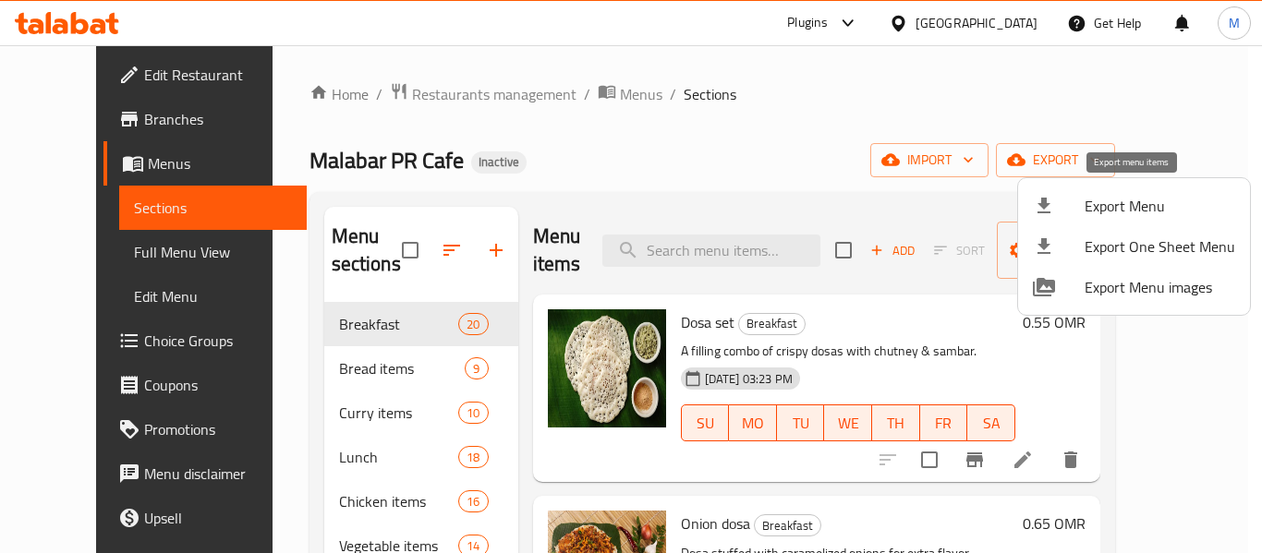
click at [1129, 205] on span "Export Menu" at bounding box center [1159, 206] width 151 height 22
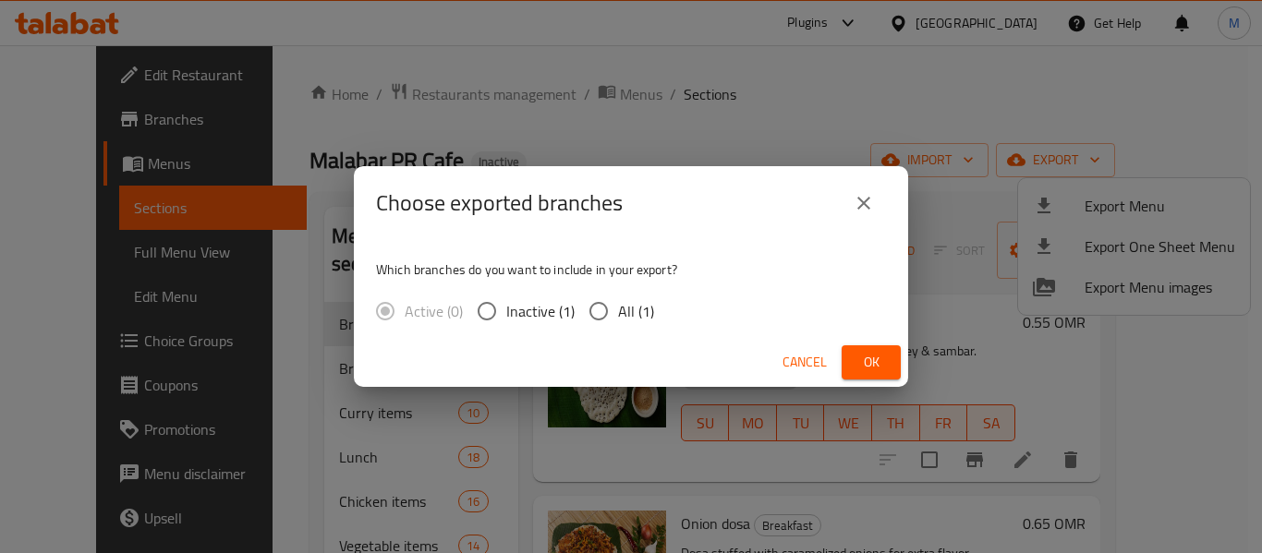
click at [630, 313] on span "All (1)" at bounding box center [636, 311] width 36 height 22
click at [618, 313] on input "All (1)" at bounding box center [598, 311] width 39 height 39
radio input "true"
click at [891, 368] on button "Ok" at bounding box center [870, 362] width 59 height 34
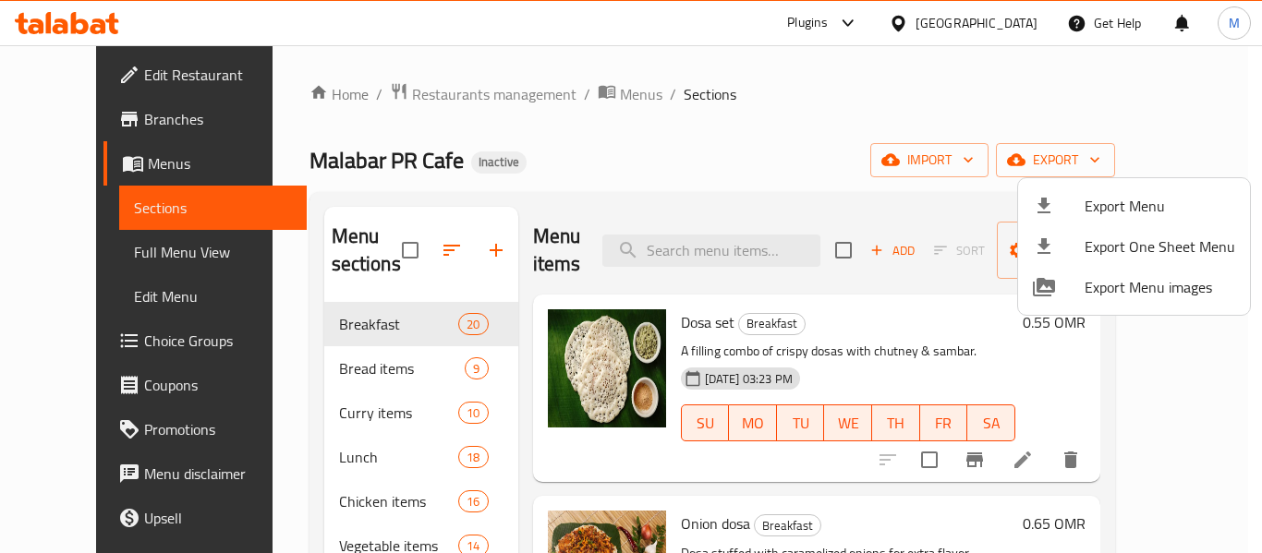
click at [995, 19] on div at bounding box center [631, 276] width 1262 height 553
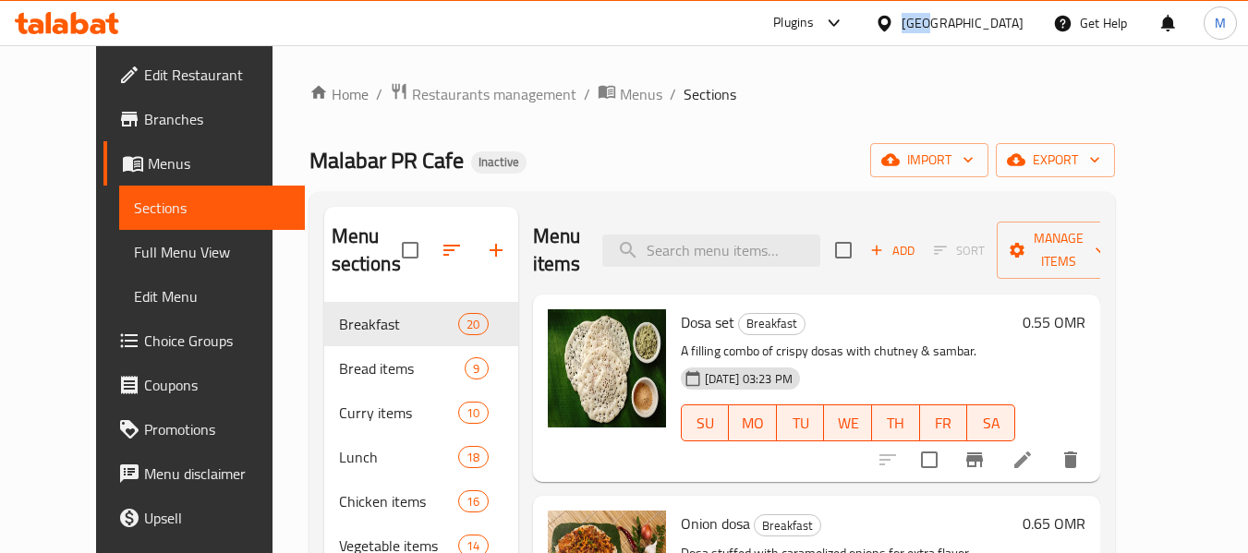
click at [995, 19] on div "[GEOGRAPHIC_DATA]" at bounding box center [963, 23] width 122 height 20
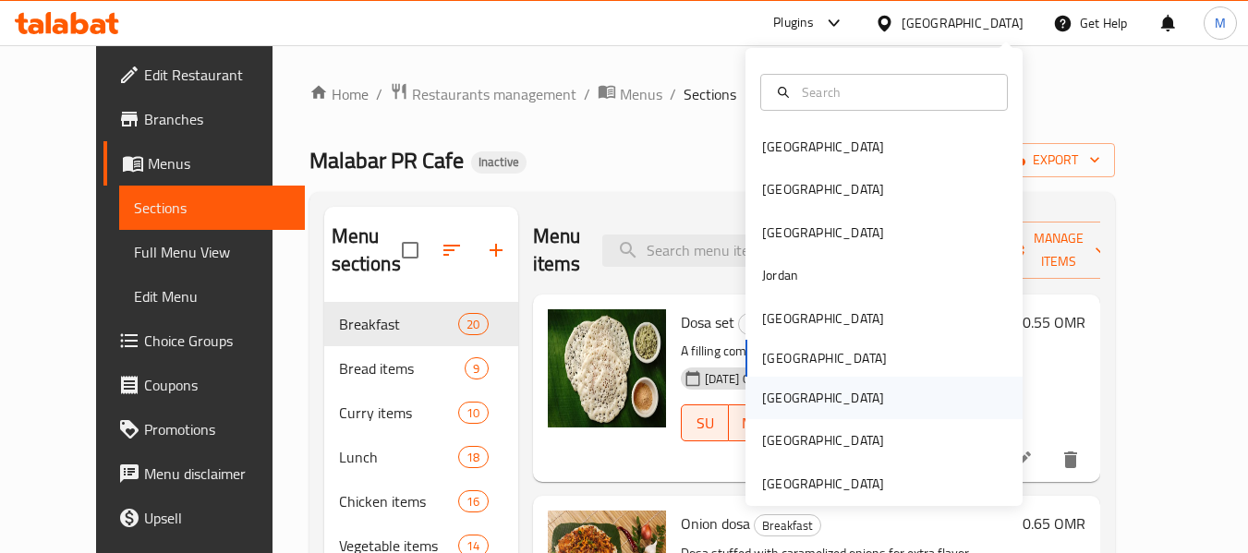
click at [793, 406] on div "[GEOGRAPHIC_DATA]" at bounding box center [822, 398] width 151 height 42
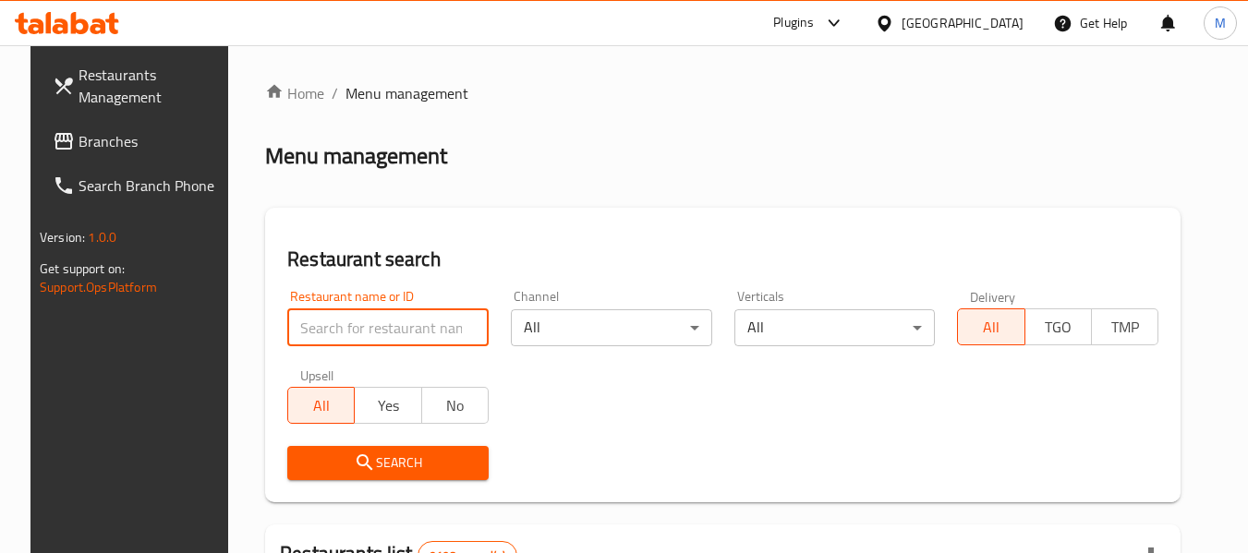
click at [417, 326] on input "search" at bounding box center [387, 327] width 201 height 37
paste input "Roots by Earth Roastery"
type input "Roots by Earth Roastery"
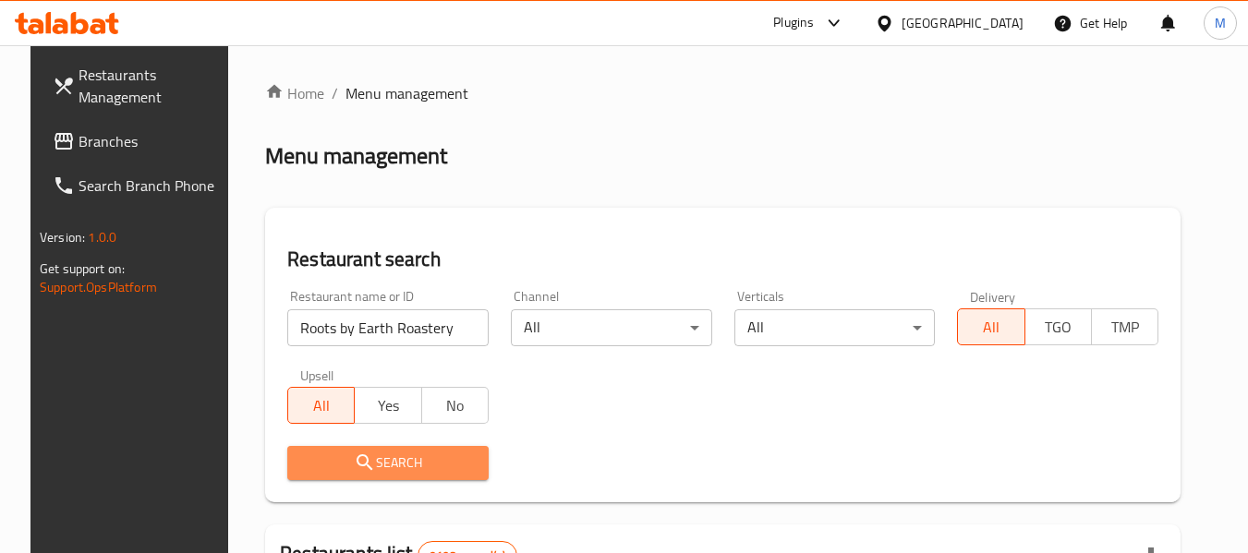
click at [389, 472] on span "Search" at bounding box center [388, 463] width 172 height 23
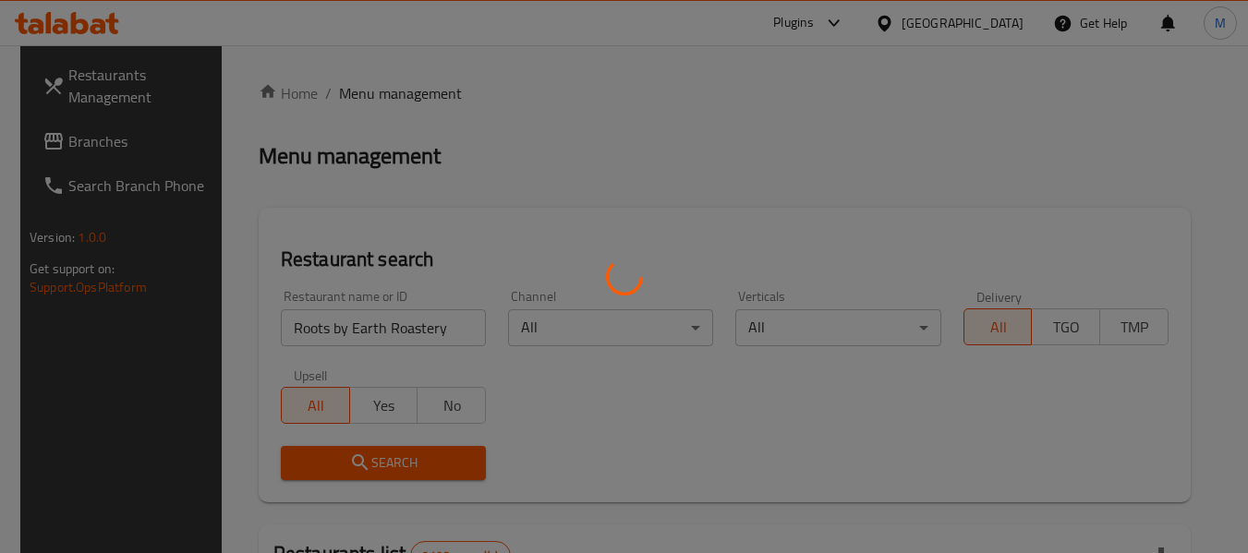
scroll to position [271, 0]
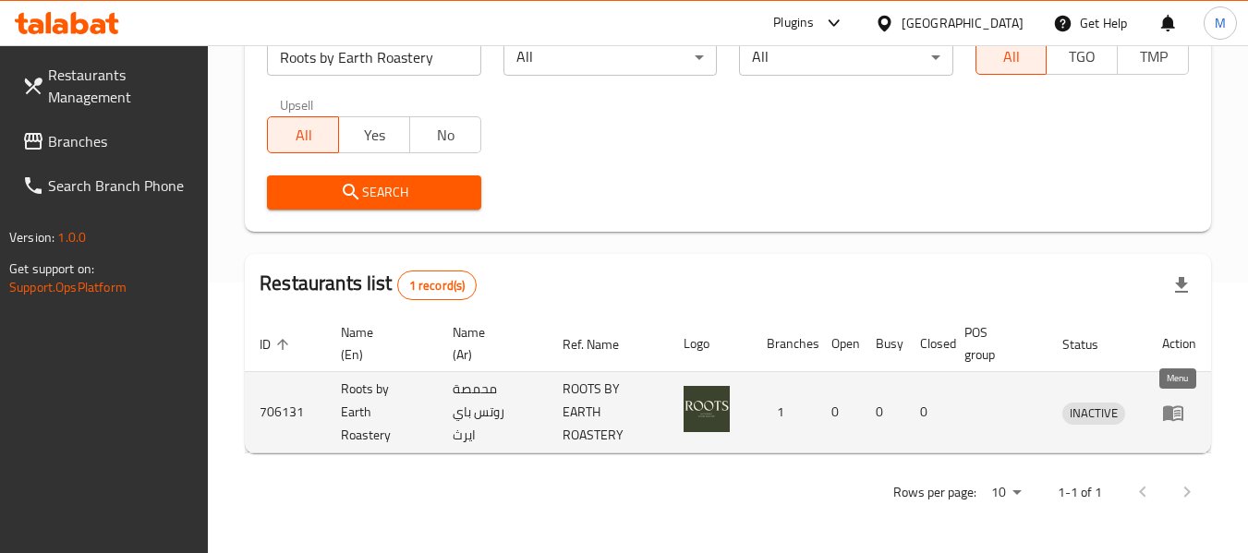
click at [1168, 407] on icon "enhanced table" at bounding box center [1173, 414] width 20 height 16
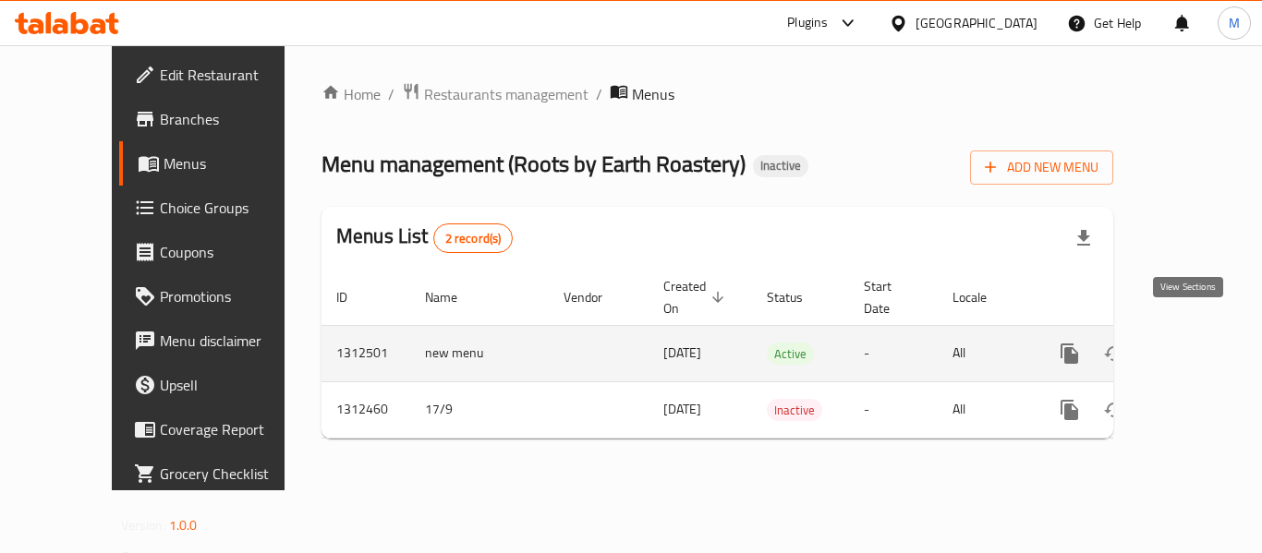
click at [1192, 343] on icon "enhanced table" at bounding box center [1203, 354] width 22 height 22
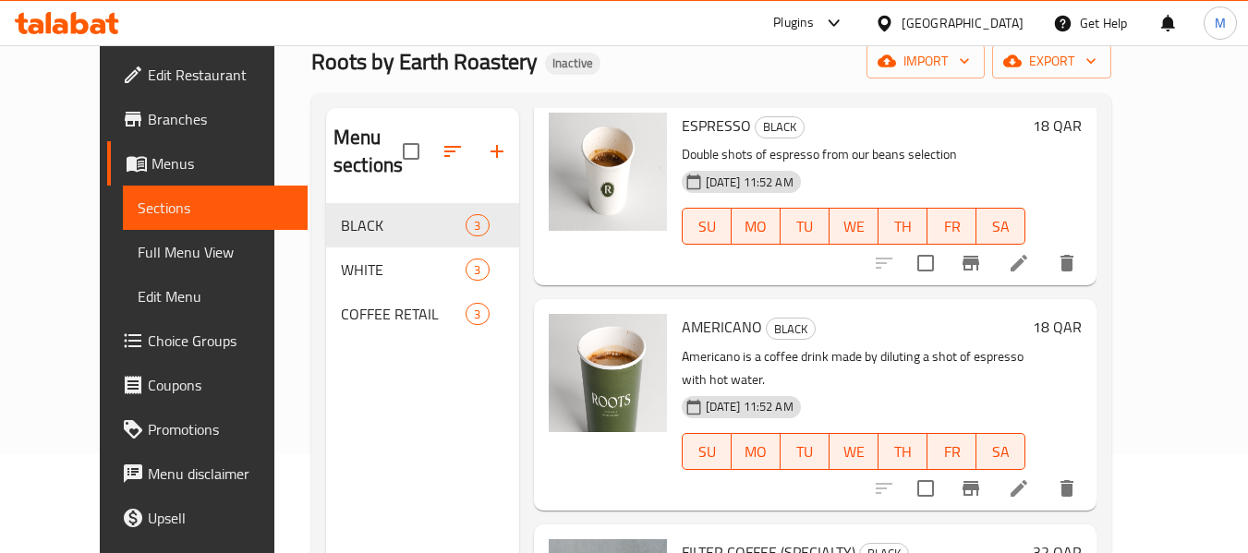
scroll to position [259, 0]
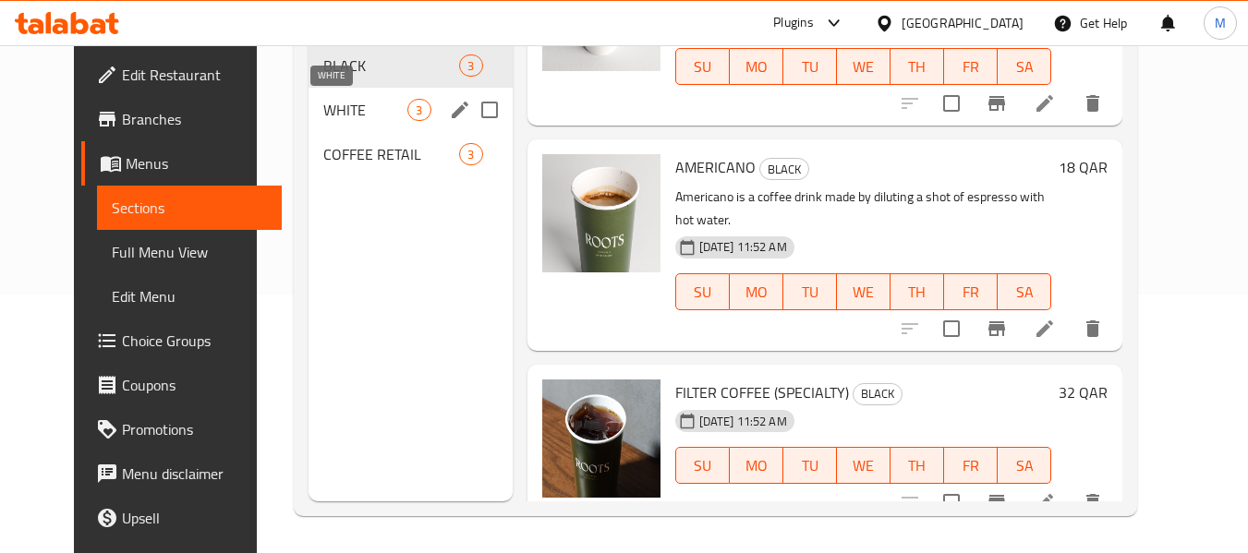
click at [335, 113] on span "WHITE" at bounding box center [365, 110] width 84 height 22
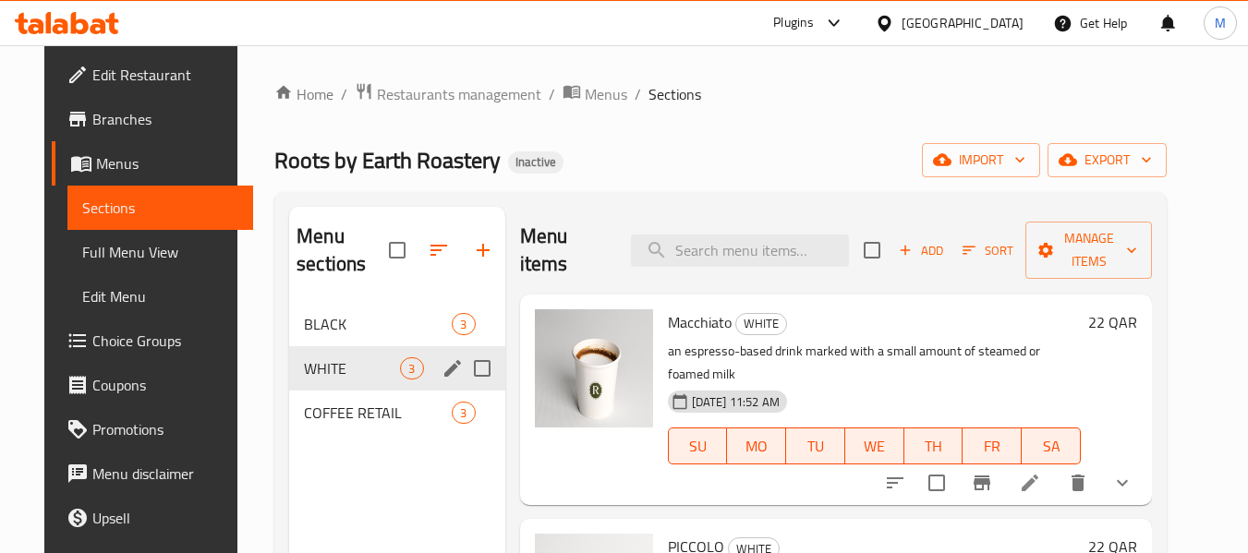
click at [333, 396] on div "COFFEE RETAIL 3" at bounding box center [396, 413] width 215 height 44
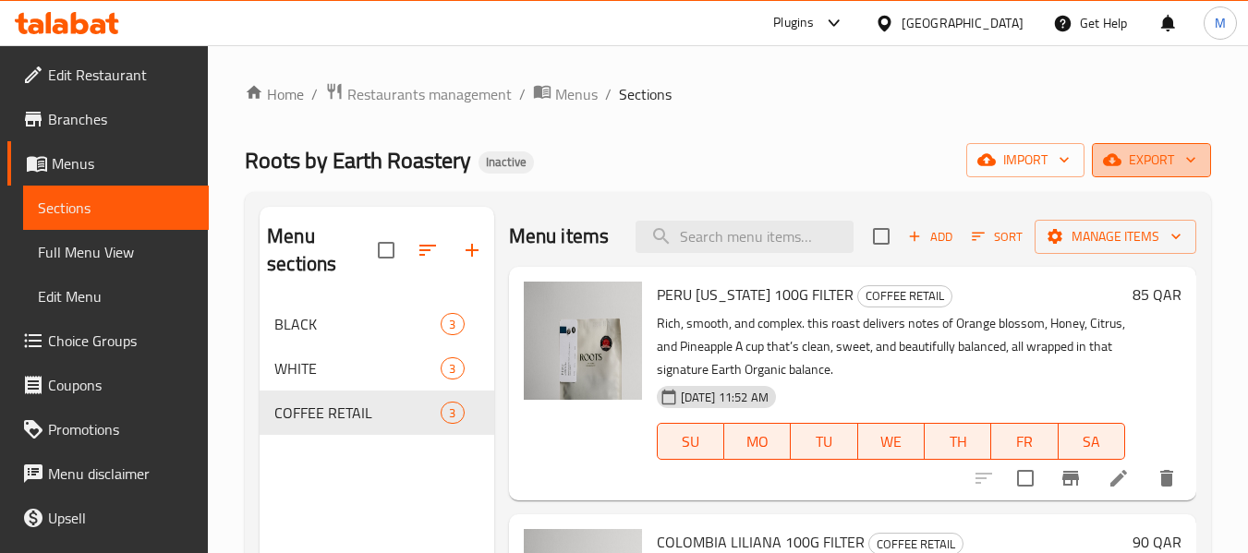
click at [1135, 163] on span "export" at bounding box center [1152, 160] width 90 height 23
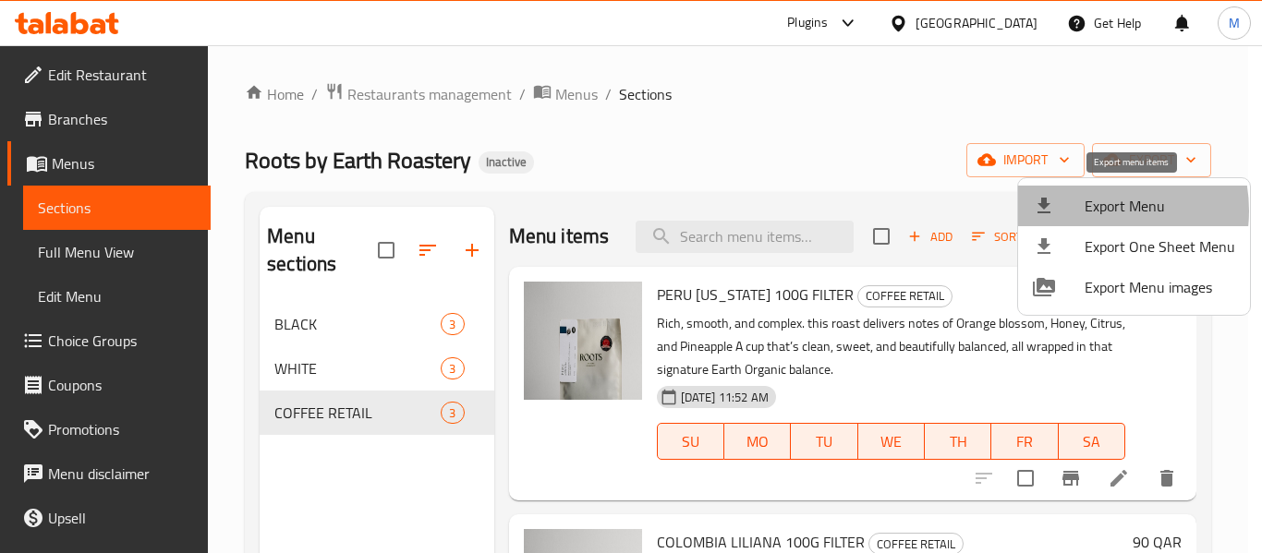
click at [1085, 212] on span "Export Menu" at bounding box center [1159, 206] width 151 height 22
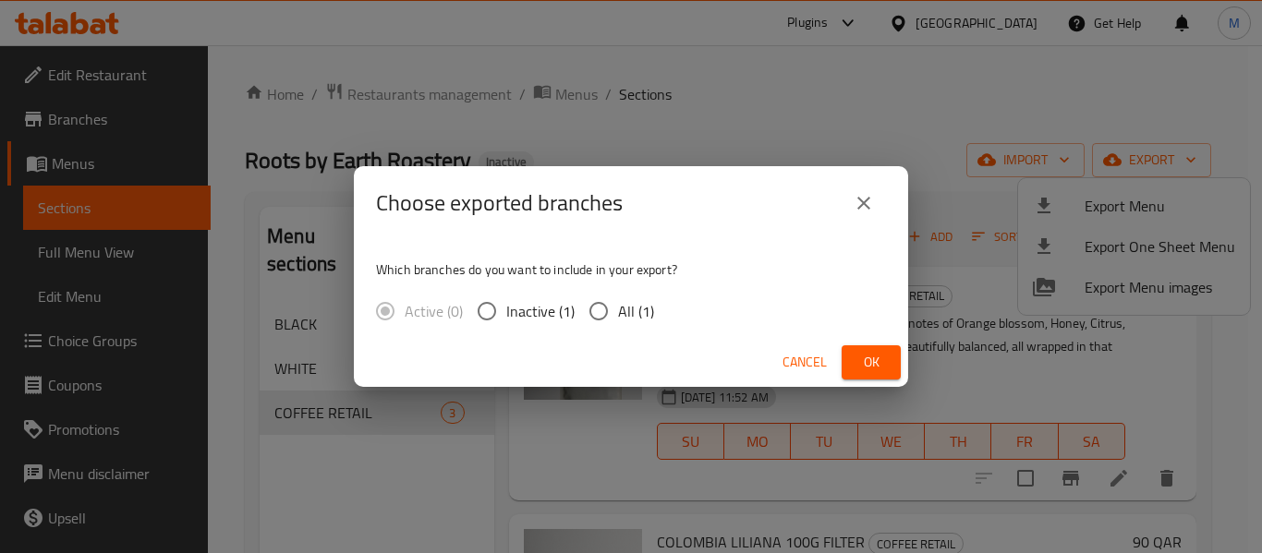
click at [632, 314] on span "All (1)" at bounding box center [636, 311] width 36 height 22
click at [618, 314] on input "All (1)" at bounding box center [598, 311] width 39 height 39
radio input "true"
click at [861, 363] on span "Ok" at bounding box center [871, 362] width 30 height 23
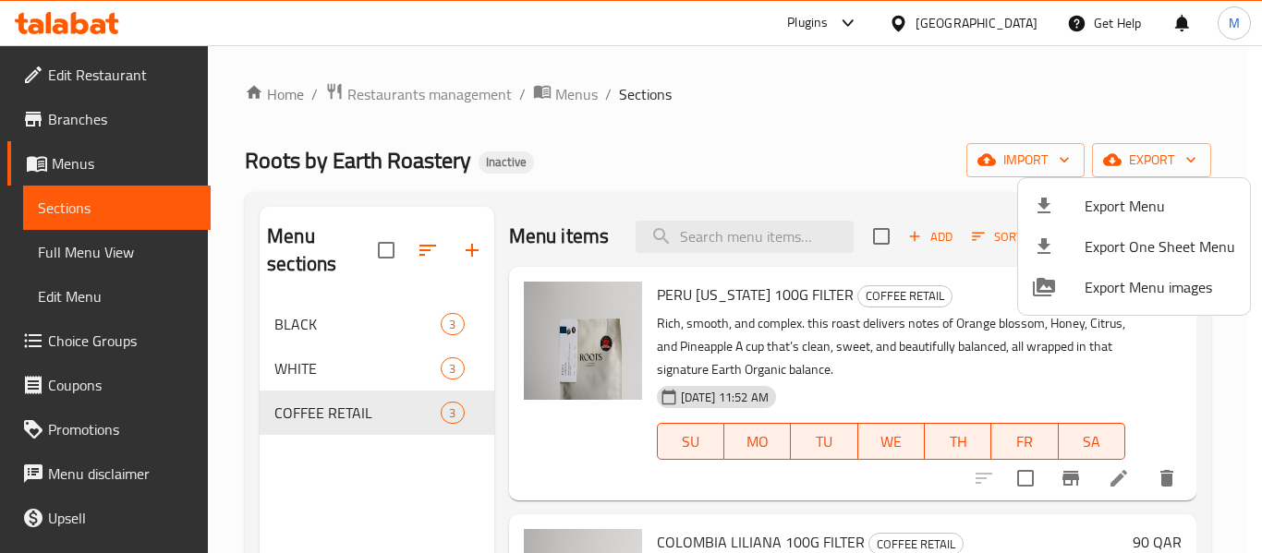
click at [85, 73] on div at bounding box center [631, 276] width 1262 height 553
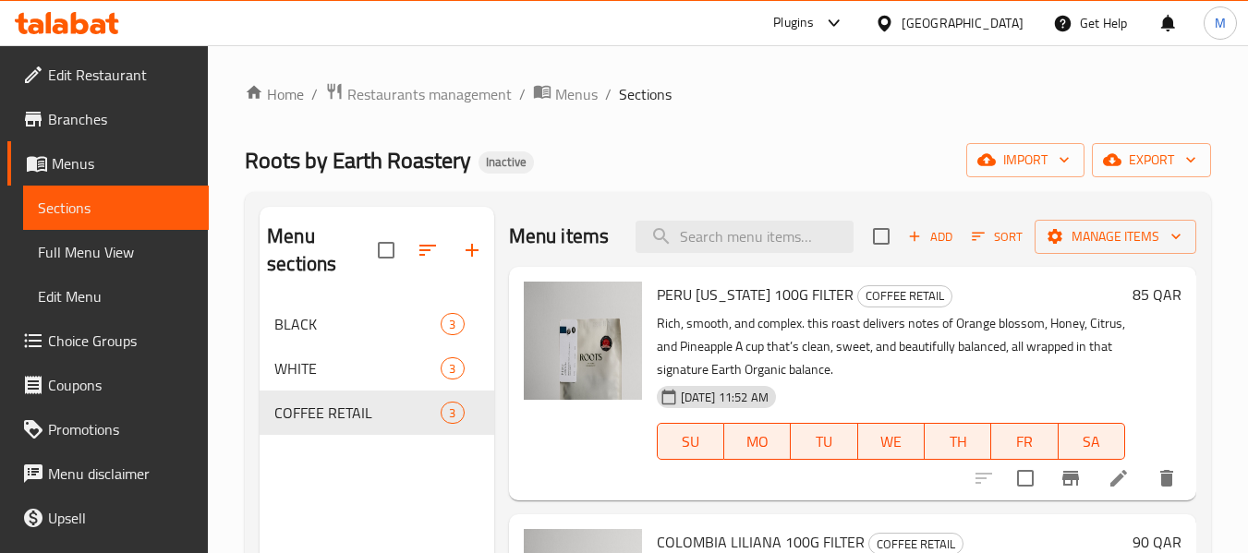
click at [85, 73] on span "Edit Restaurant" at bounding box center [121, 75] width 146 height 22
